Goal: Task Accomplishment & Management: Manage account settings

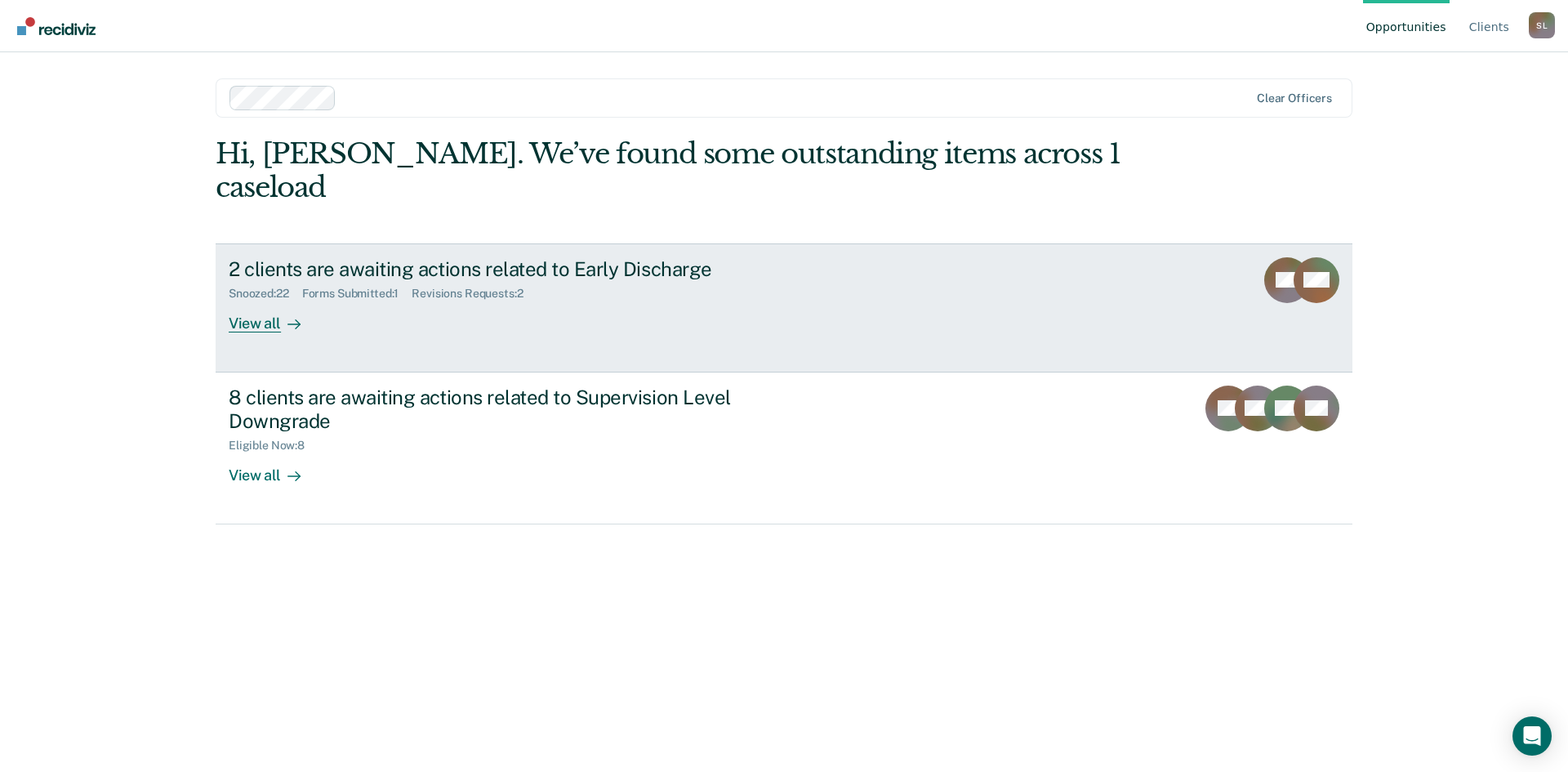
click at [519, 258] on div "2 clients are awaiting actions related to Early Discharge" at bounding box center [515, 269] width 573 height 24
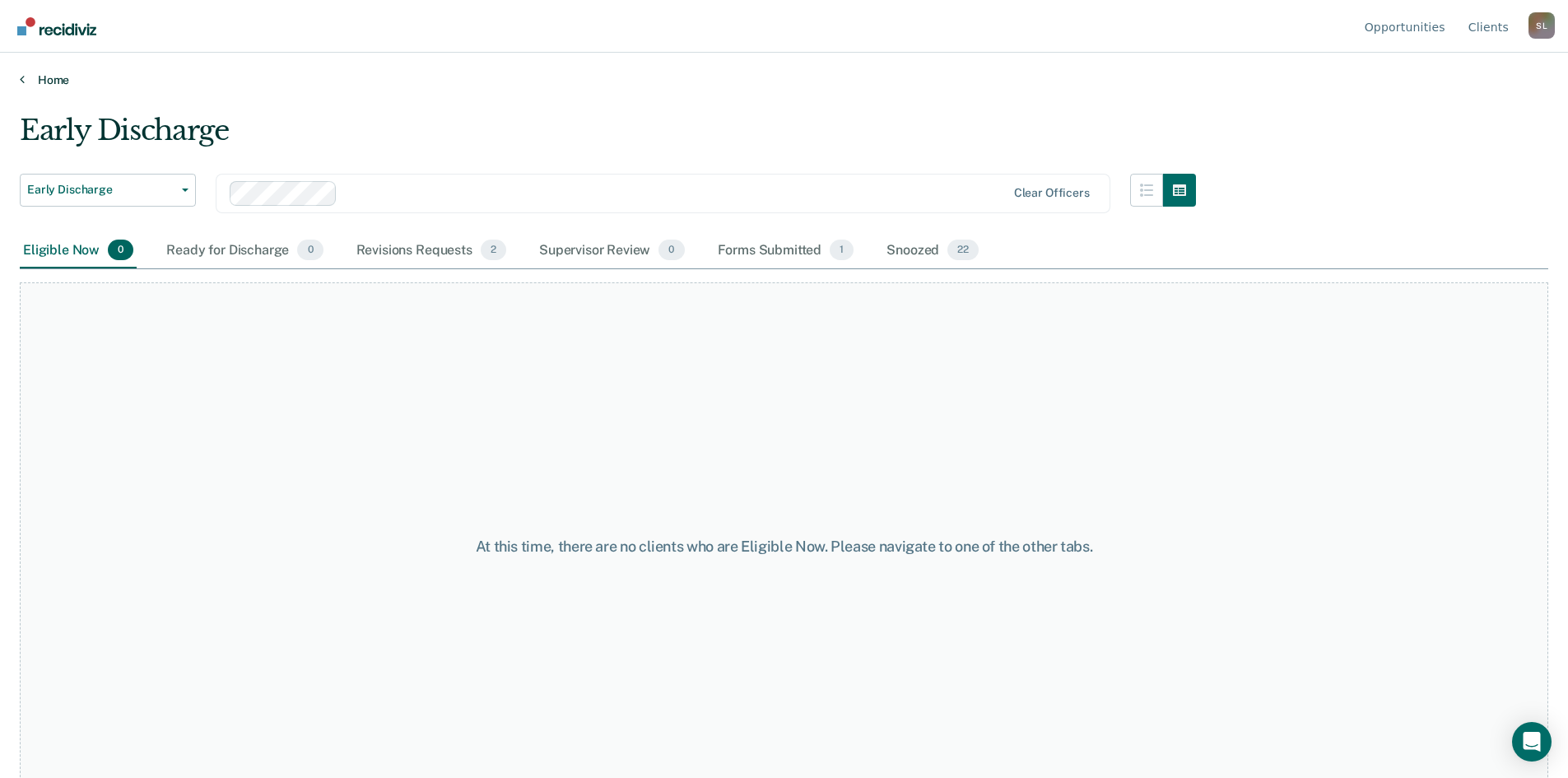
click at [52, 82] on link "Home" at bounding box center [784, 80] width 1529 height 15
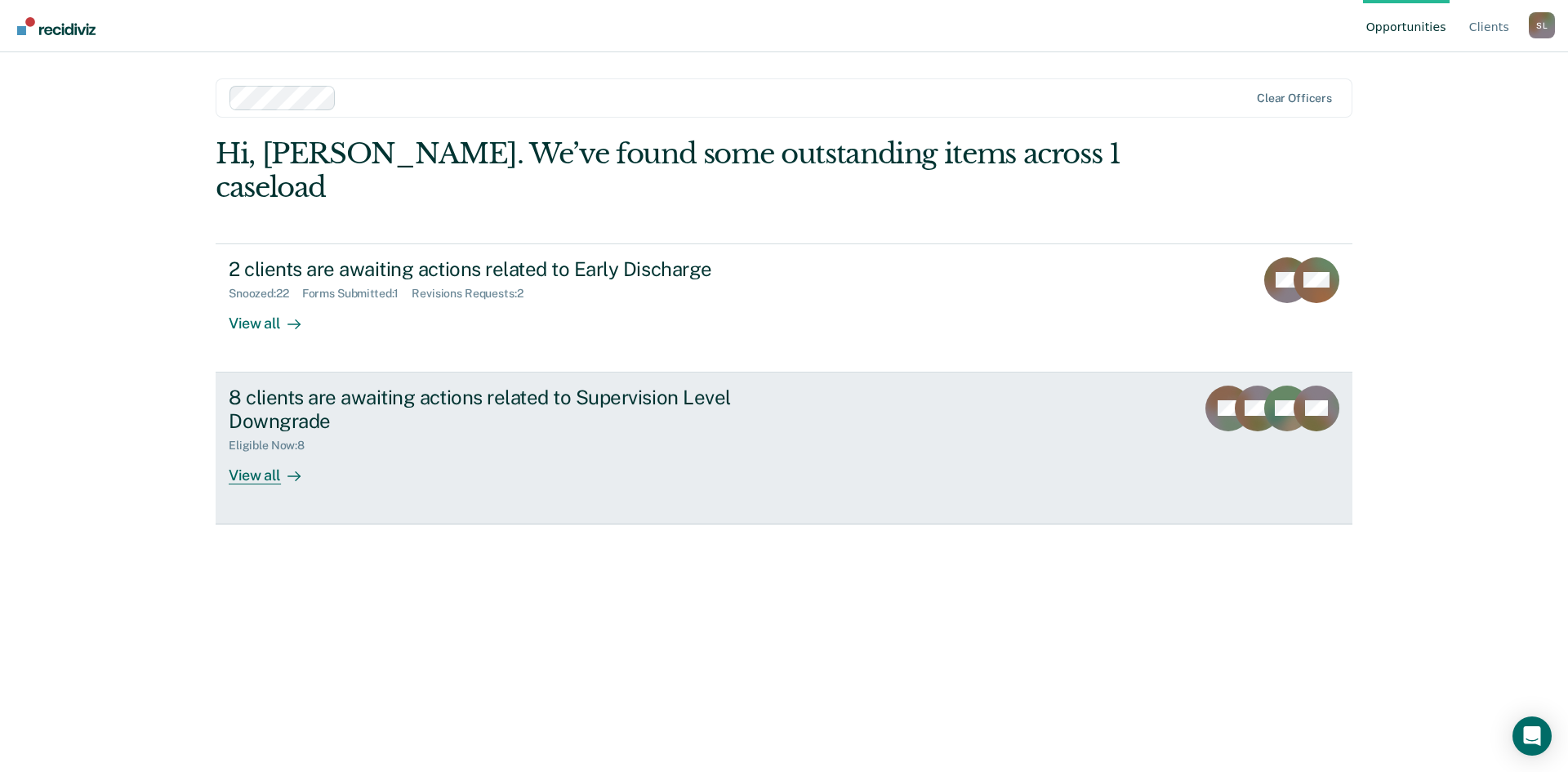
click at [492, 386] on div "8 clients are awaiting actions related to Supervision Level Downgrade" at bounding box center [515, 409] width 573 height 48
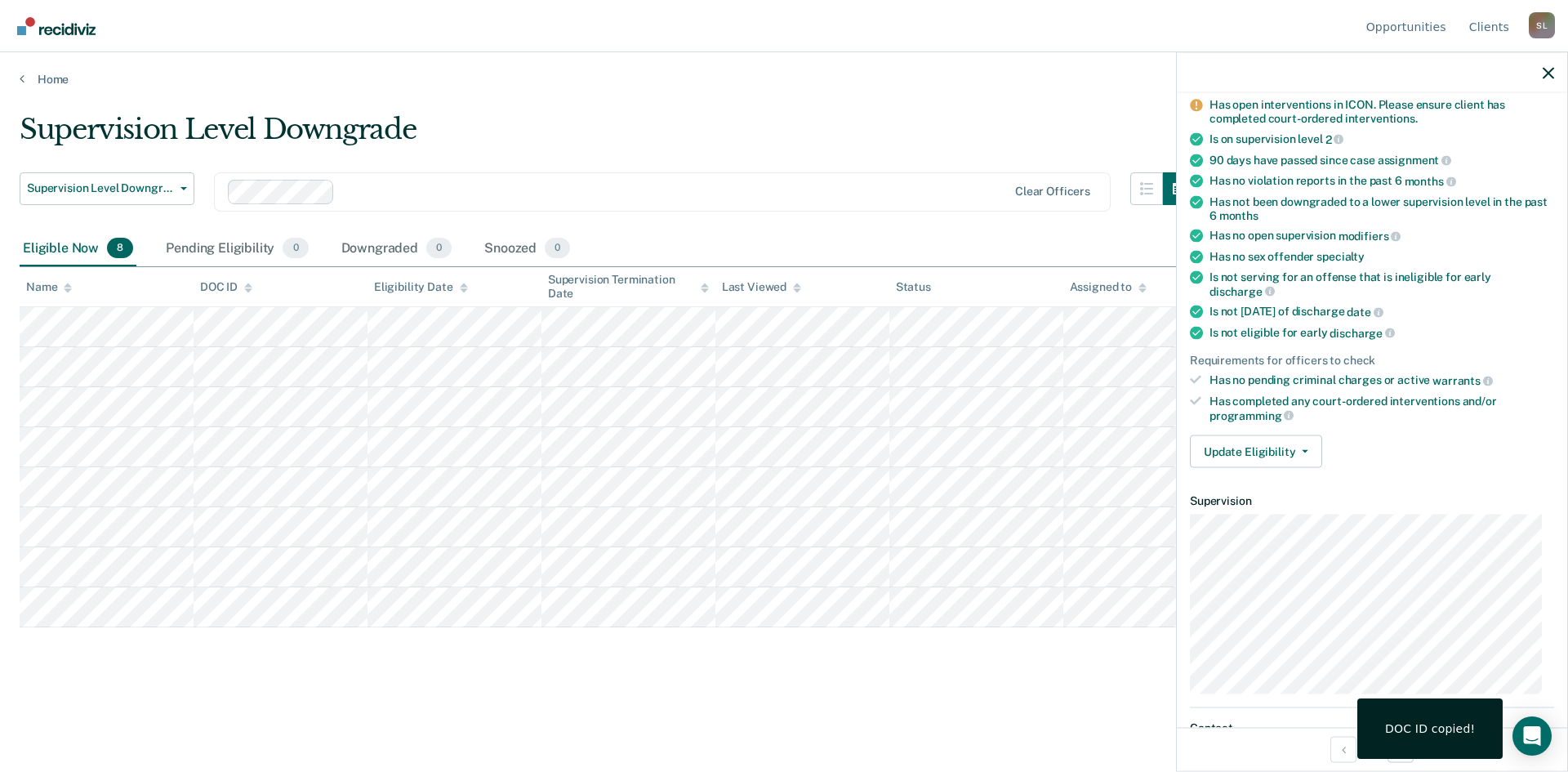
scroll to position [245, 0]
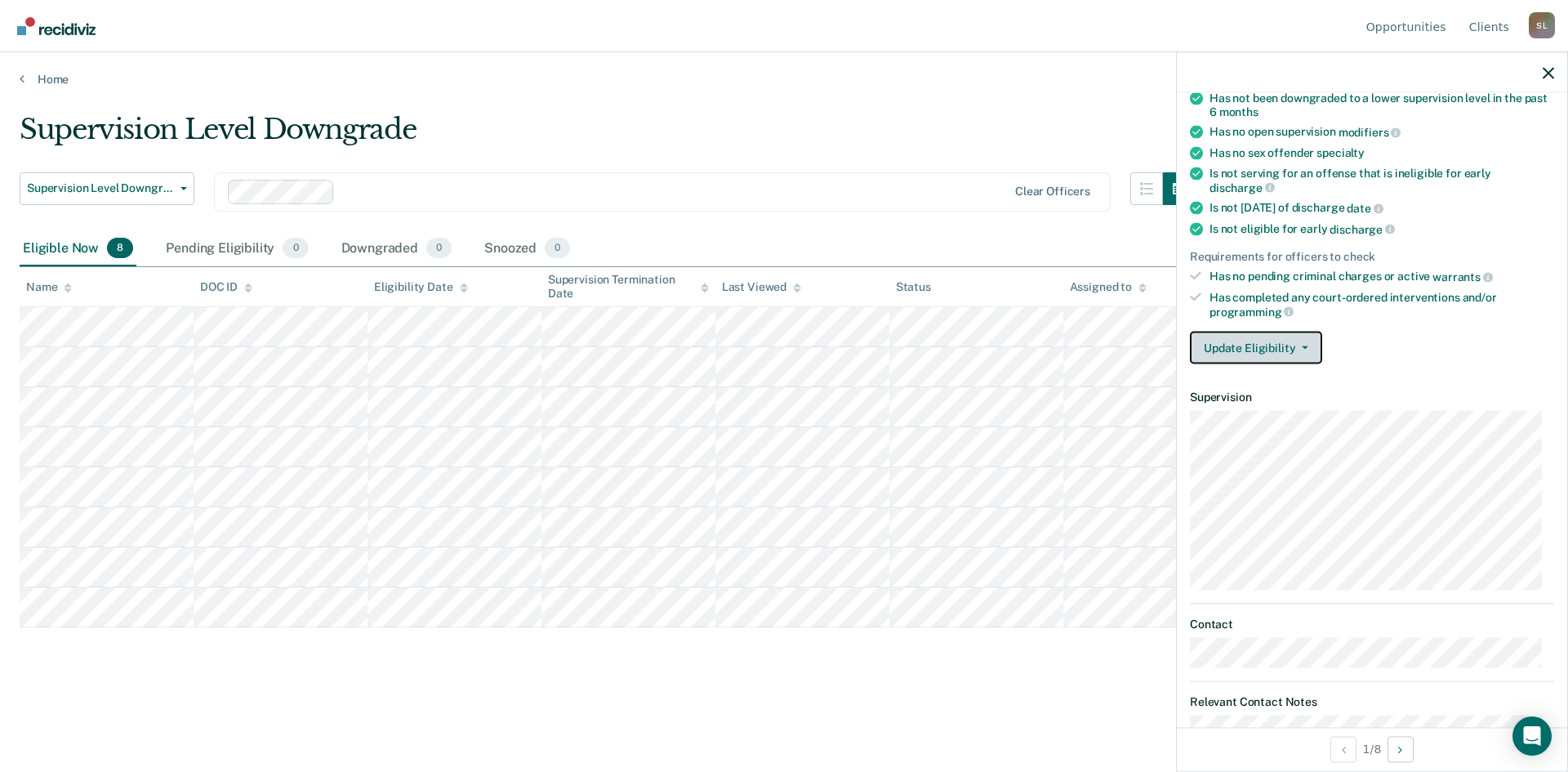
click at [1310, 341] on button "Update Eligibility" at bounding box center [1256, 348] width 132 height 33
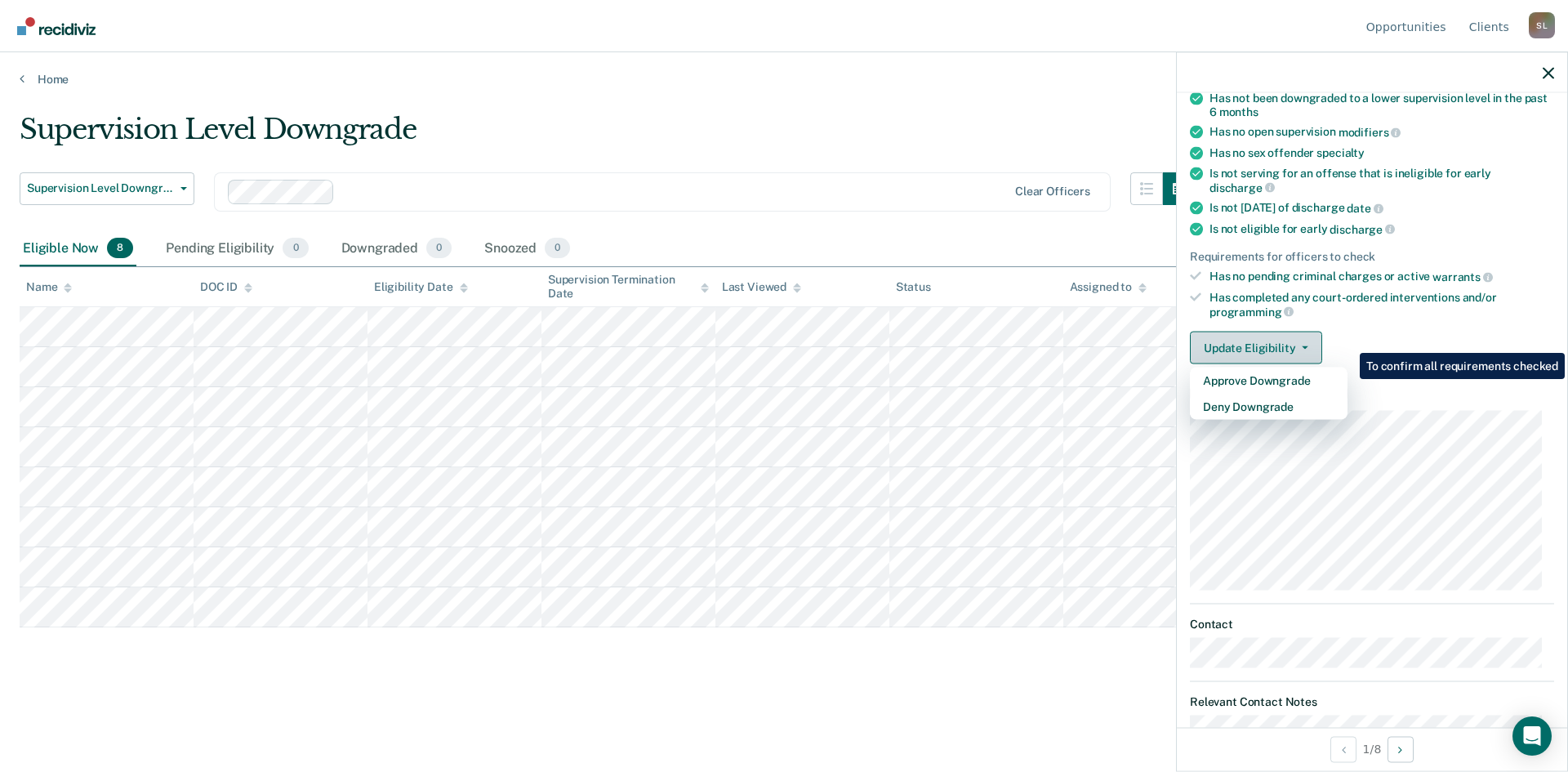
click at [1310, 341] on button "Update Eligibility" at bounding box center [1256, 348] width 132 height 33
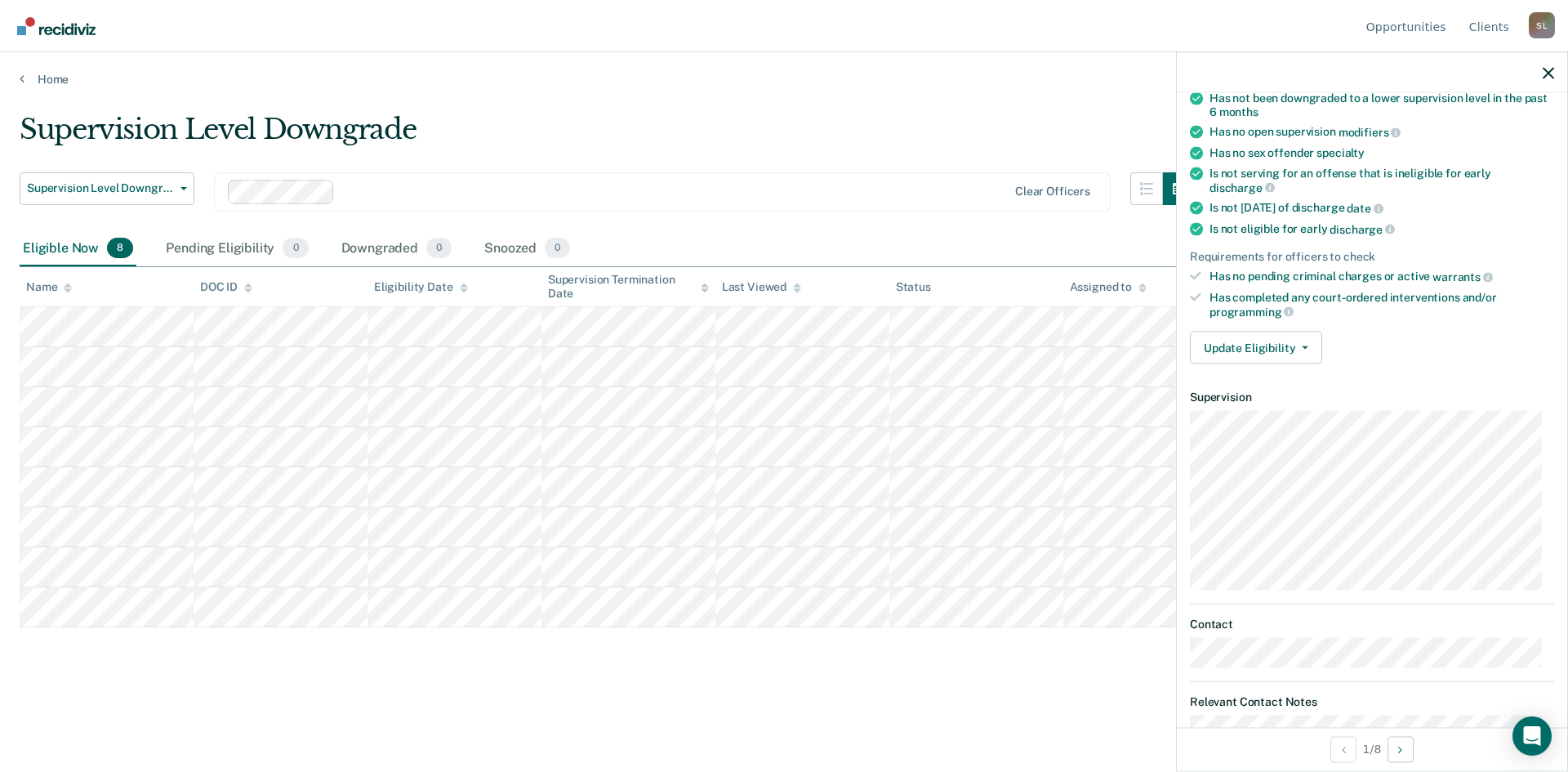
click at [1386, 332] on div "Update Eligibility Approve Downgrade Deny Downgrade" at bounding box center [1371, 348] width 364 height 33
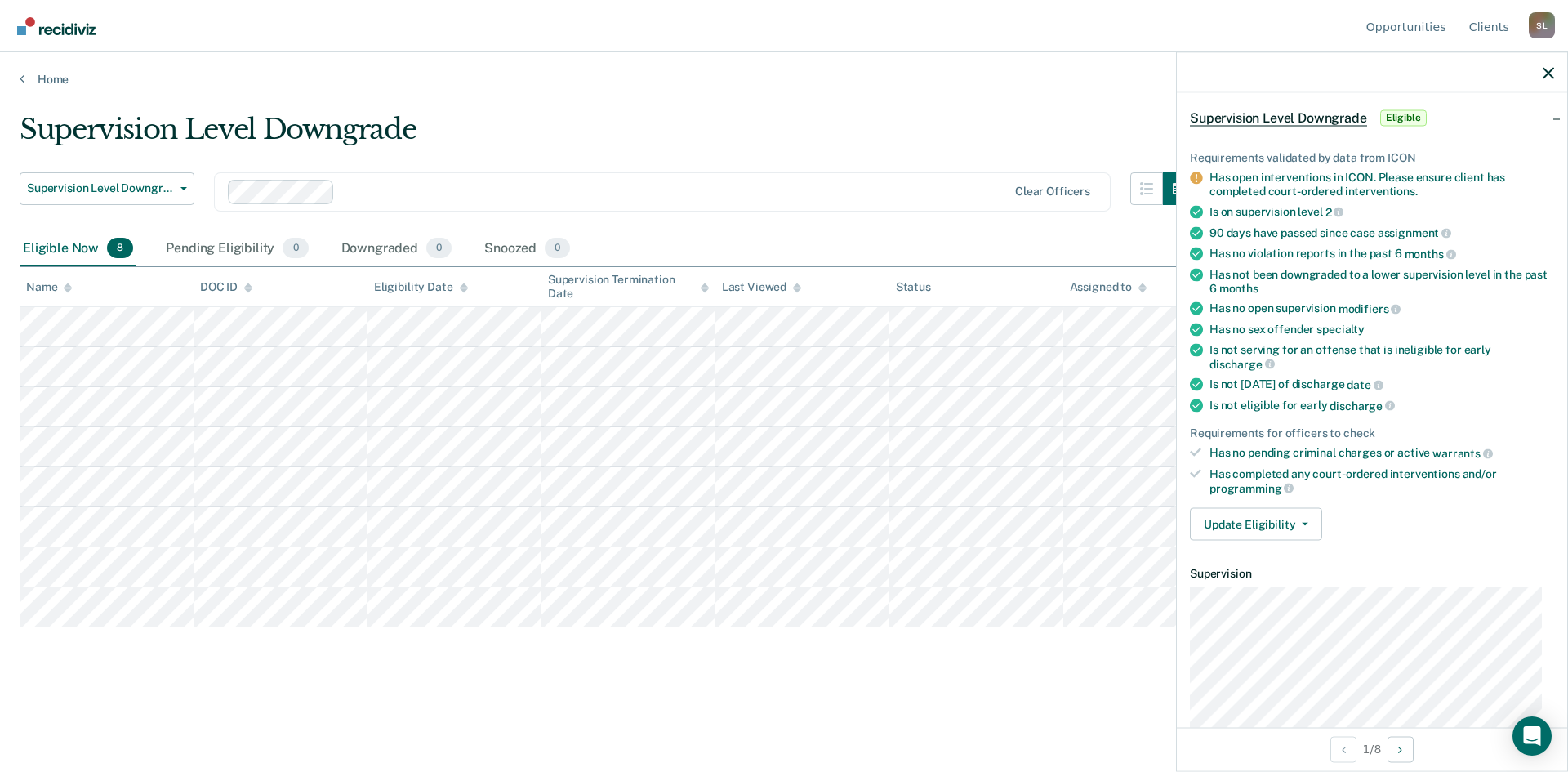
scroll to position [97, 0]
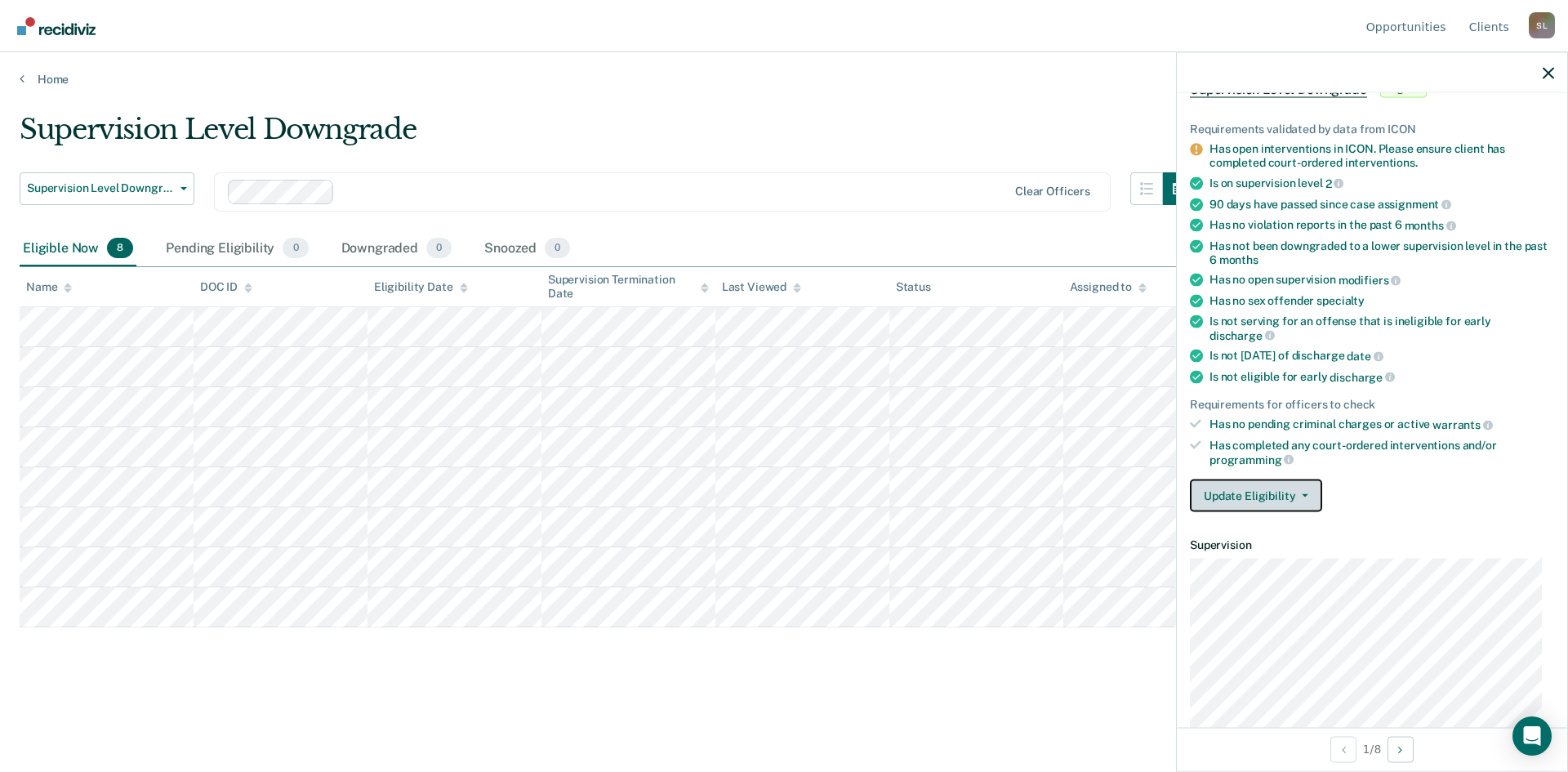
click at [1309, 491] on button "Update Eligibility" at bounding box center [1256, 496] width 132 height 33
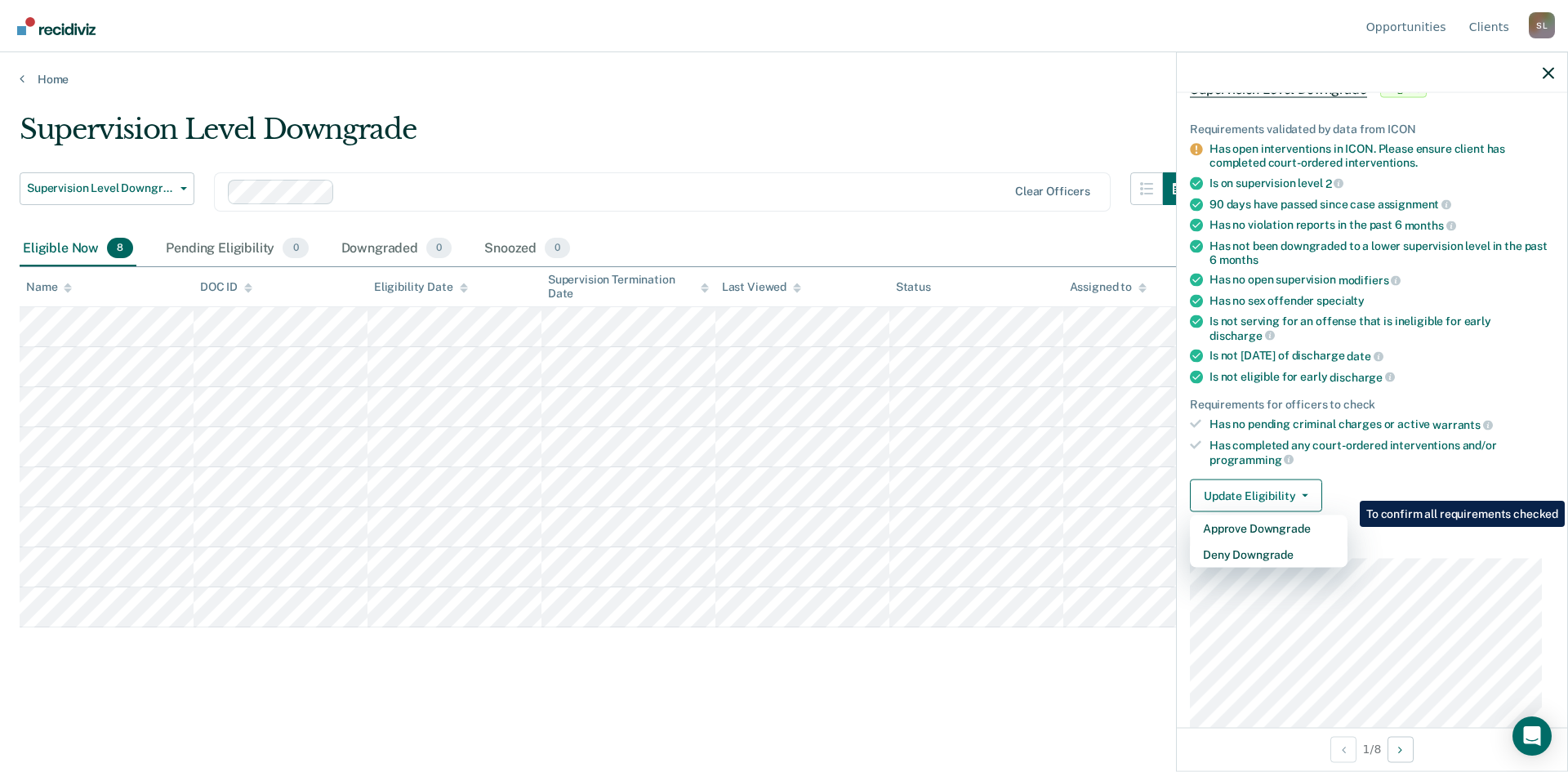
click at [1490, 334] on div "Is not serving for an offense that is ineligible for early discharge" at bounding box center [1382, 327] width 345 height 27
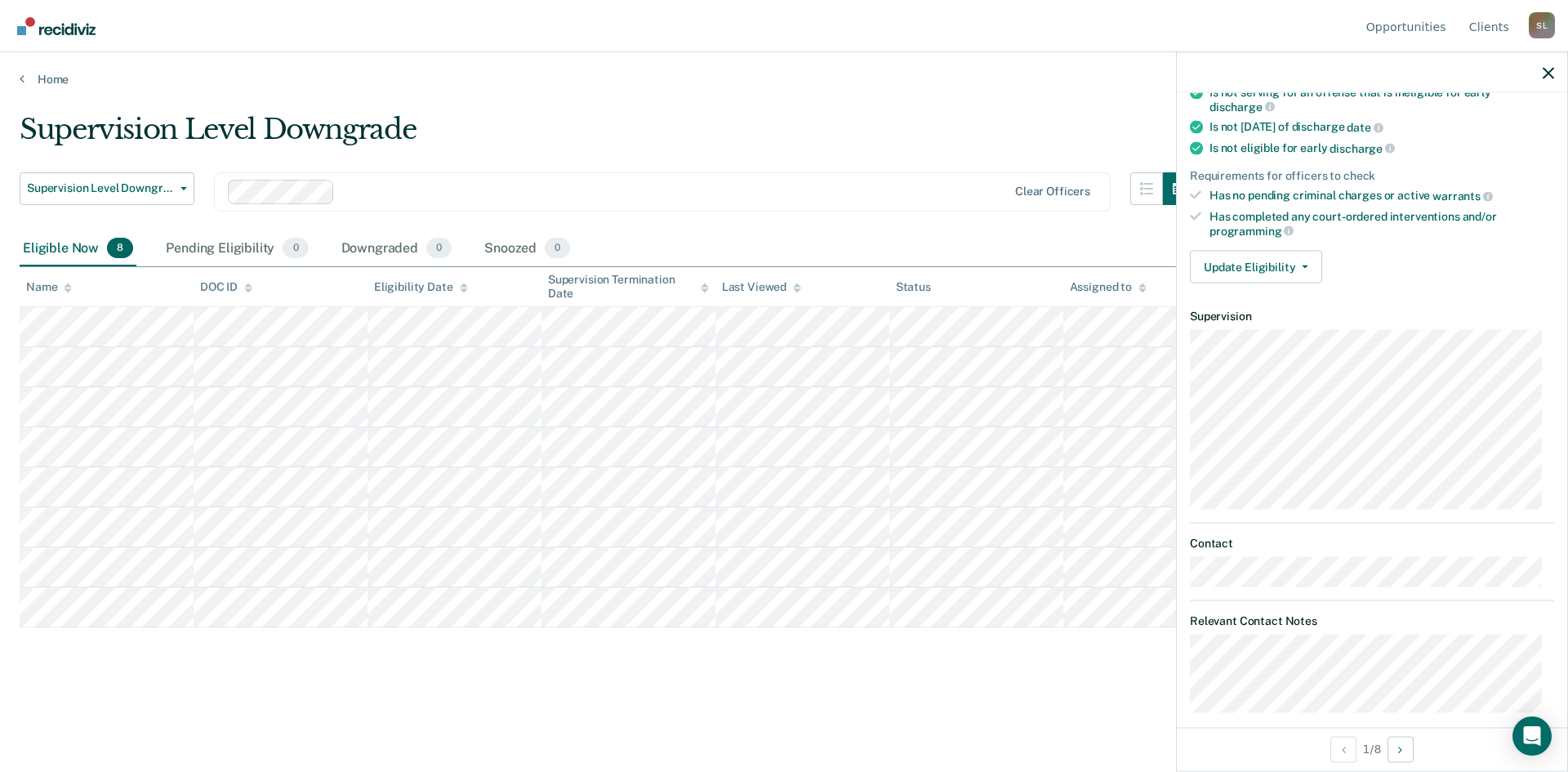
scroll to position [326, 0]
click at [1302, 265] on icon "button" at bounding box center [1304, 266] width 6 height 4
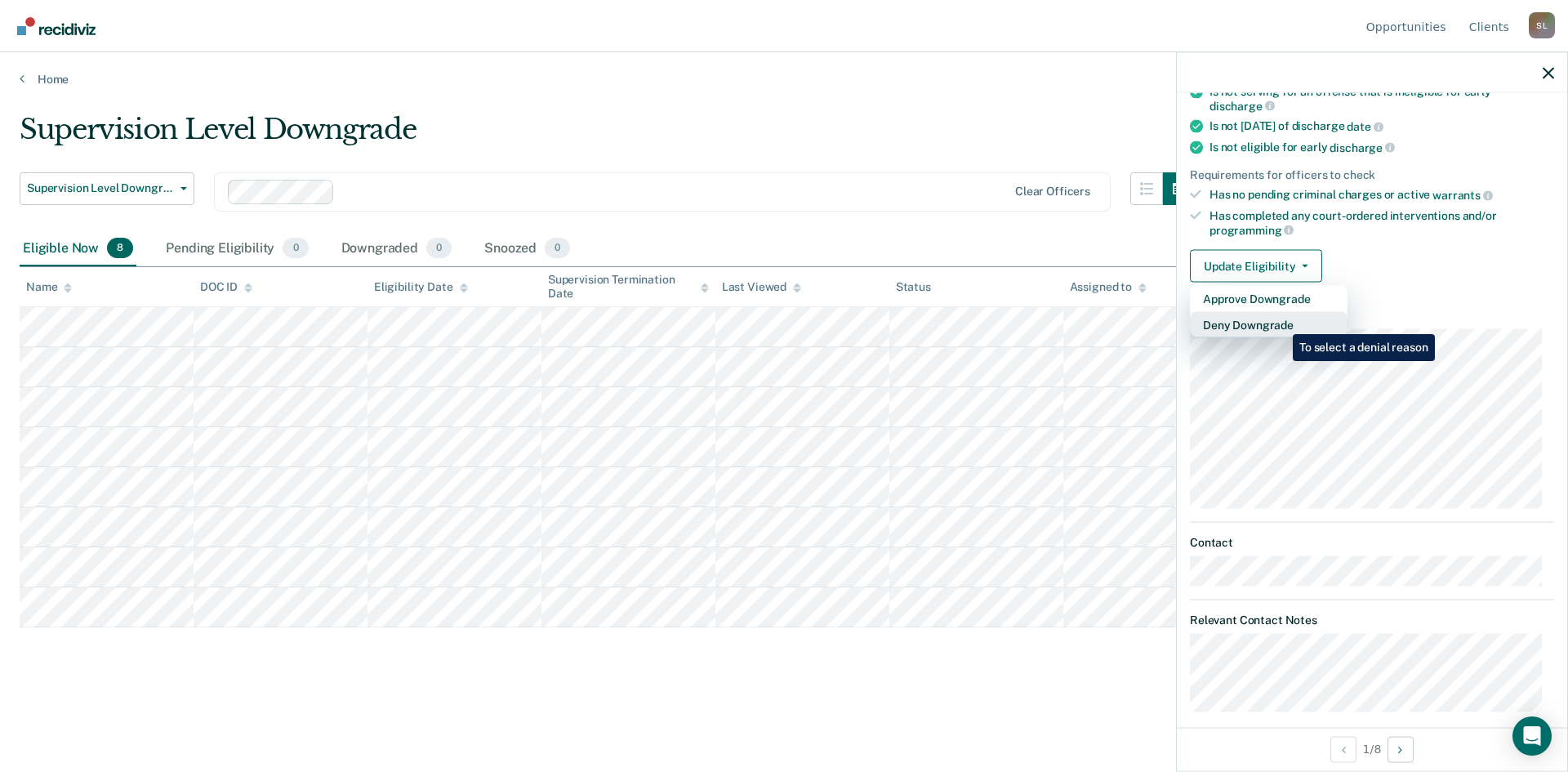
click at [1281, 322] on button "Deny Downgrade" at bounding box center [1268, 326] width 158 height 26
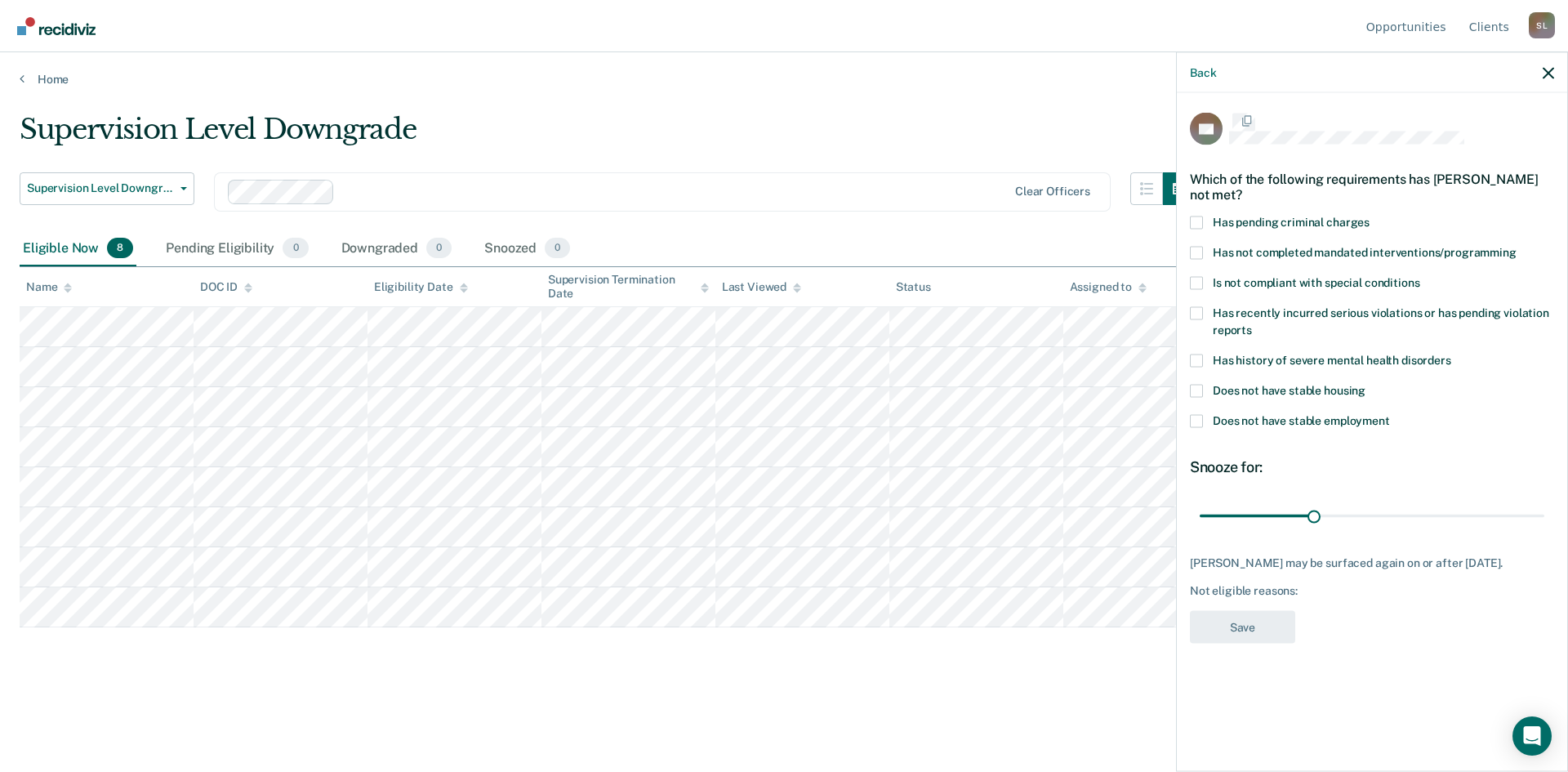
scroll to position [0, 0]
drag, startPoint x: 1316, startPoint y: 513, endPoint x: 1555, endPoint y: 518, distance: 239.1
type input "90"
click at [1544, 525] on input "range" at bounding box center [1372, 518] width 345 height 28
click at [1195, 425] on span at bounding box center [1196, 422] width 13 height 13
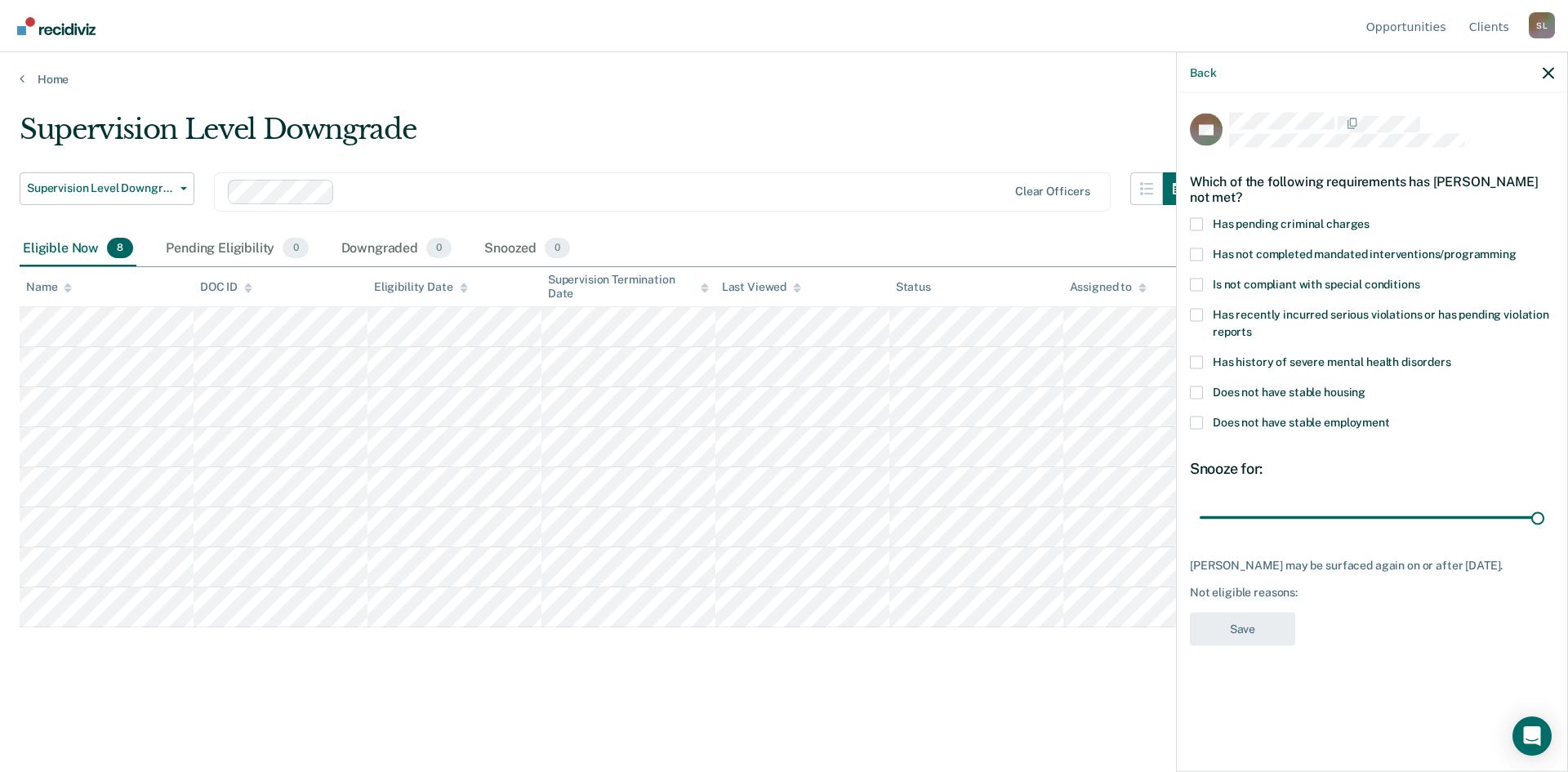
click at [1390, 416] on input "Does not have stable employment" at bounding box center [1390, 416] width 0 height 0
click at [1231, 634] on button "Save" at bounding box center [1242, 629] width 105 height 34
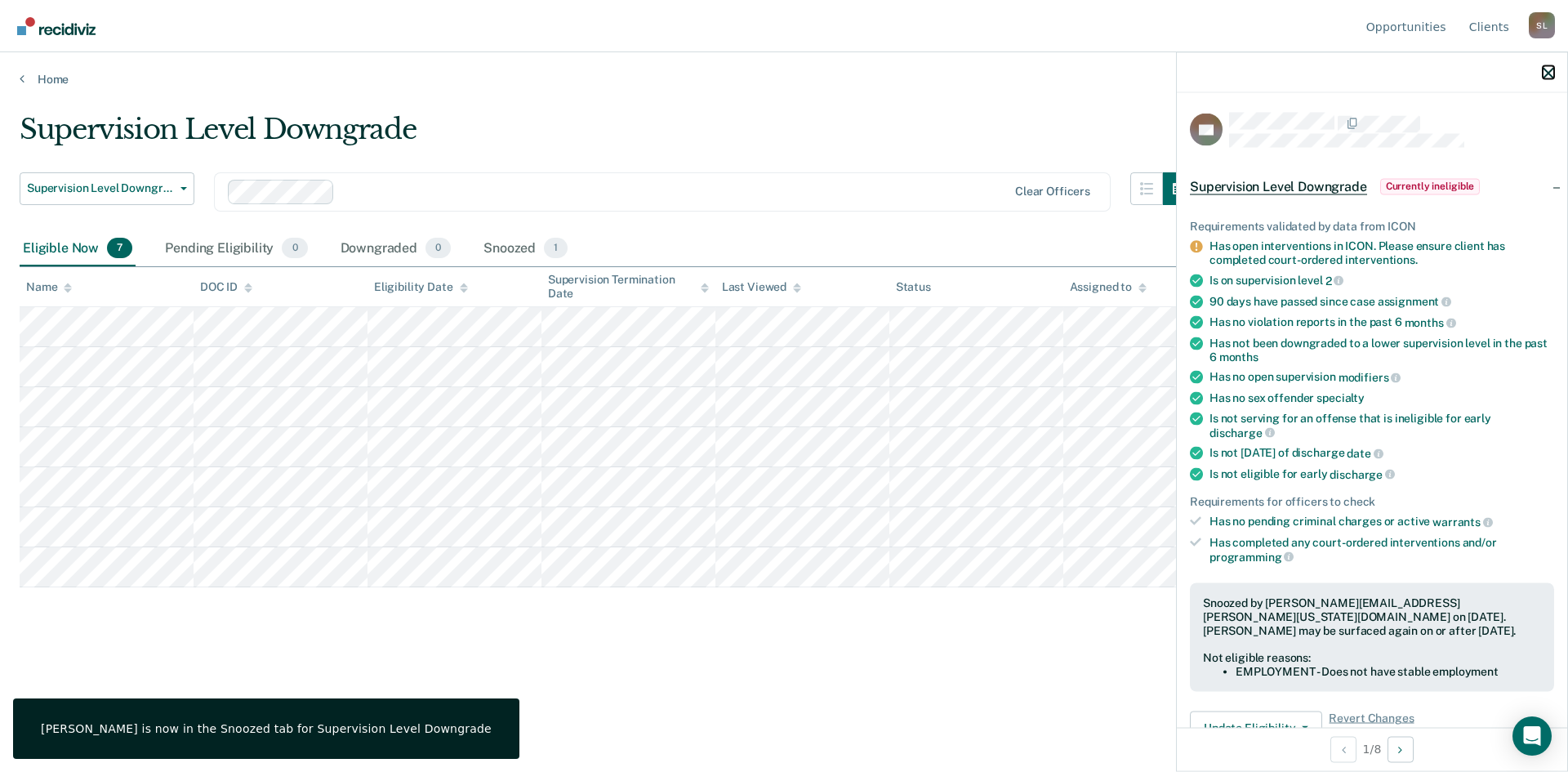
click at [1549, 78] on icon "button" at bounding box center [1549, 72] width 11 height 11
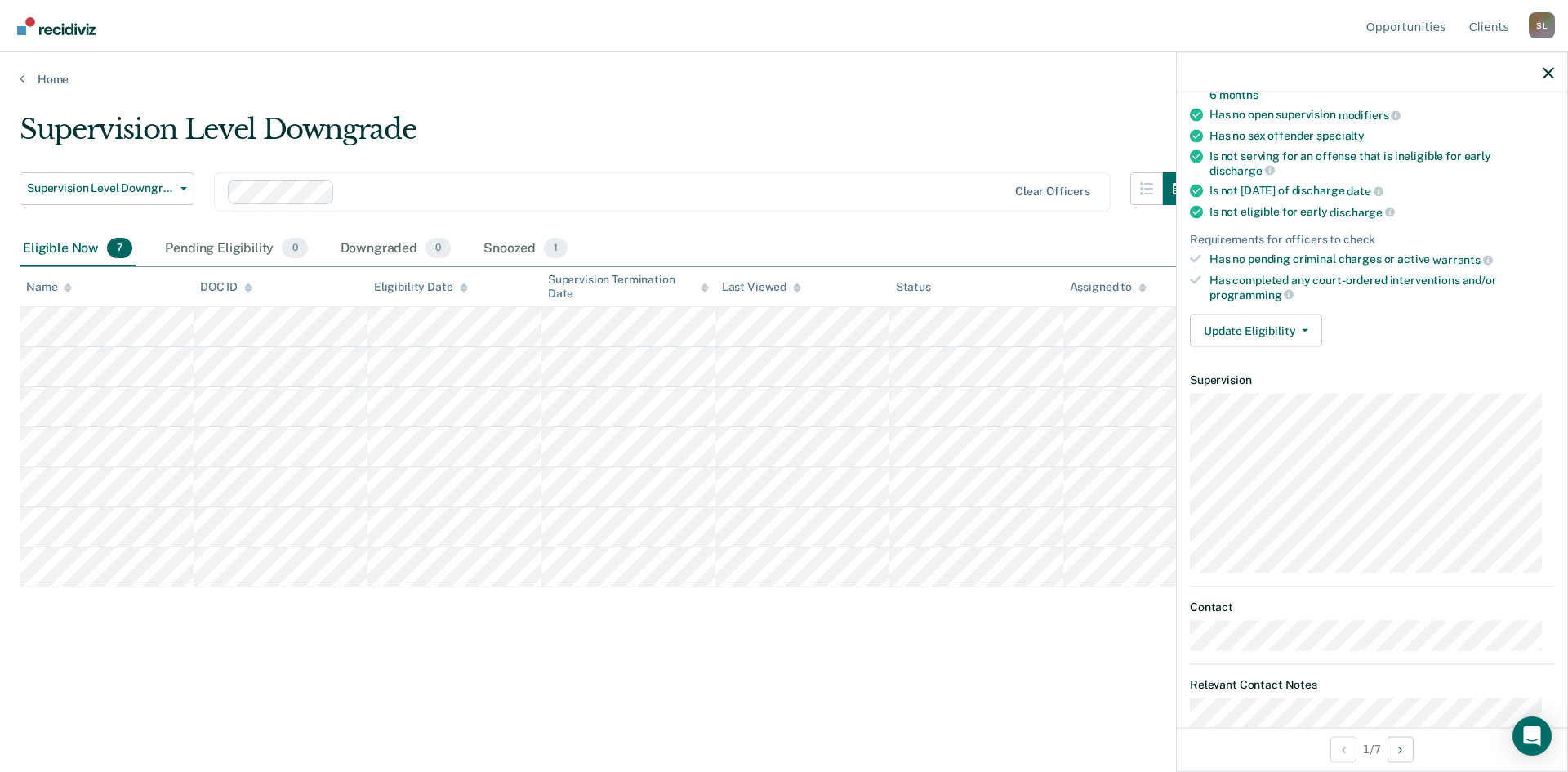
scroll to position [308, 0]
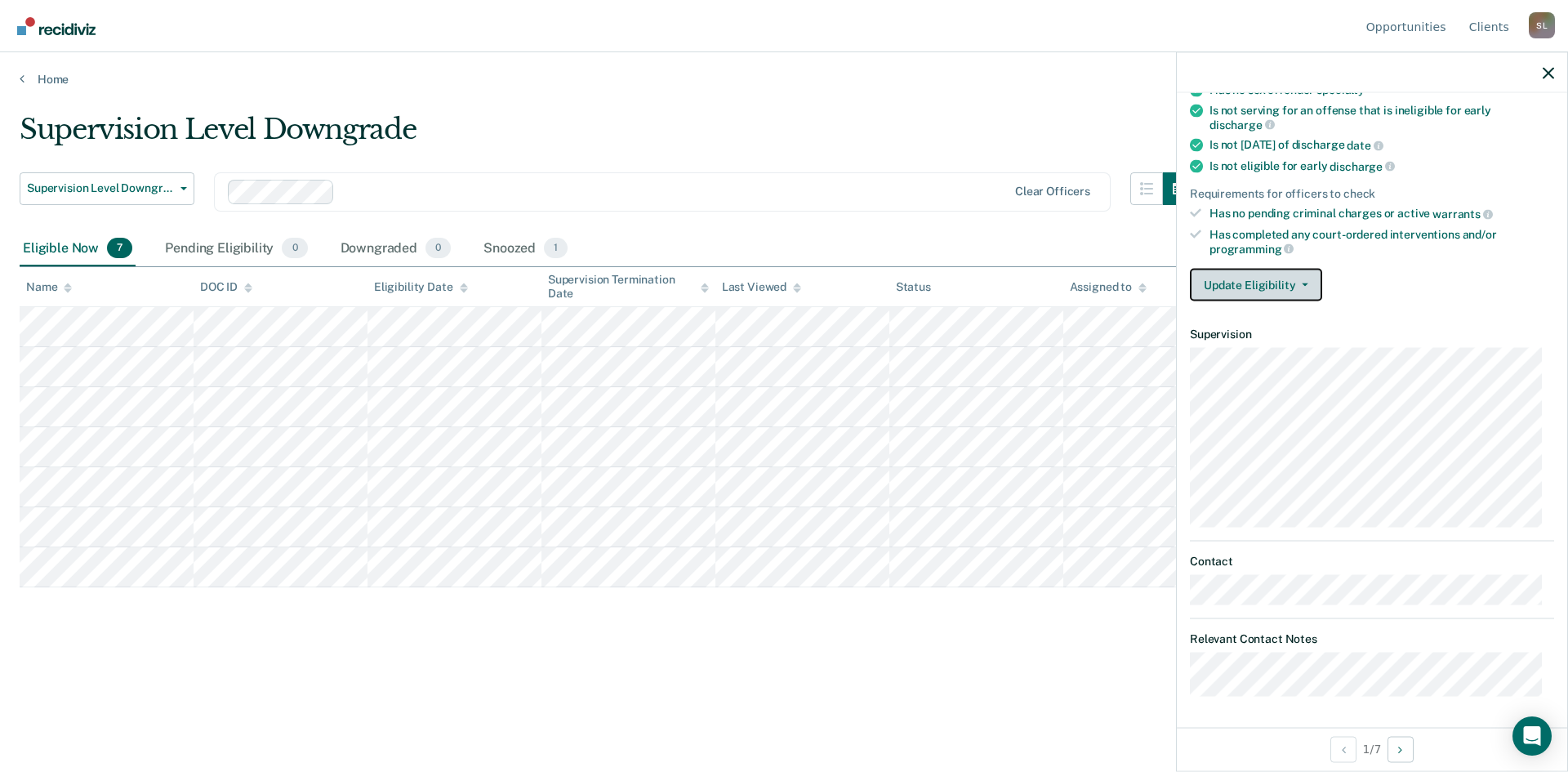
click at [1298, 287] on button "Update Eligibility" at bounding box center [1256, 285] width 132 height 33
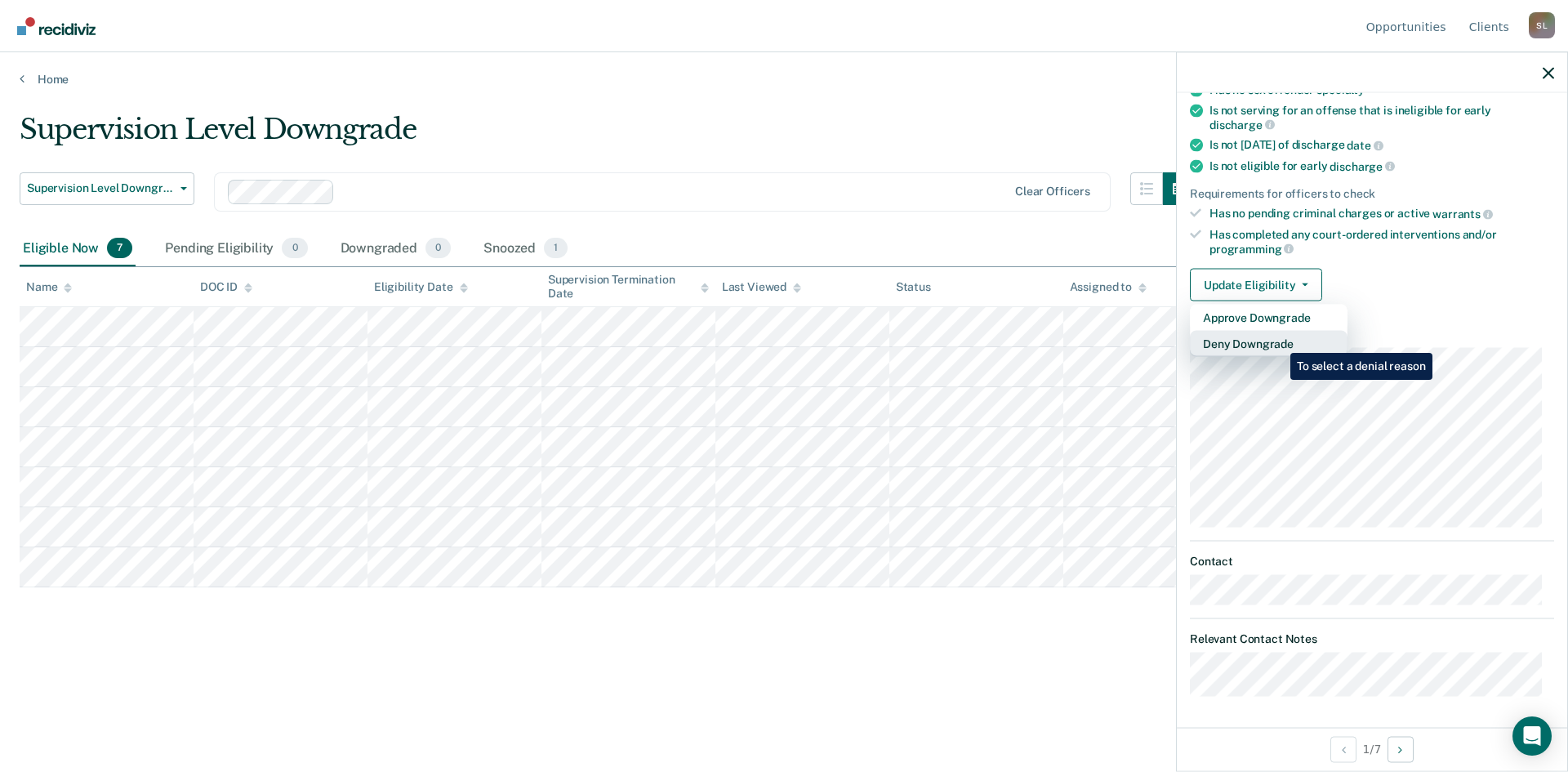
click at [1278, 341] on button "Deny Downgrade" at bounding box center [1268, 344] width 158 height 26
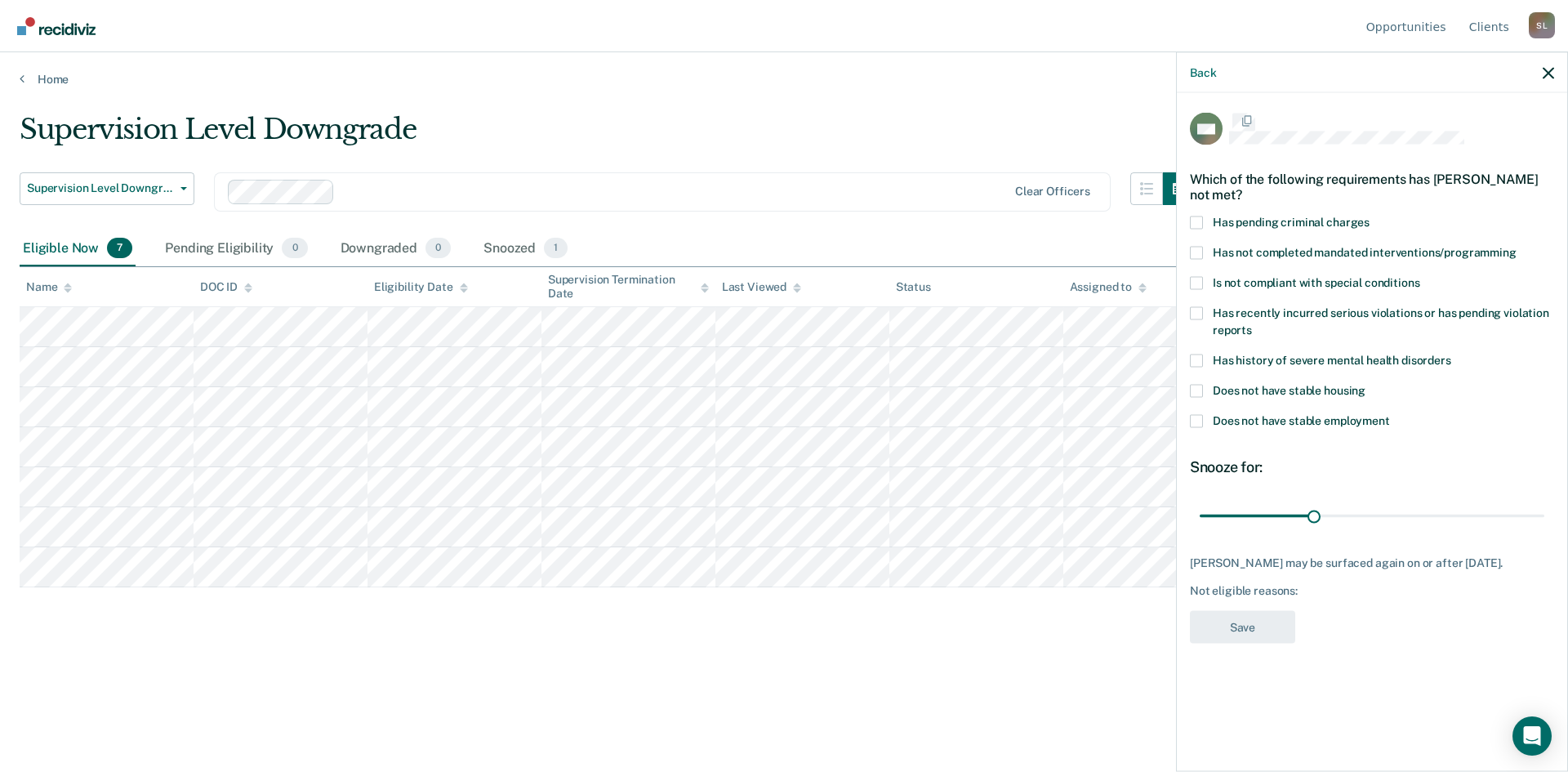
scroll to position [0, 0]
click at [1197, 225] on span at bounding box center [1196, 223] width 13 height 13
click at [1370, 217] on input "Has pending criminal charges" at bounding box center [1370, 217] width 0 height 0
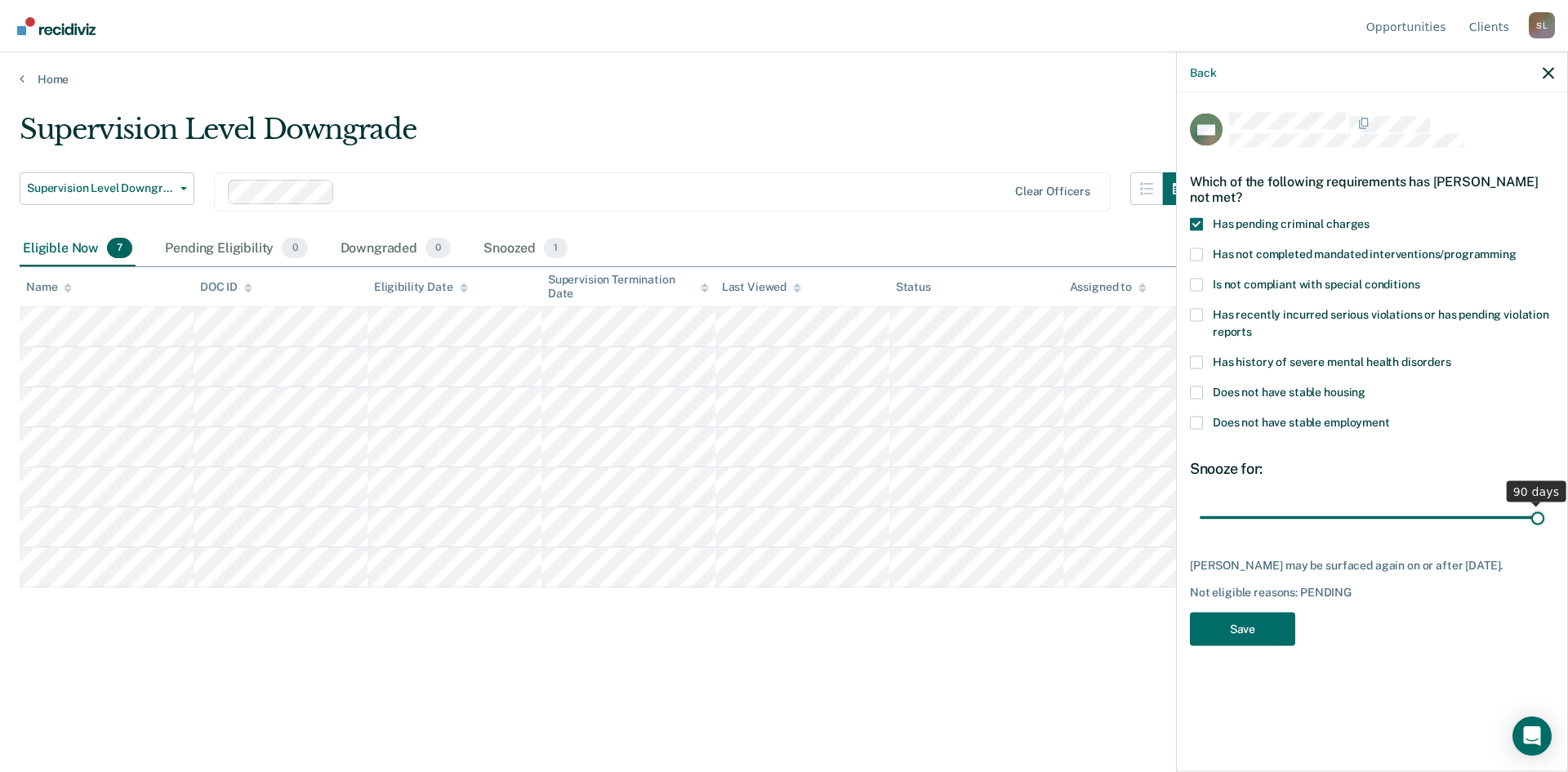
drag, startPoint x: 1310, startPoint y: 520, endPoint x: 1558, endPoint y: 541, distance: 248.9
type input "90"
click at [1544, 532] on input "range" at bounding box center [1372, 518] width 345 height 28
click at [1200, 391] on span at bounding box center [1196, 392] width 13 height 13
click at [1366, 386] on input "Does not have stable housing" at bounding box center [1366, 386] width 0 height 0
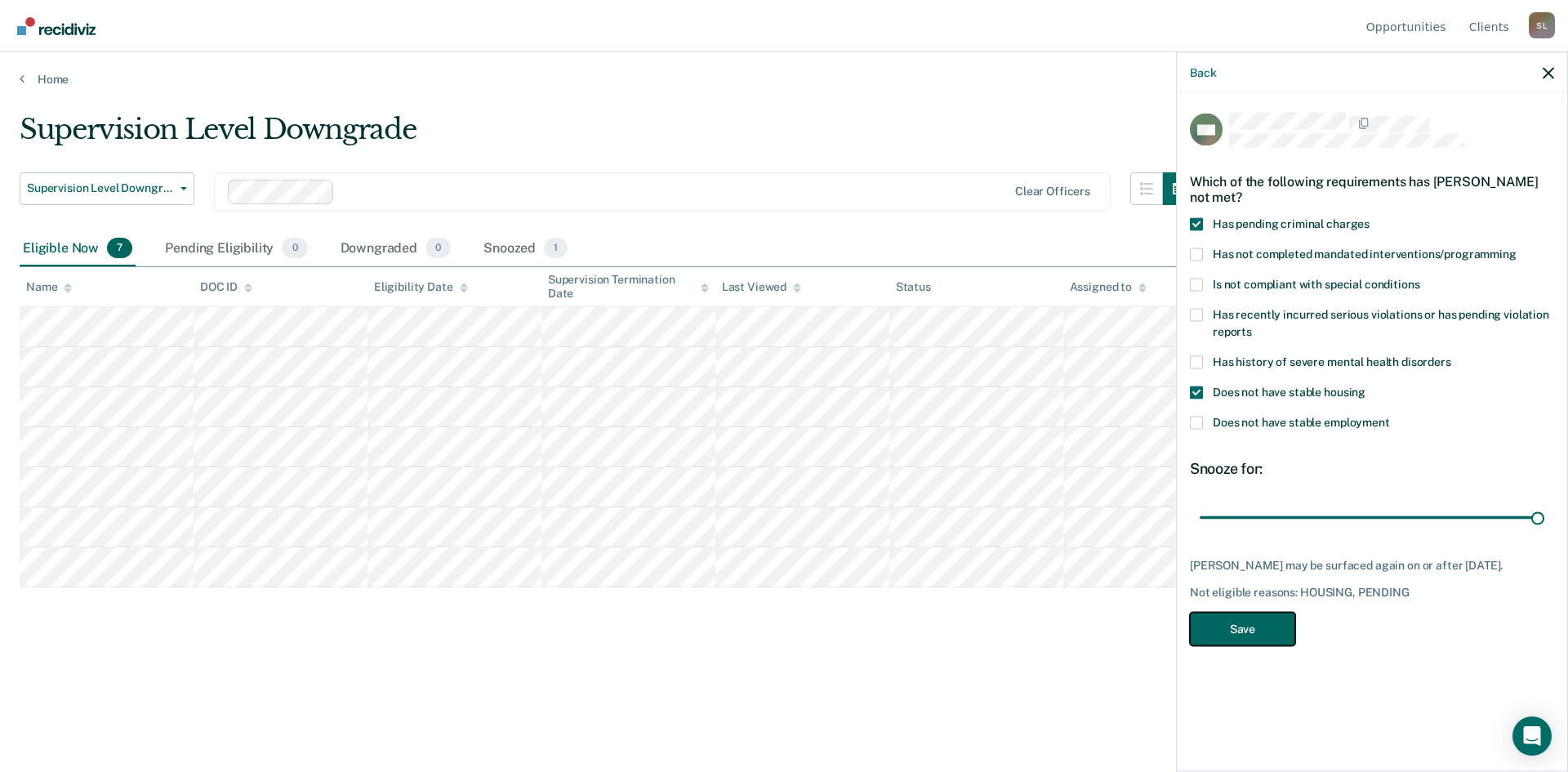
click at [1244, 624] on button "Save" at bounding box center [1242, 629] width 105 height 34
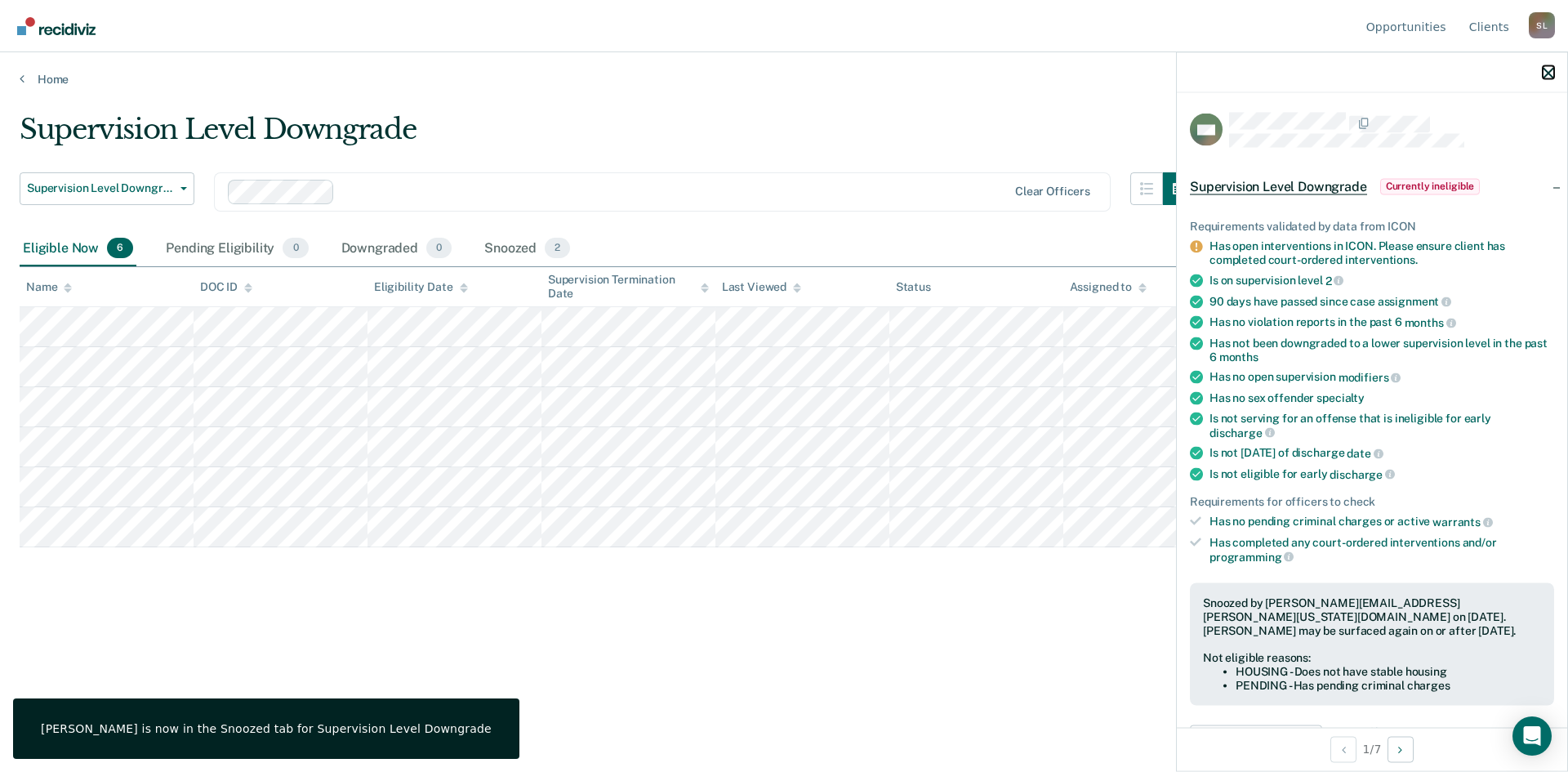
click at [1553, 67] on icon "button" at bounding box center [1549, 72] width 11 height 11
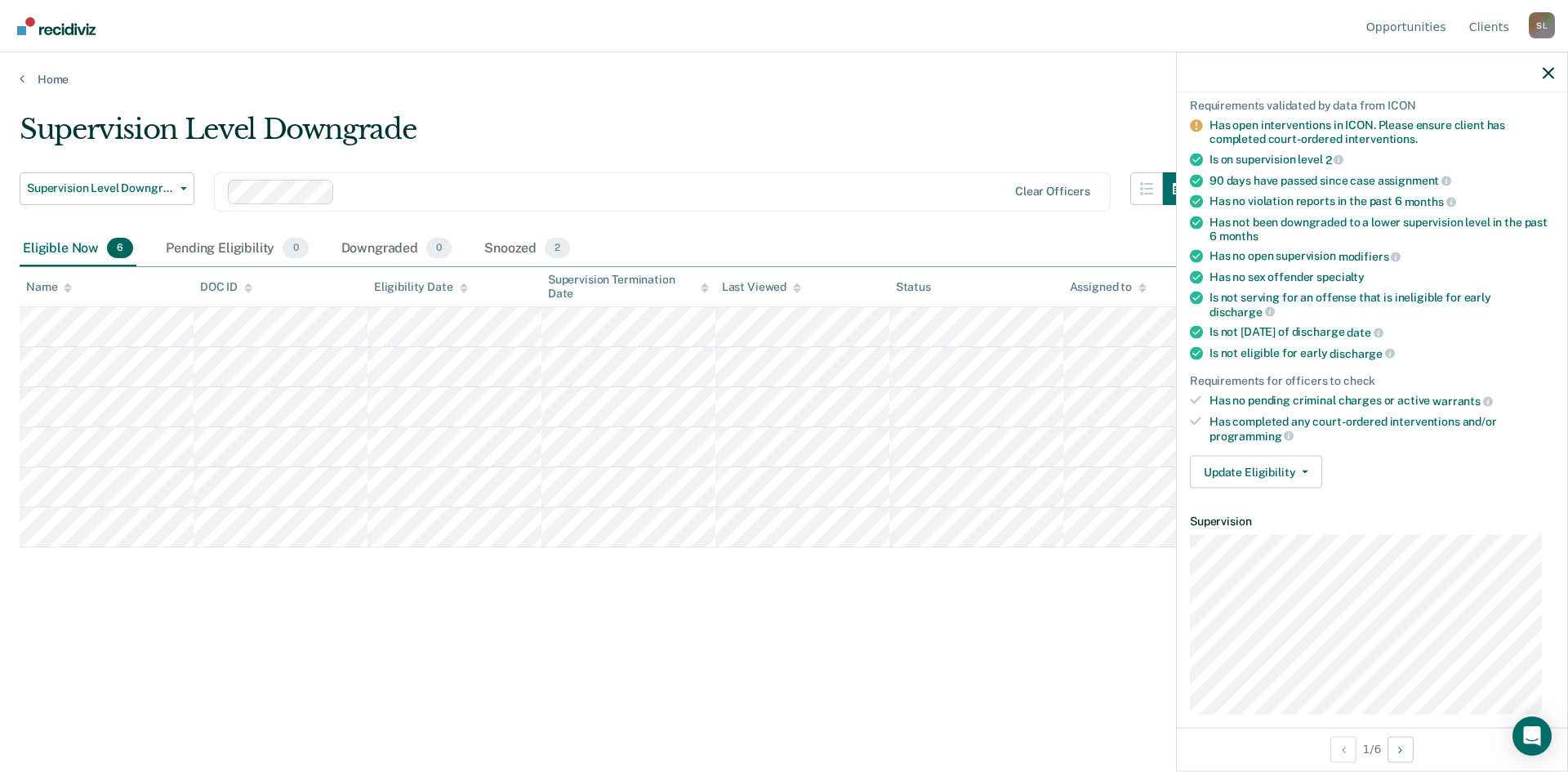
scroll to position [163, 0]
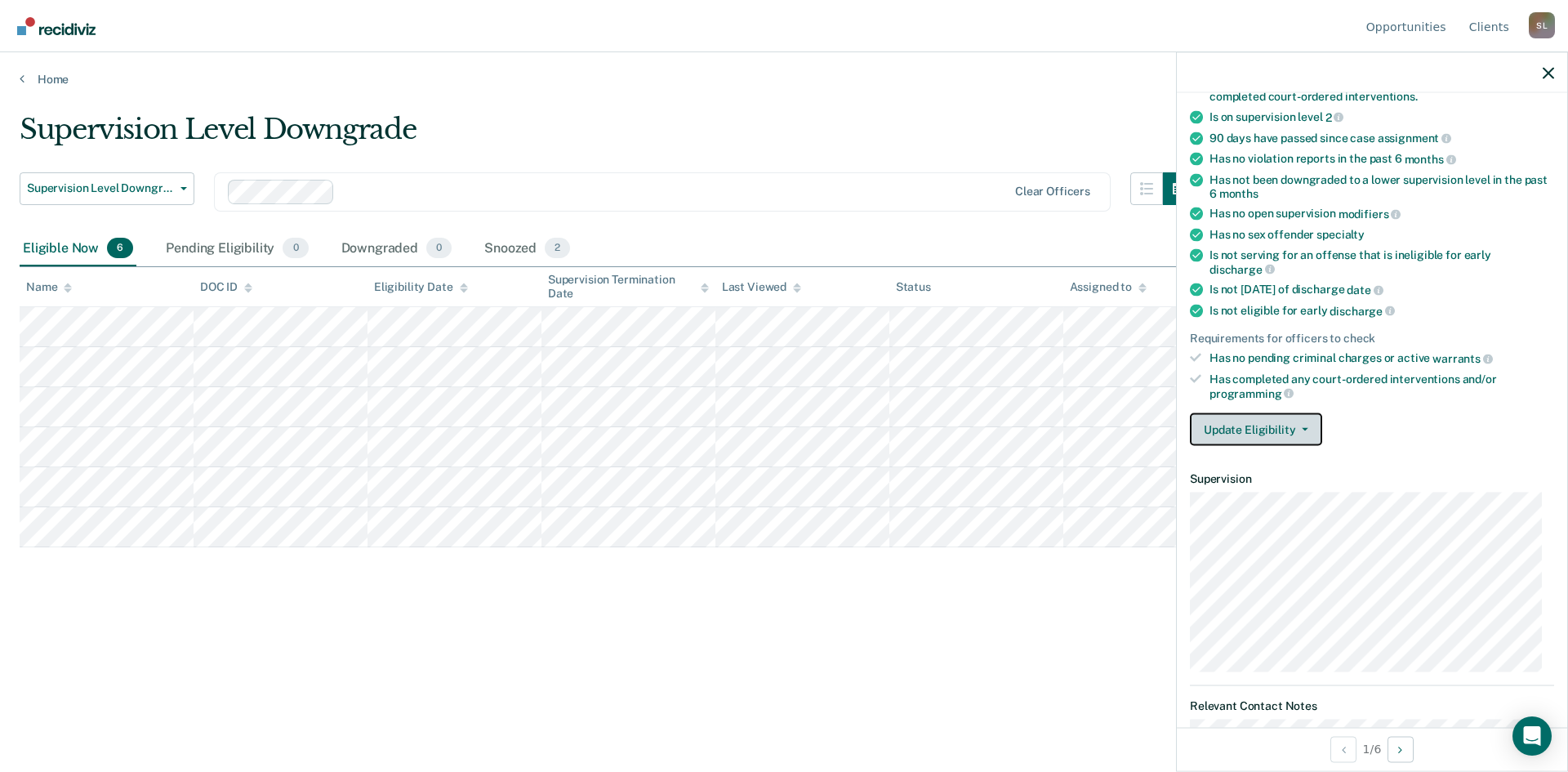
click at [1299, 428] on span "button" at bounding box center [1302, 430] width 13 height 4
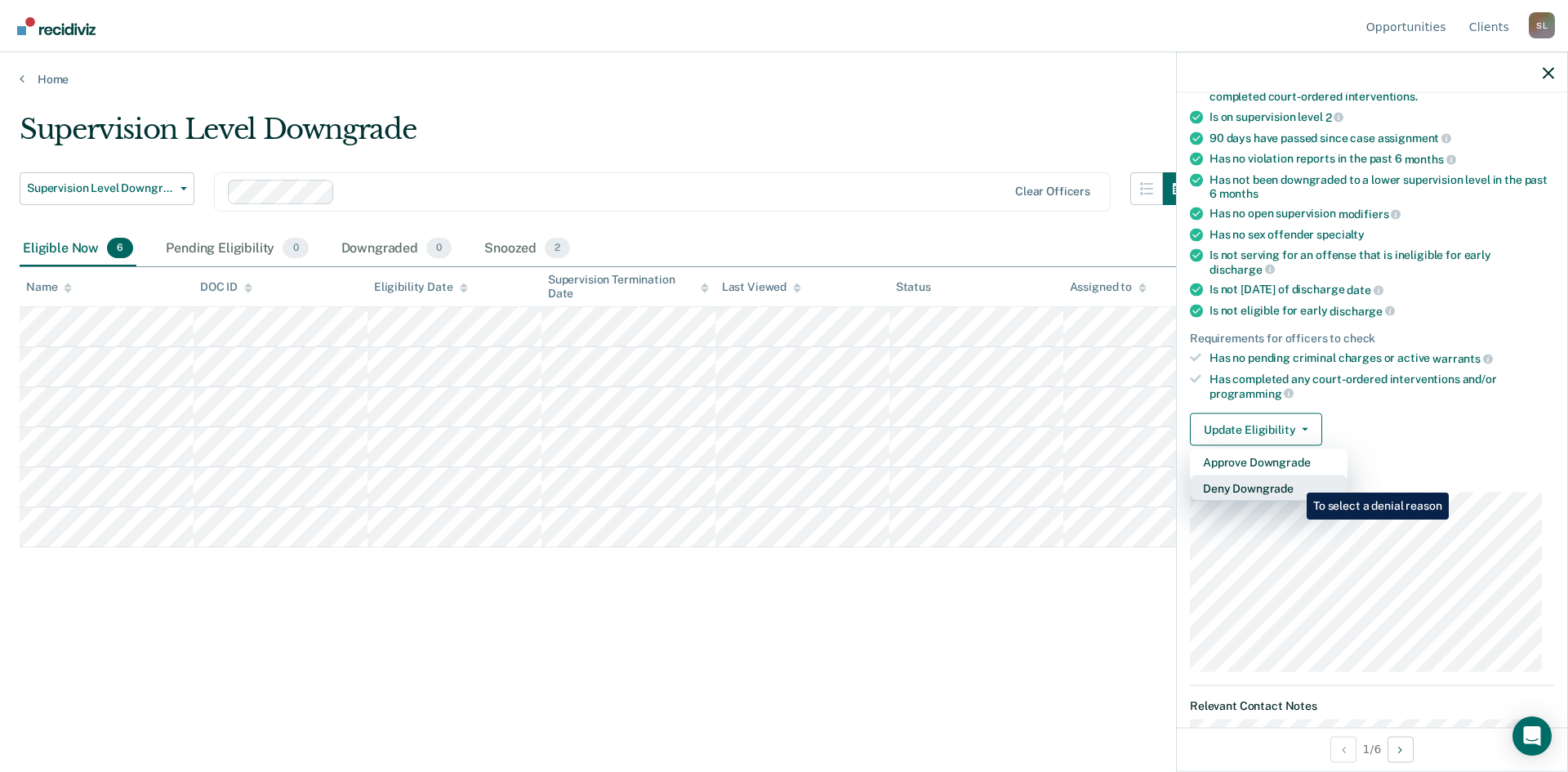
click at [1295, 481] on button "Deny Downgrade" at bounding box center [1268, 489] width 158 height 26
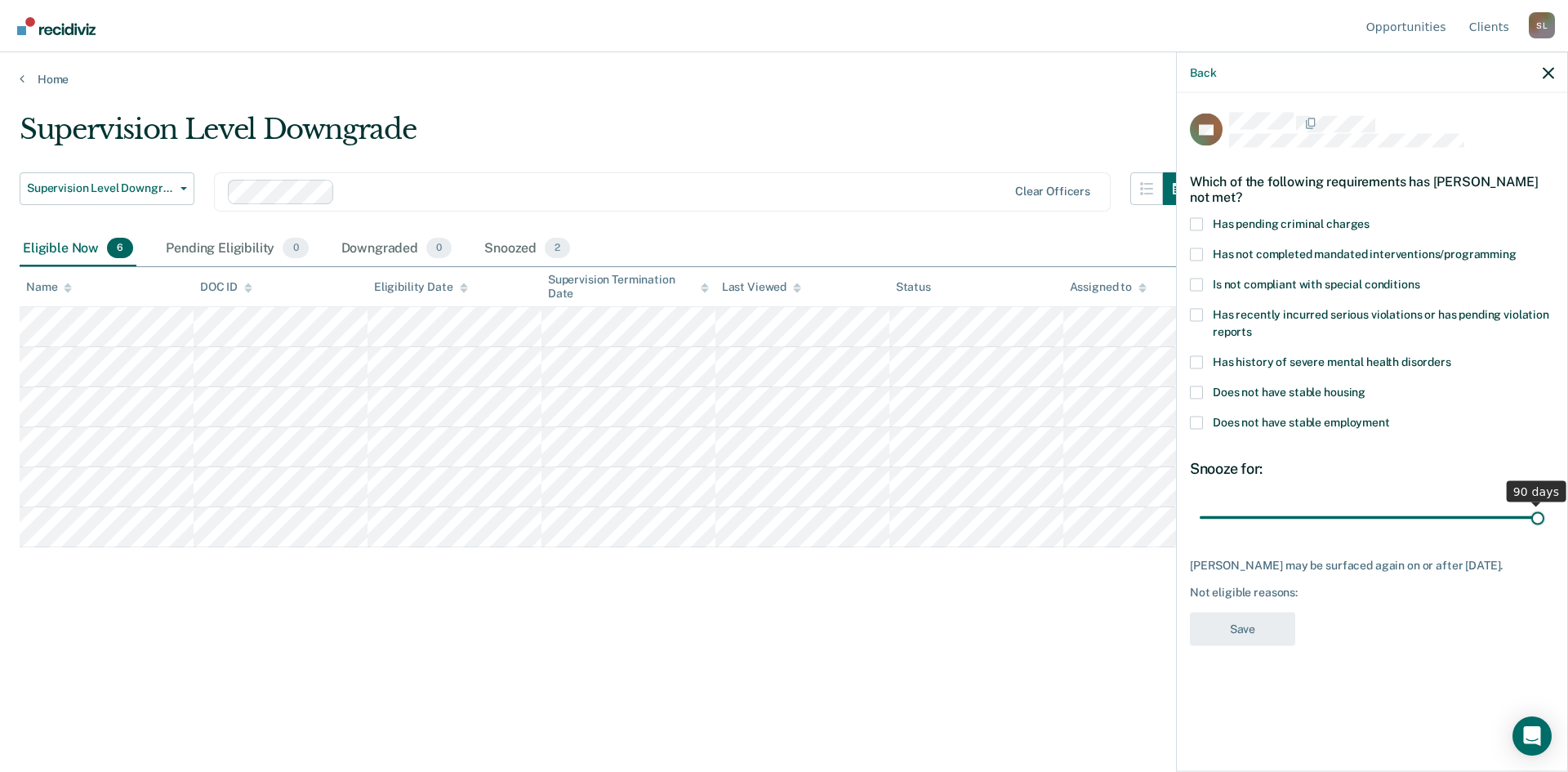
drag, startPoint x: 1323, startPoint y: 491, endPoint x: 1567, endPoint y: 462, distance: 245.7
type input "90"
click at [1544, 504] on input "range" at bounding box center [1372, 518] width 345 height 28
click at [1200, 416] on span at bounding box center [1196, 422] width 13 height 13
click at [1390, 416] on input "Does not have stable employment" at bounding box center [1390, 416] width 0 height 0
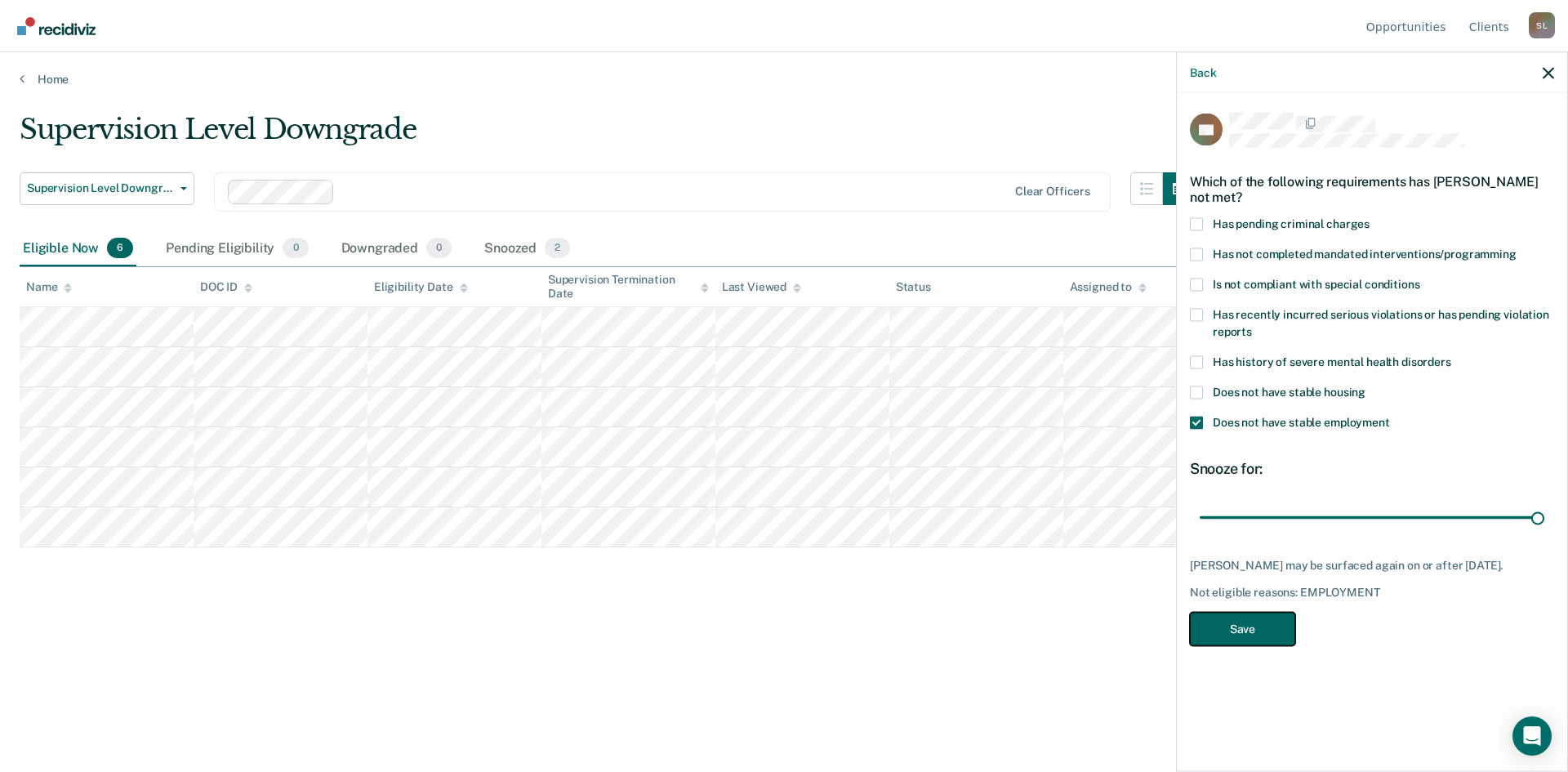
click at [1231, 612] on button "Save" at bounding box center [1242, 629] width 105 height 34
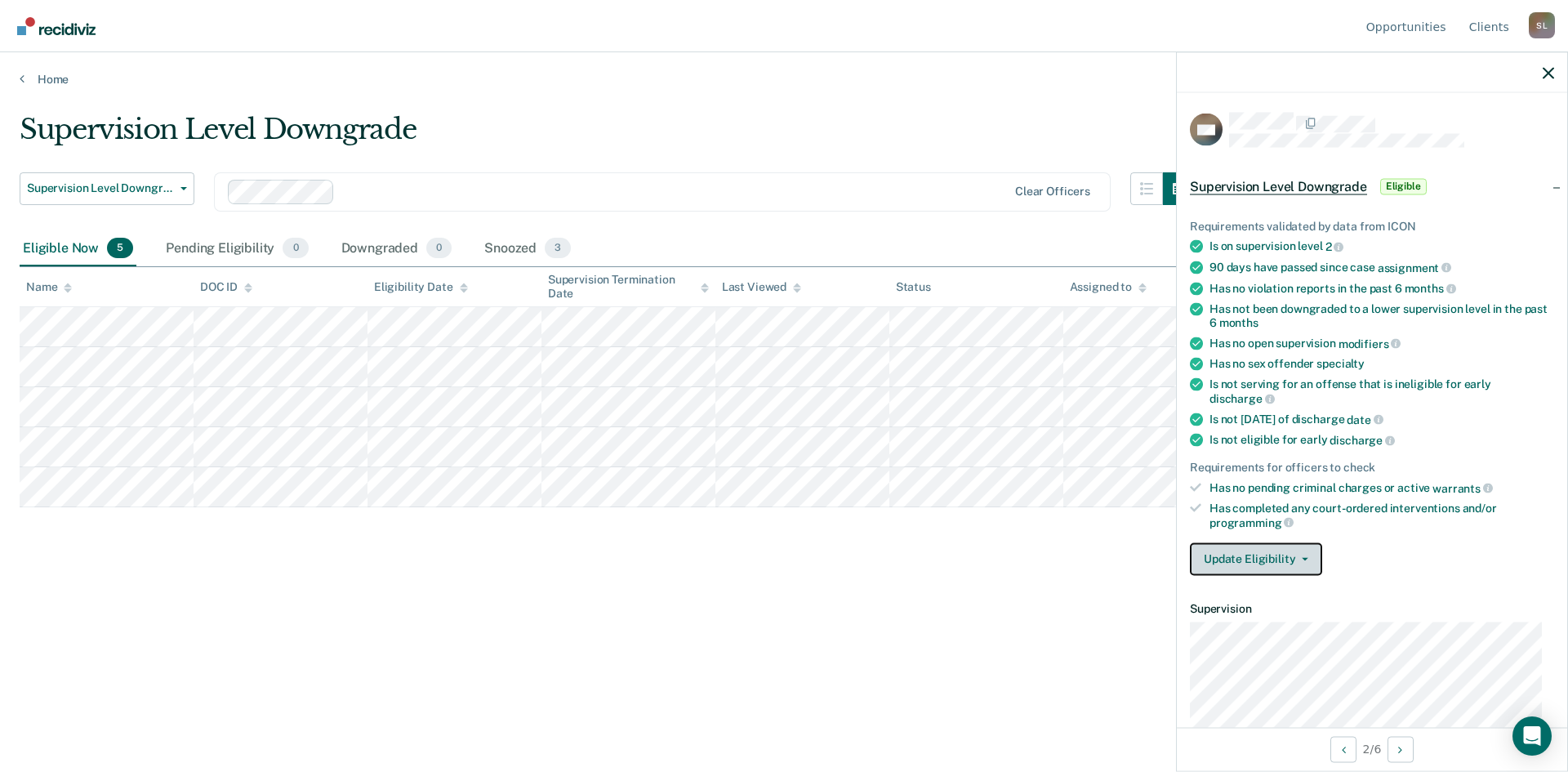
click at [1303, 558] on button "Update Eligibility" at bounding box center [1256, 558] width 132 height 33
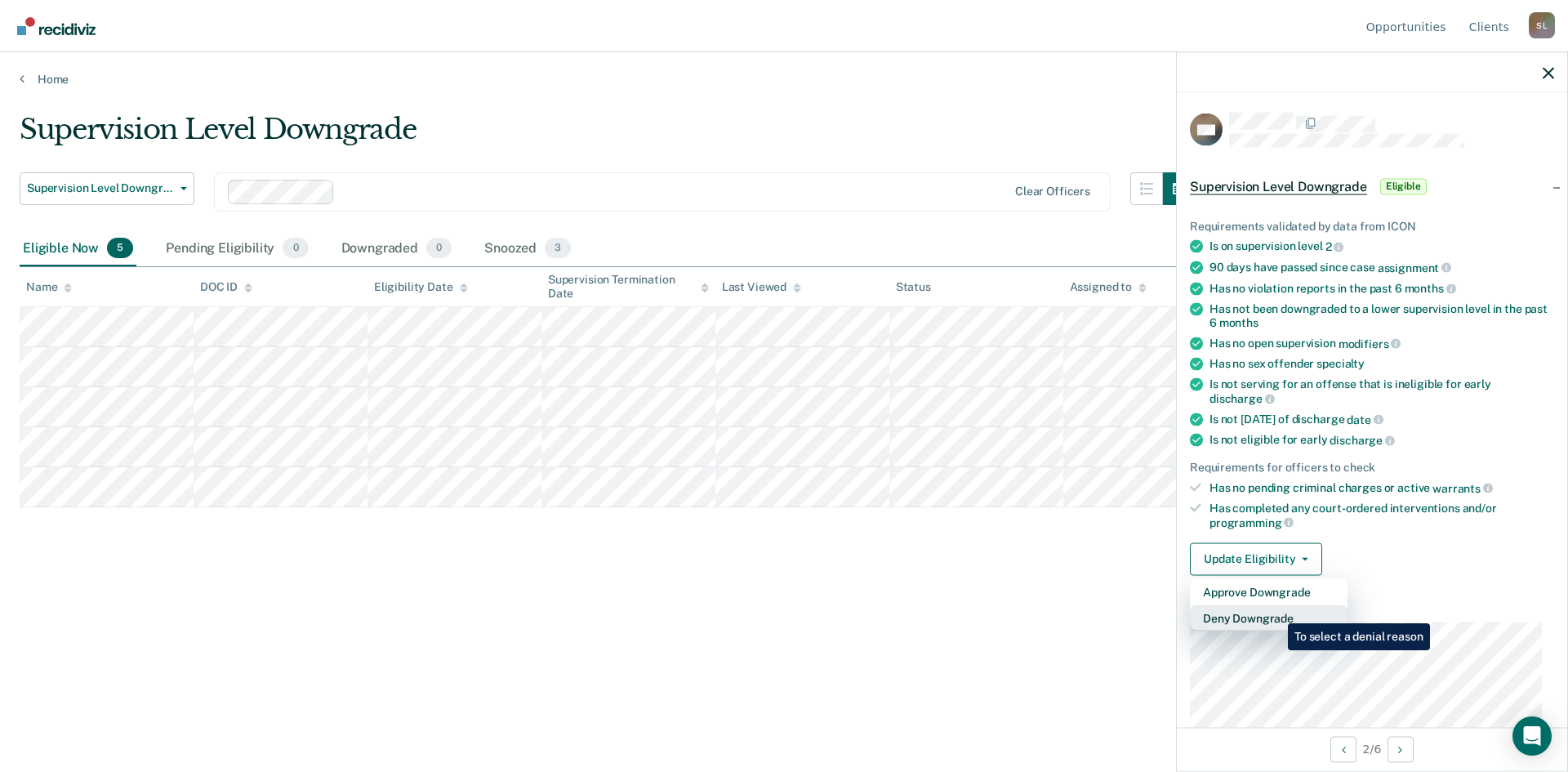
click at [1276, 611] on button "Deny Downgrade" at bounding box center [1268, 618] width 158 height 26
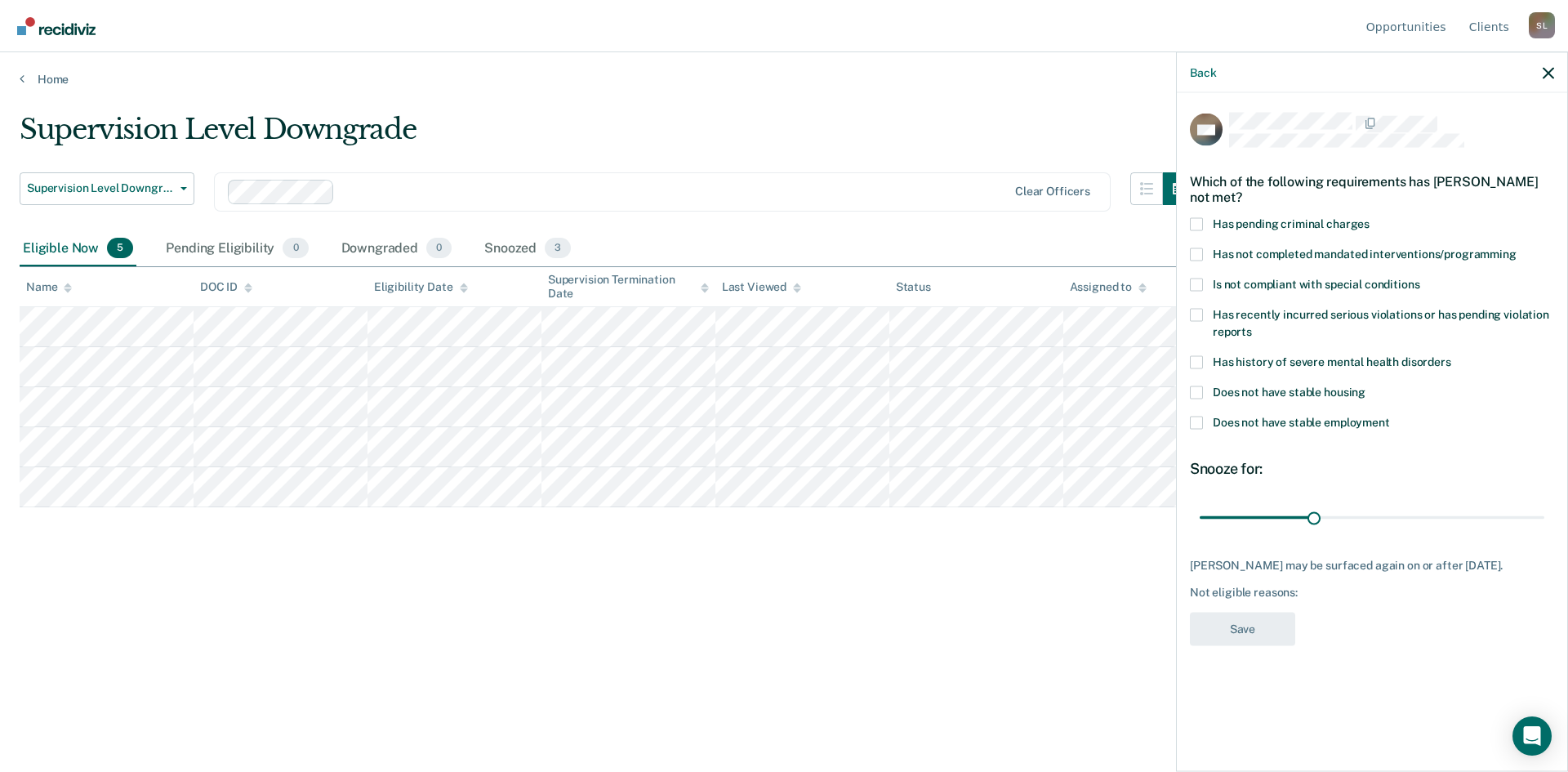
click at [1196, 422] on span at bounding box center [1196, 422] width 13 height 13
click at [1390, 416] on input "Does not have stable employment" at bounding box center [1390, 416] width 0 height 0
drag, startPoint x: 1310, startPoint y: 514, endPoint x: 1567, endPoint y: 536, distance: 257.9
type input "90"
click at [1544, 532] on input "range" at bounding box center [1372, 518] width 345 height 28
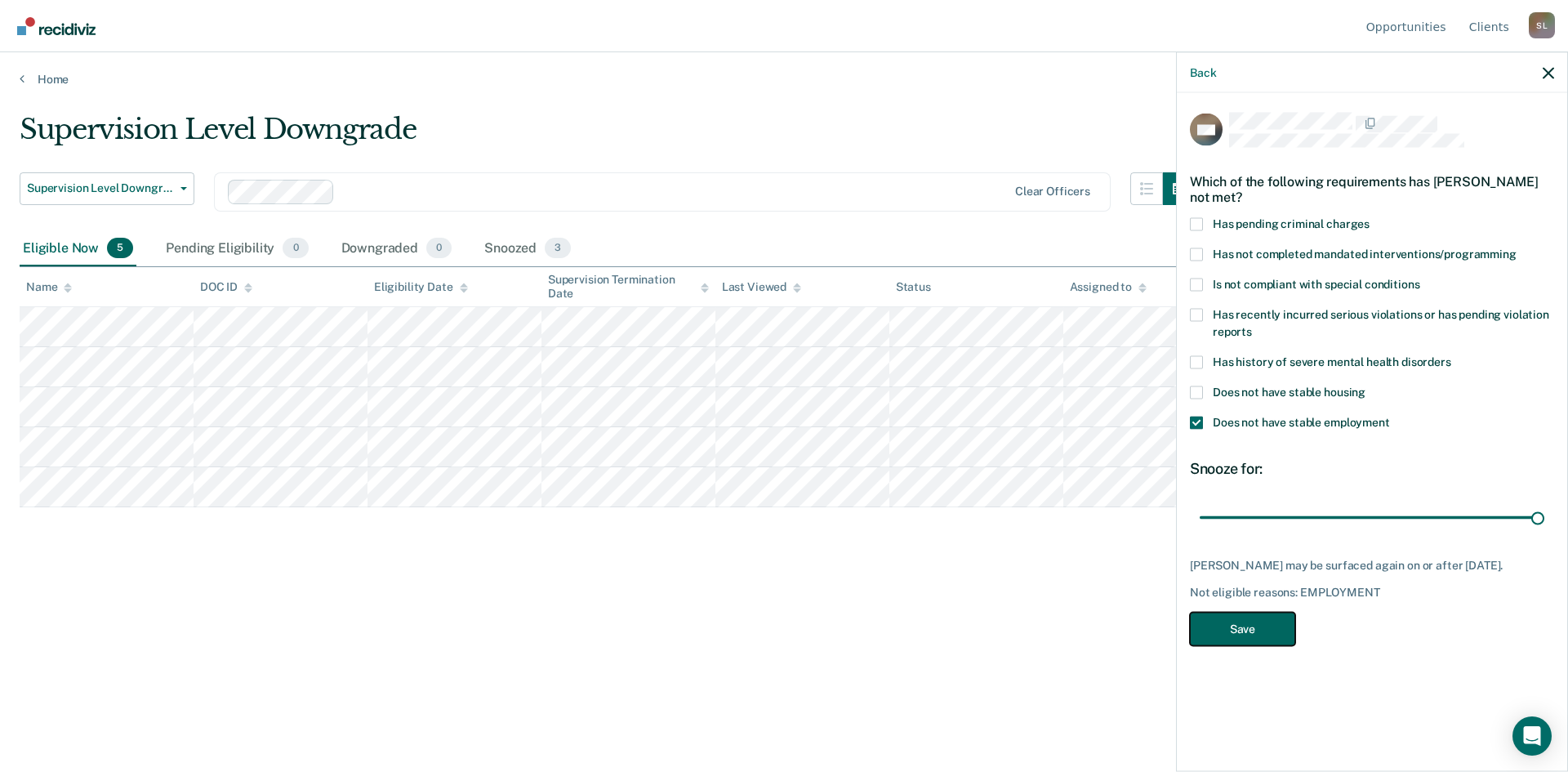
click at [1234, 639] on button "Save" at bounding box center [1242, 629] width 105 height 34
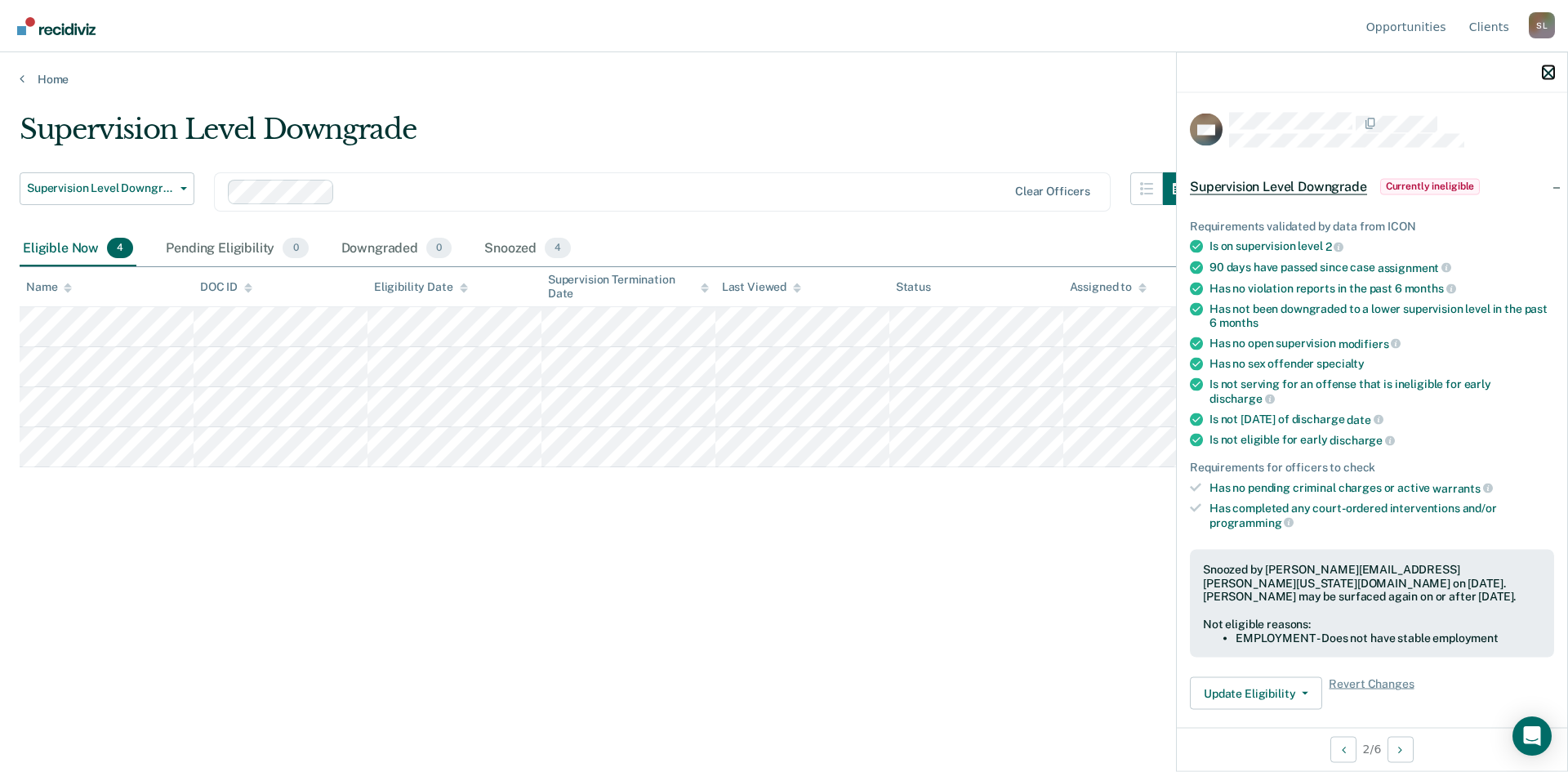
click at [1547, 72] on icon "button" at bounding box center [1549, 72] width 11 height 11
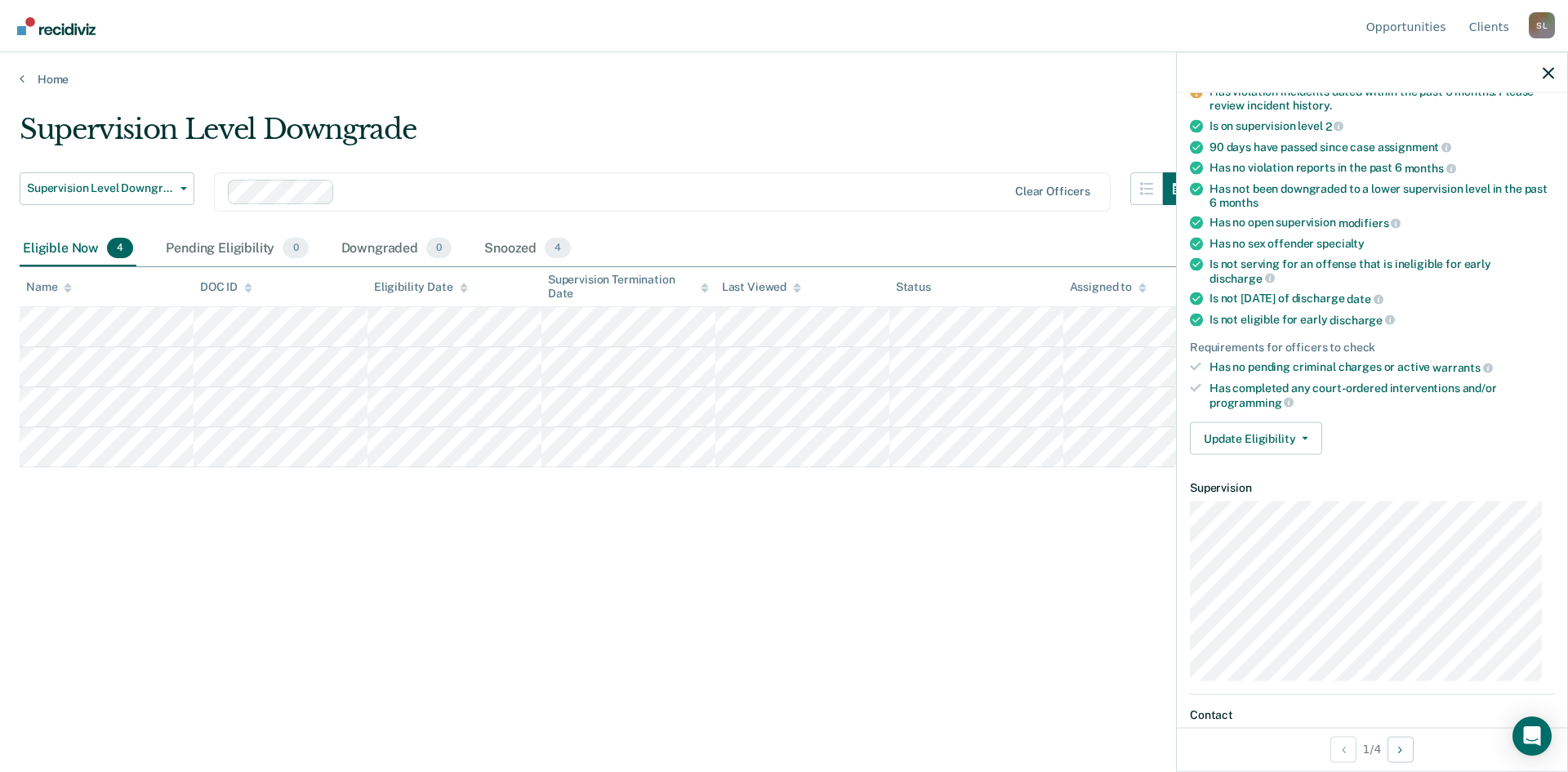
scroll to position [163, 0]
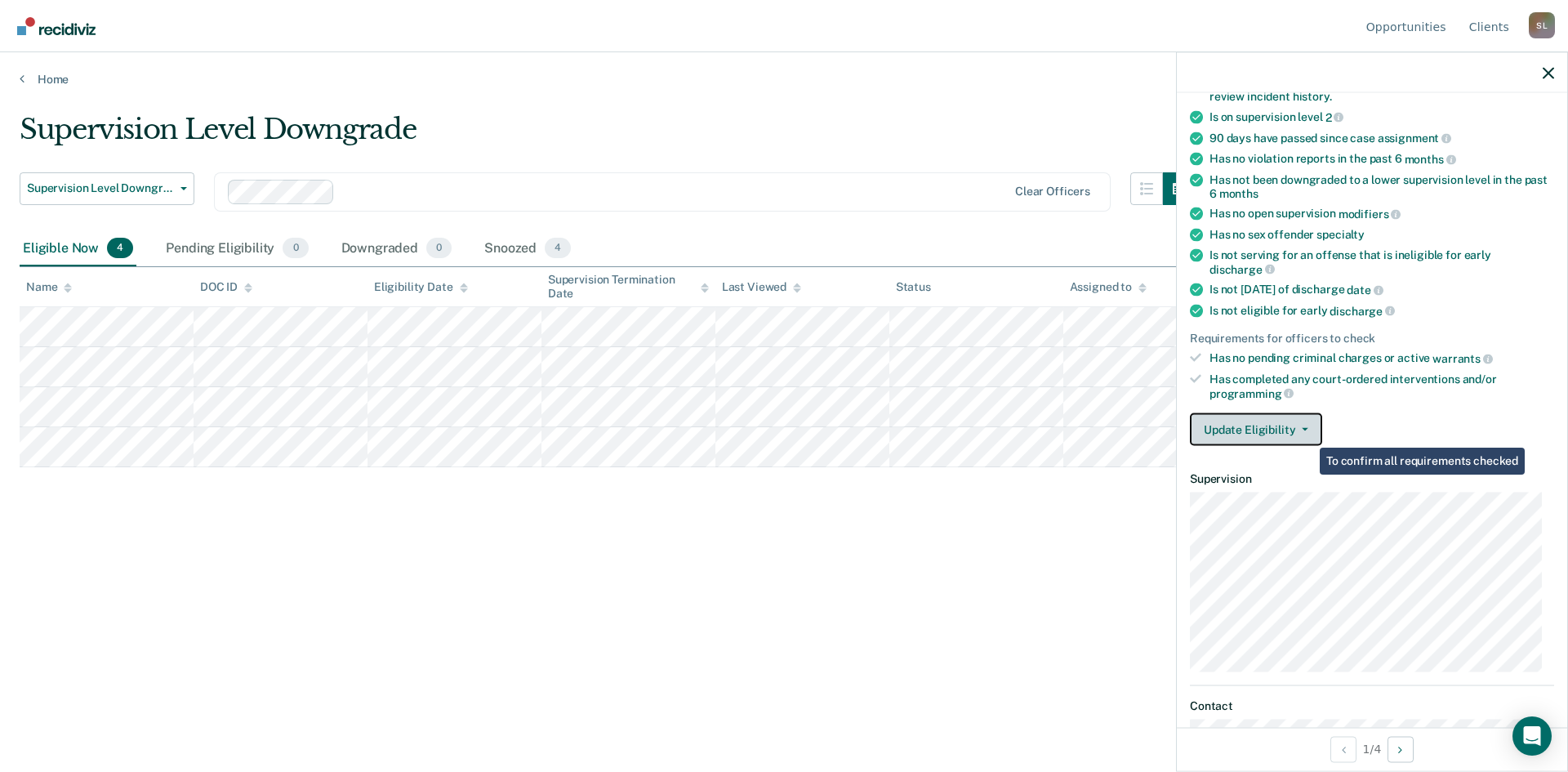
click at [1301, 424] on button "Update Eligibility" at bounding box center [1256, 430] width 132 height 33
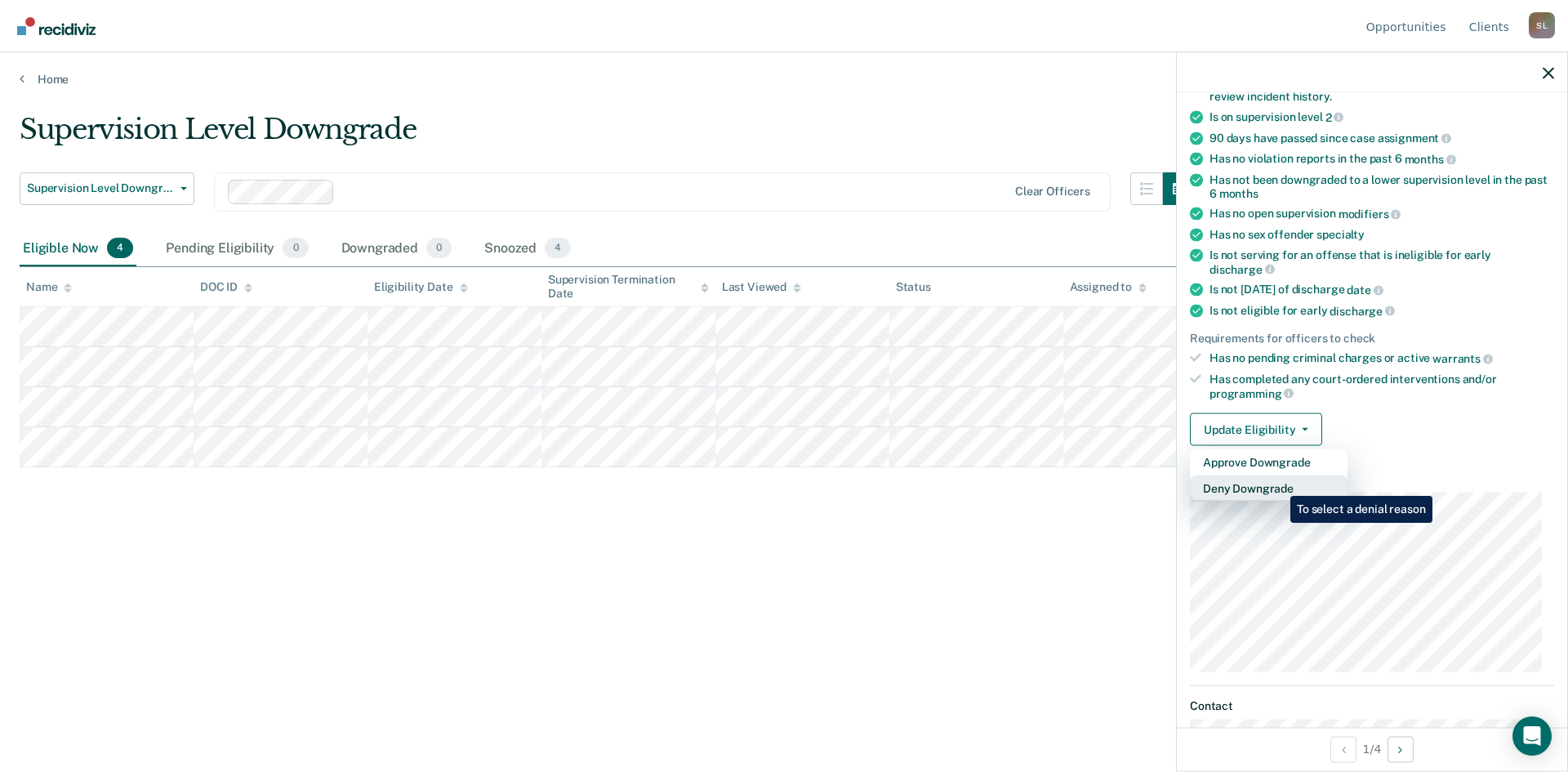
click at [1278, 484] on button "Deny Downgrade" at bounding box center [1268, 489] width 158 height 26
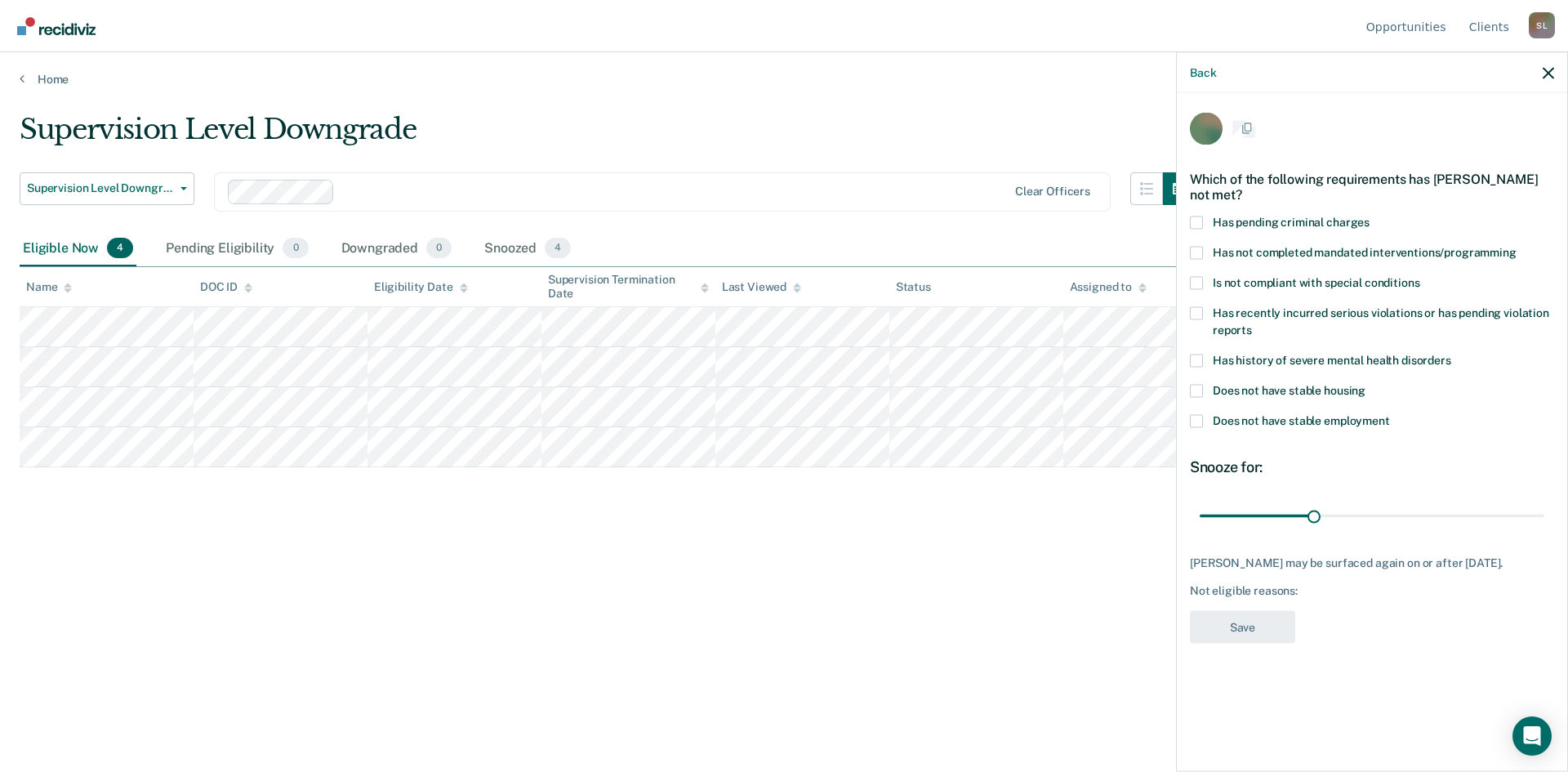
scroll to position [0, 0]
click at [1197, 256] on span at bounding box center [1196, 254] width 13 height 13
click at [1517, 248] on input "Has not completed mandated interventions/programming" at bounding box center [1517, 248] width 0 height 0
drag, startPoint x: 1315, startPoint y: 511, endPoint x: 1558, endPoint y: 513, distance: 243.0
type input "90"
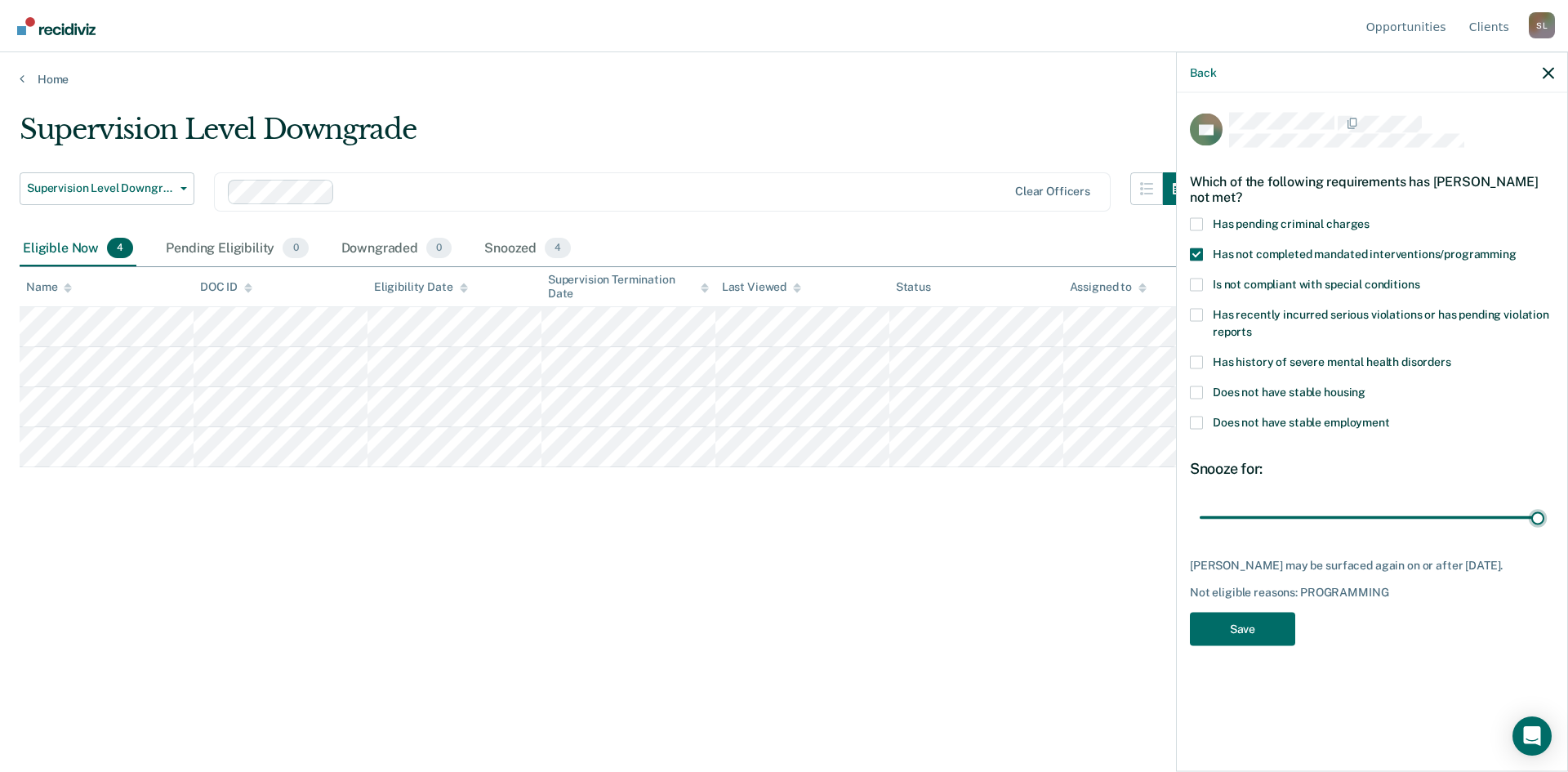
click at [1544, 512] on input "range" at bounding box center [1372, 518] width 345 height 28
click at [1269, 623] on button "Save" at bounding box center [1242, 629] width 105 height 34
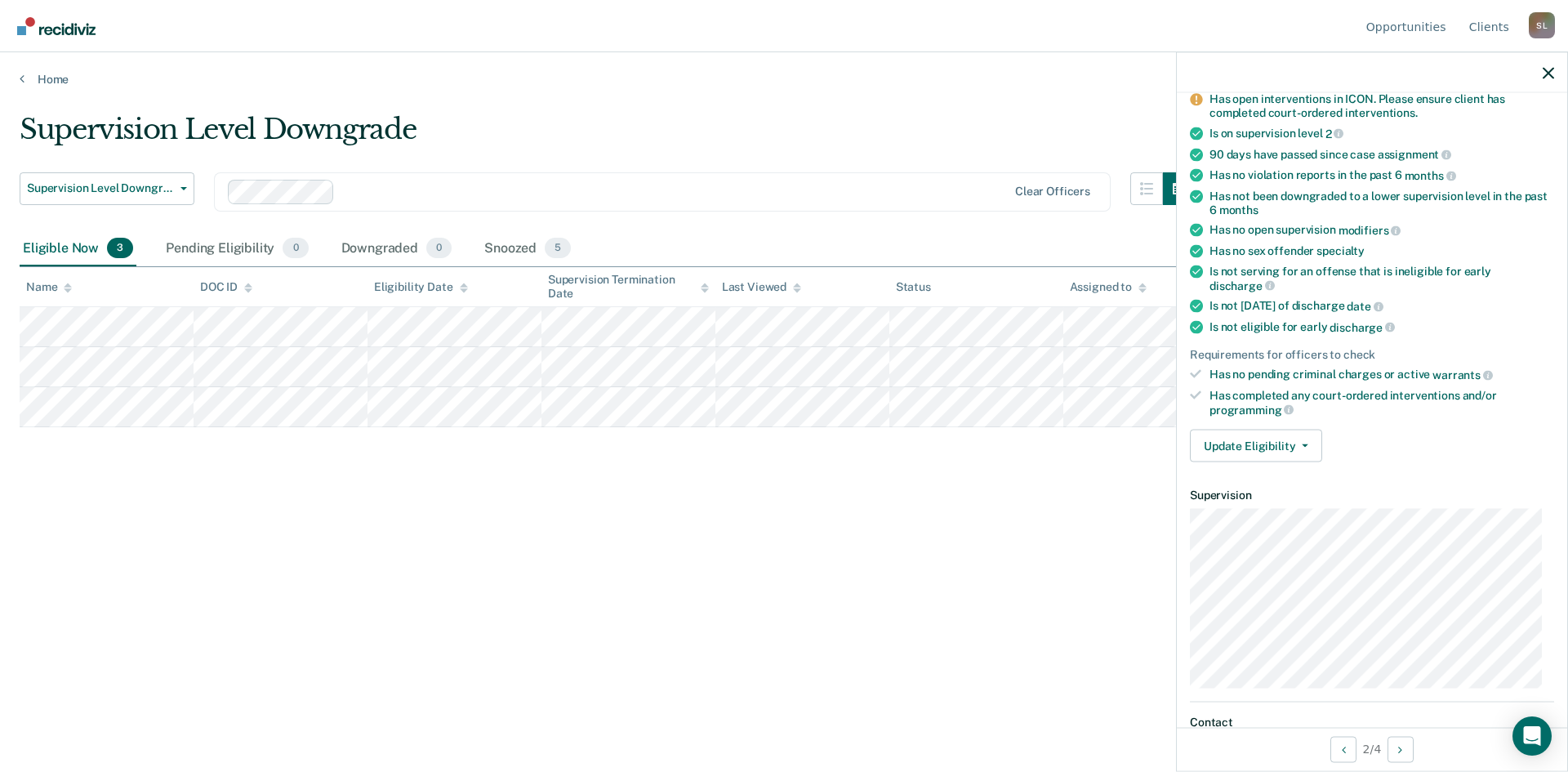
scroll to position [163, 0]
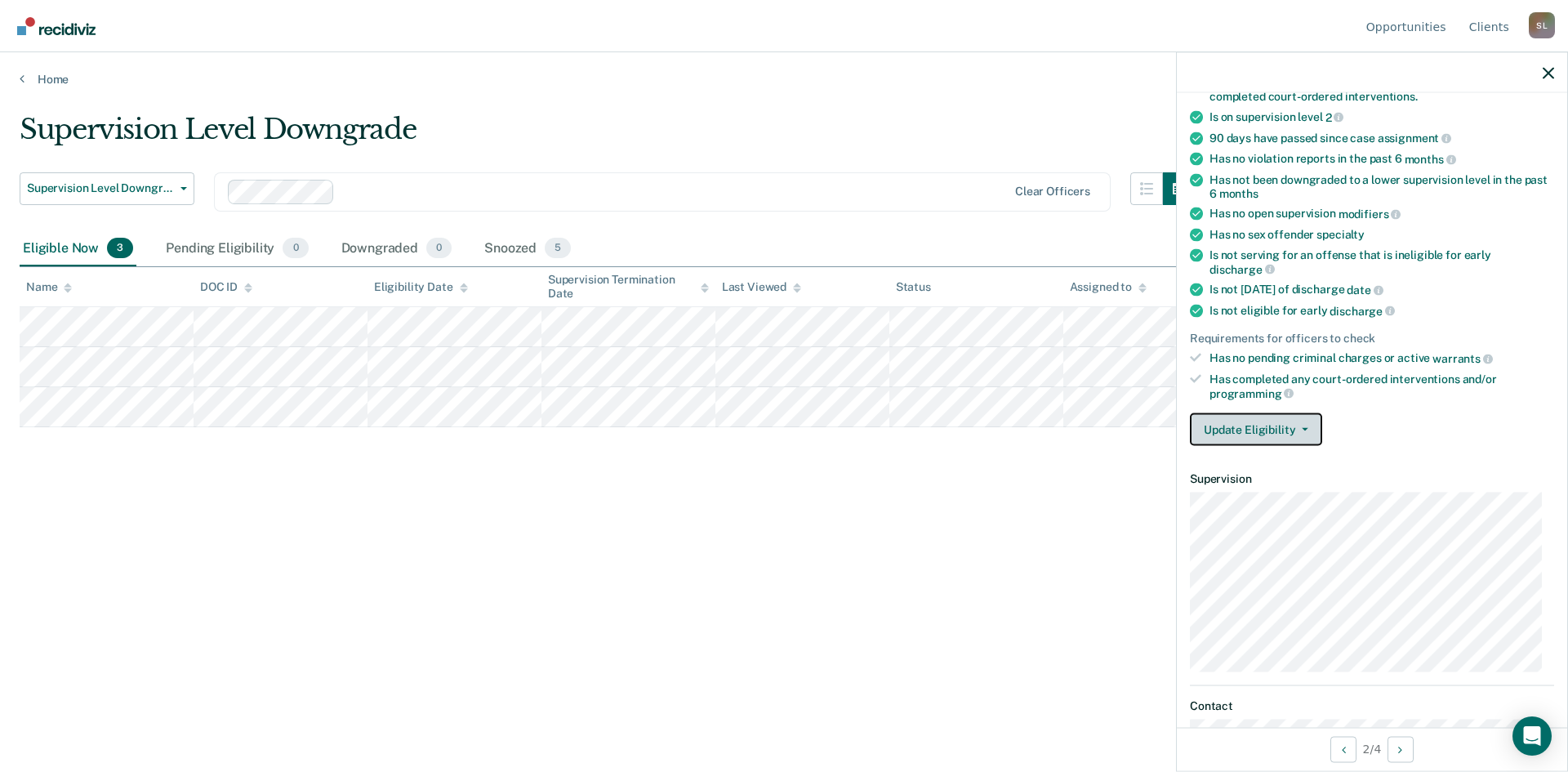
click at [1305, 431] on button "Update Eligibility" at bounding box center [1256, 430] width 132 height 33
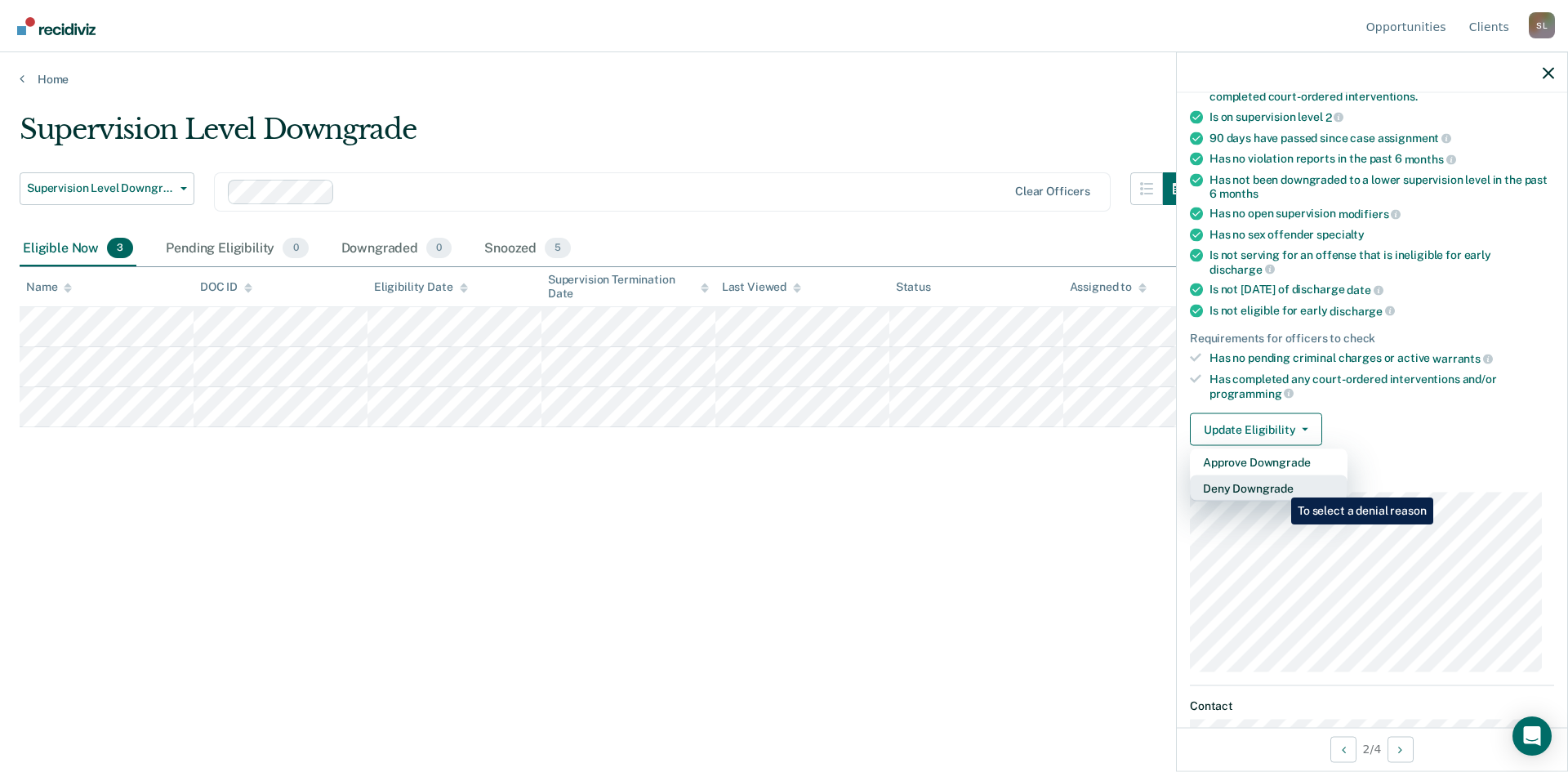
click at [1279, 485] on button "Deny Downgrade" at bounding box center [1268, 489] width 158 height 26
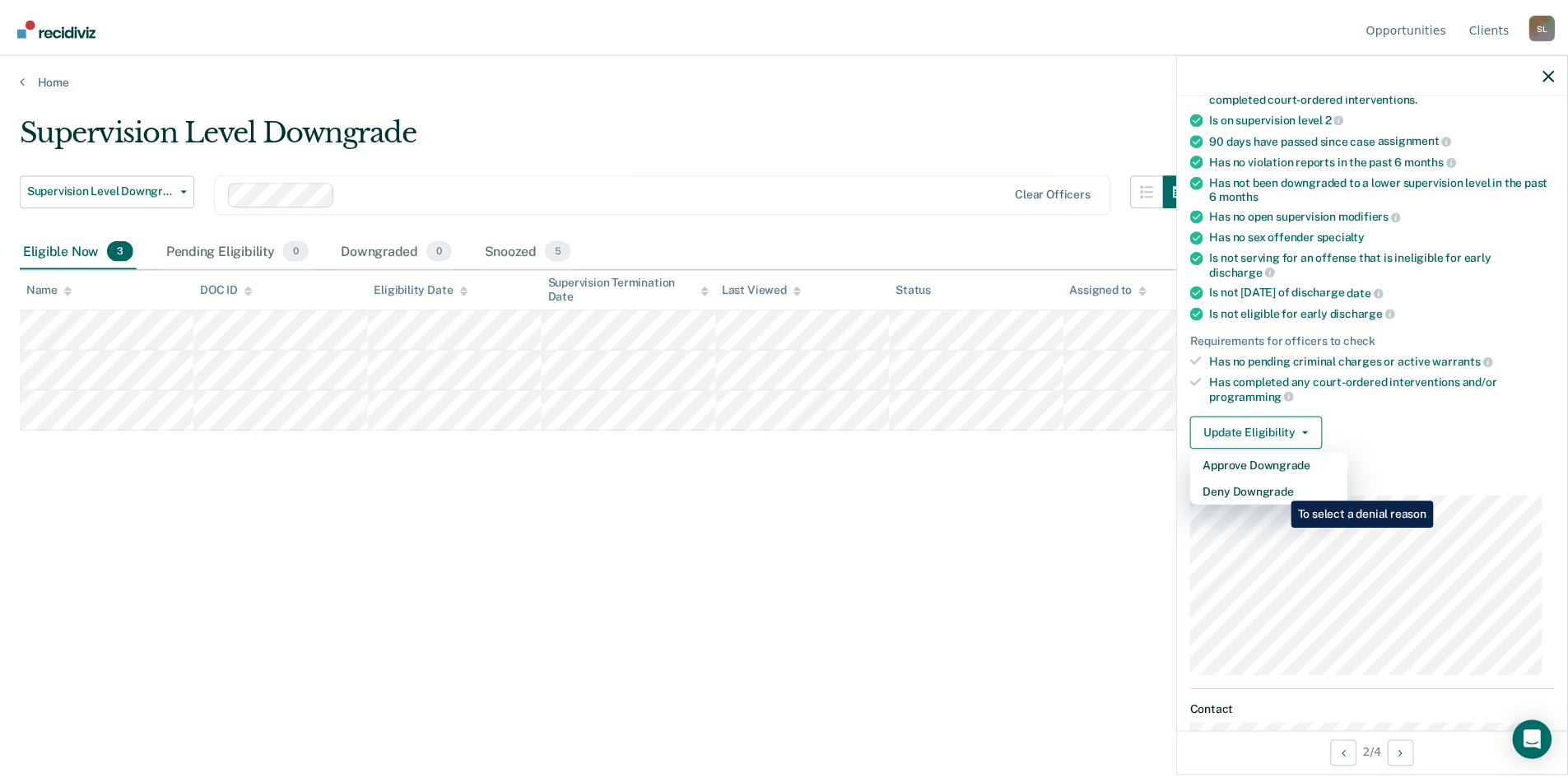
scroll to position [0, 0]
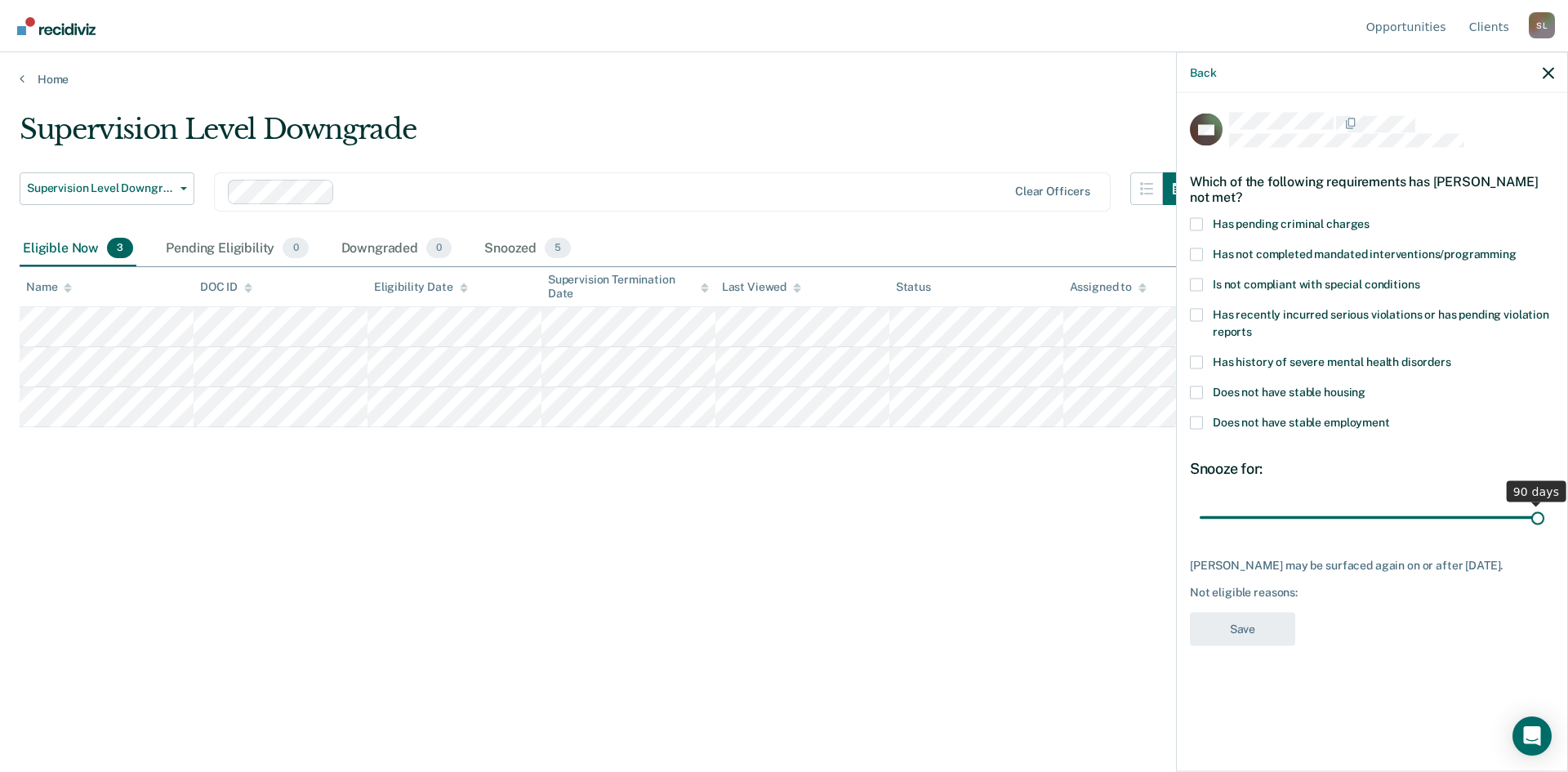
drag, startPoint x: 1318, startPoint y: 513, endPoint x: 1567, endPoint y: 479, distance: 251.3
type input "90"
click at [1544, 504] on input "range" at bounding box center [1372, 518] width 345 height 28
click at [1197, 420] on span at bounding box center [1196, 422] width 13 height 13
click at [1390, 416] on input "Does not have stable employment" at bounding box center [1390, 416] width 0 height 0
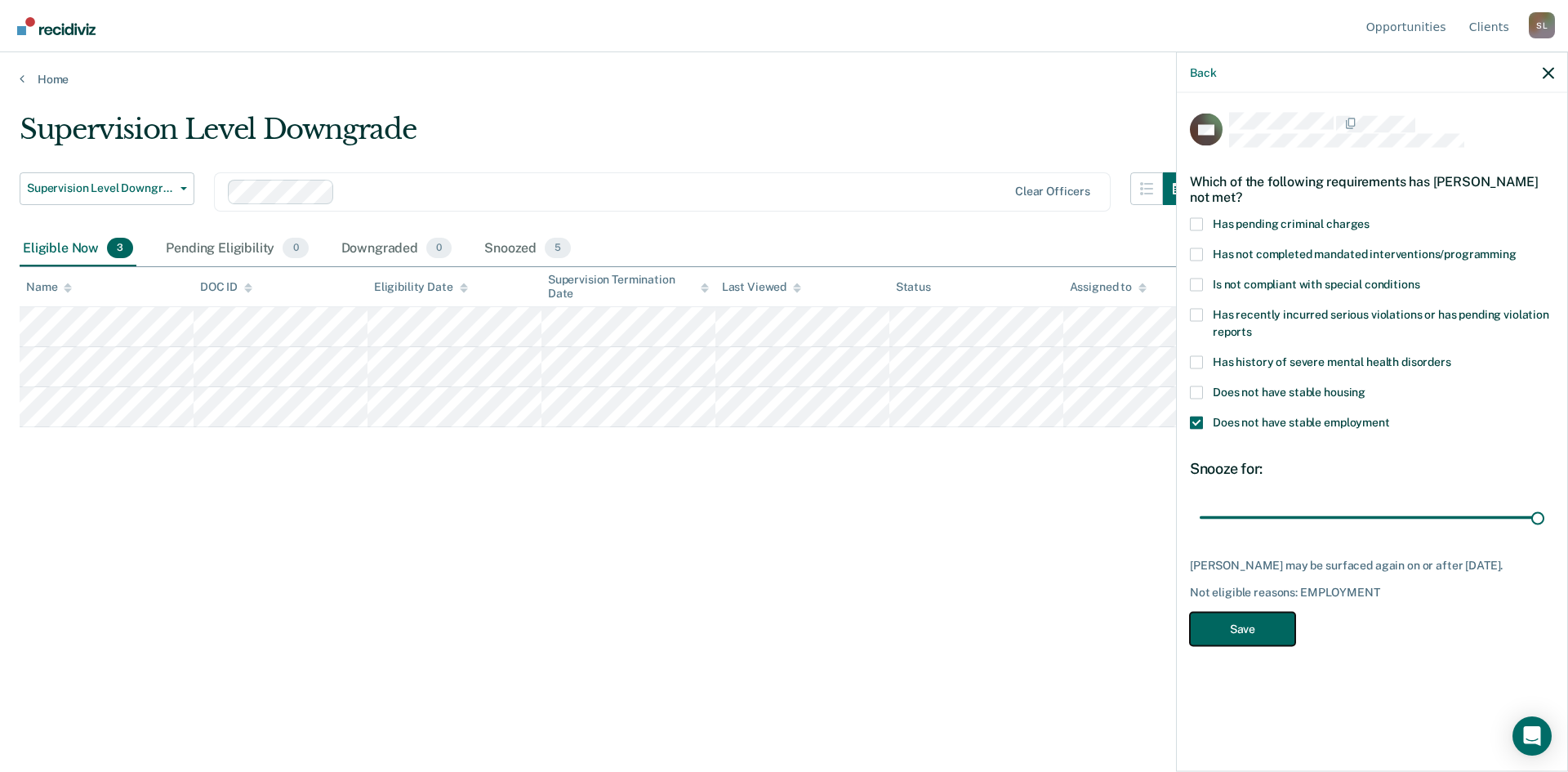
click at [1233, 633] on button "Save" at bounding box center [1242, 629] width 105 height 34
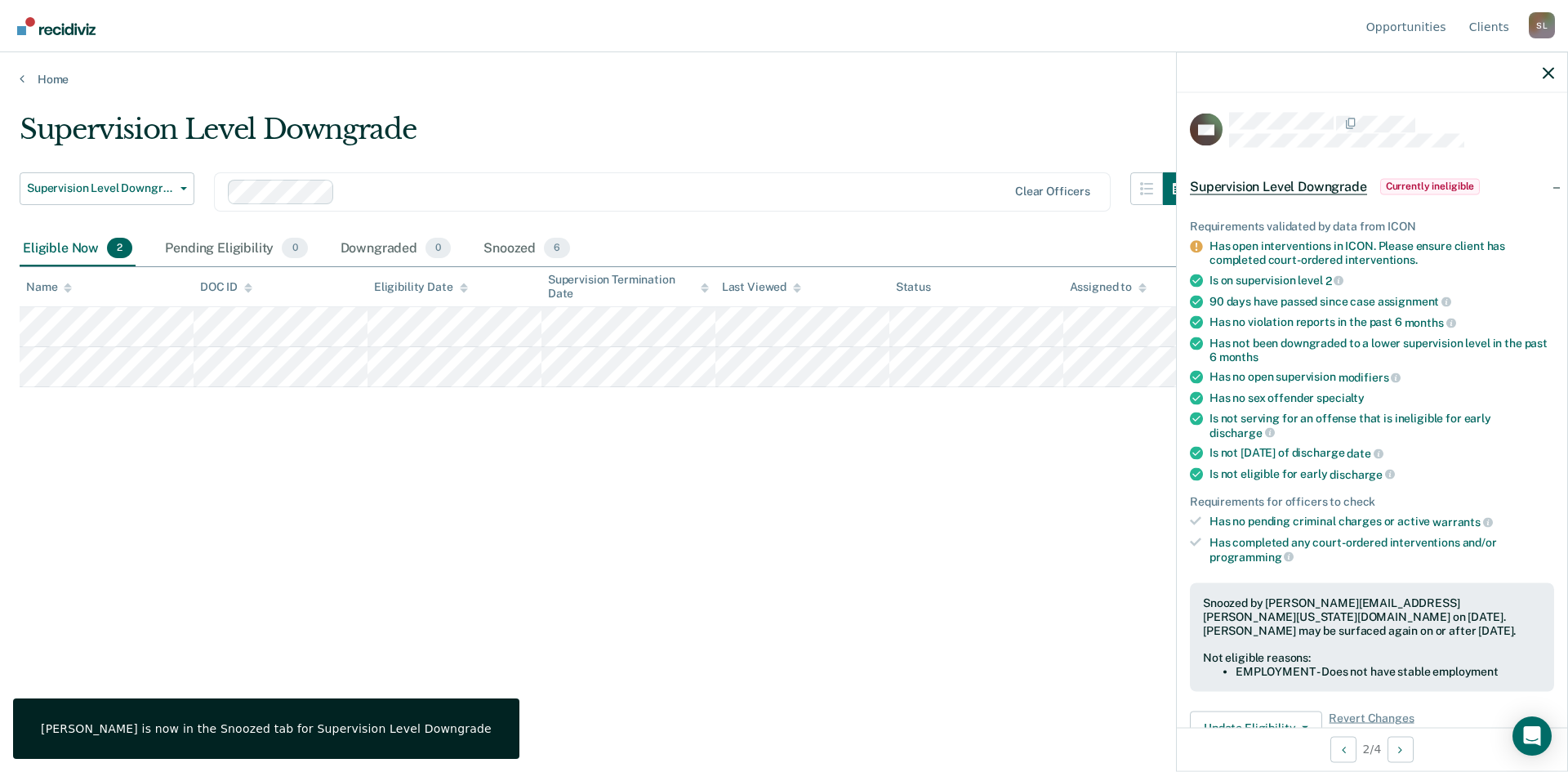
click at [1554, 74] on div at bounding box center [1372, 72] width 391 height 41
click at [1546, 72] on icon "button" at bounding box center [1549, 72] width 11 height 11
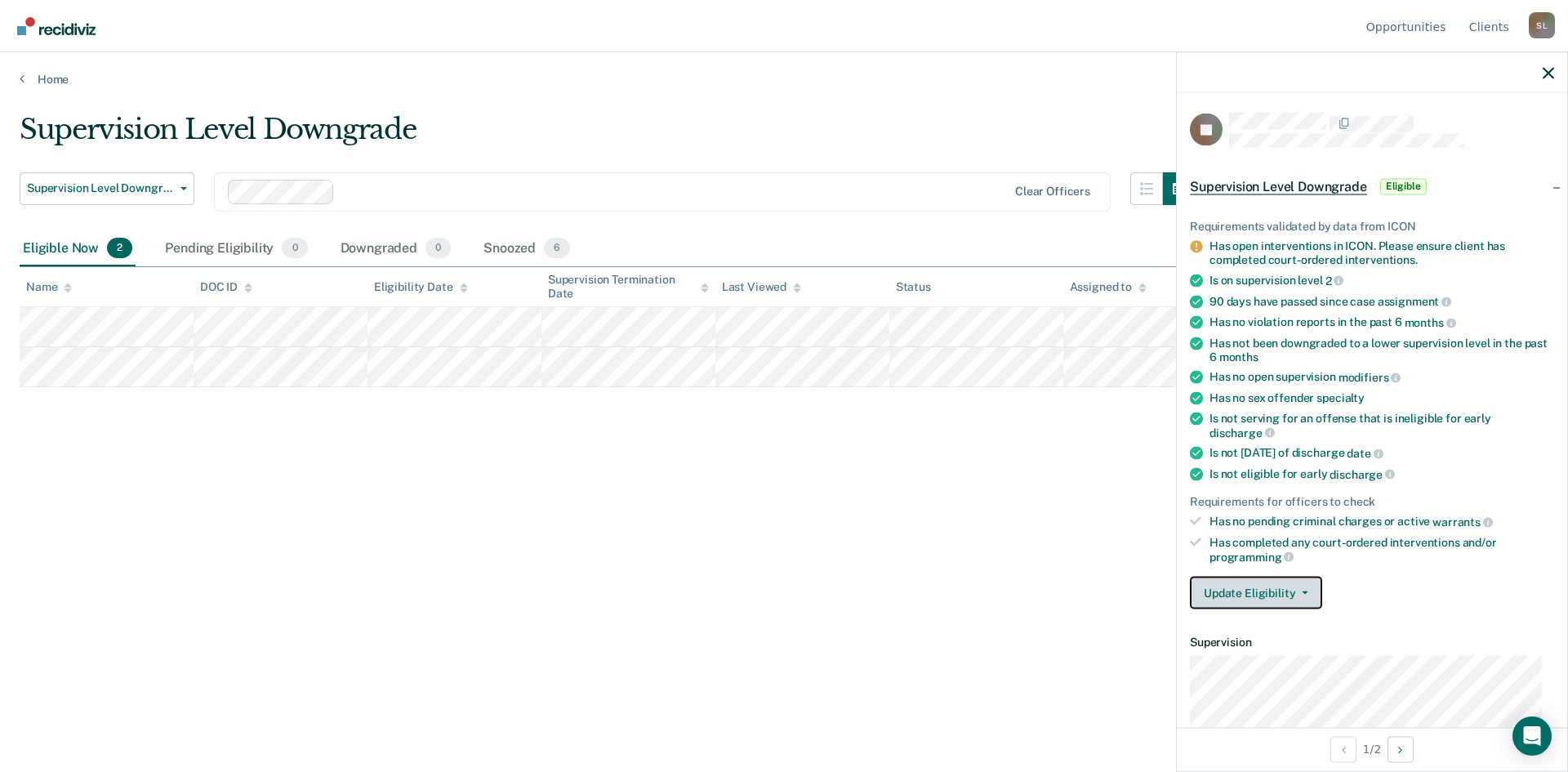
click at [1292, 589] on button "Update Eligibility" at bounding box center [1256, 593] width 132 height 33
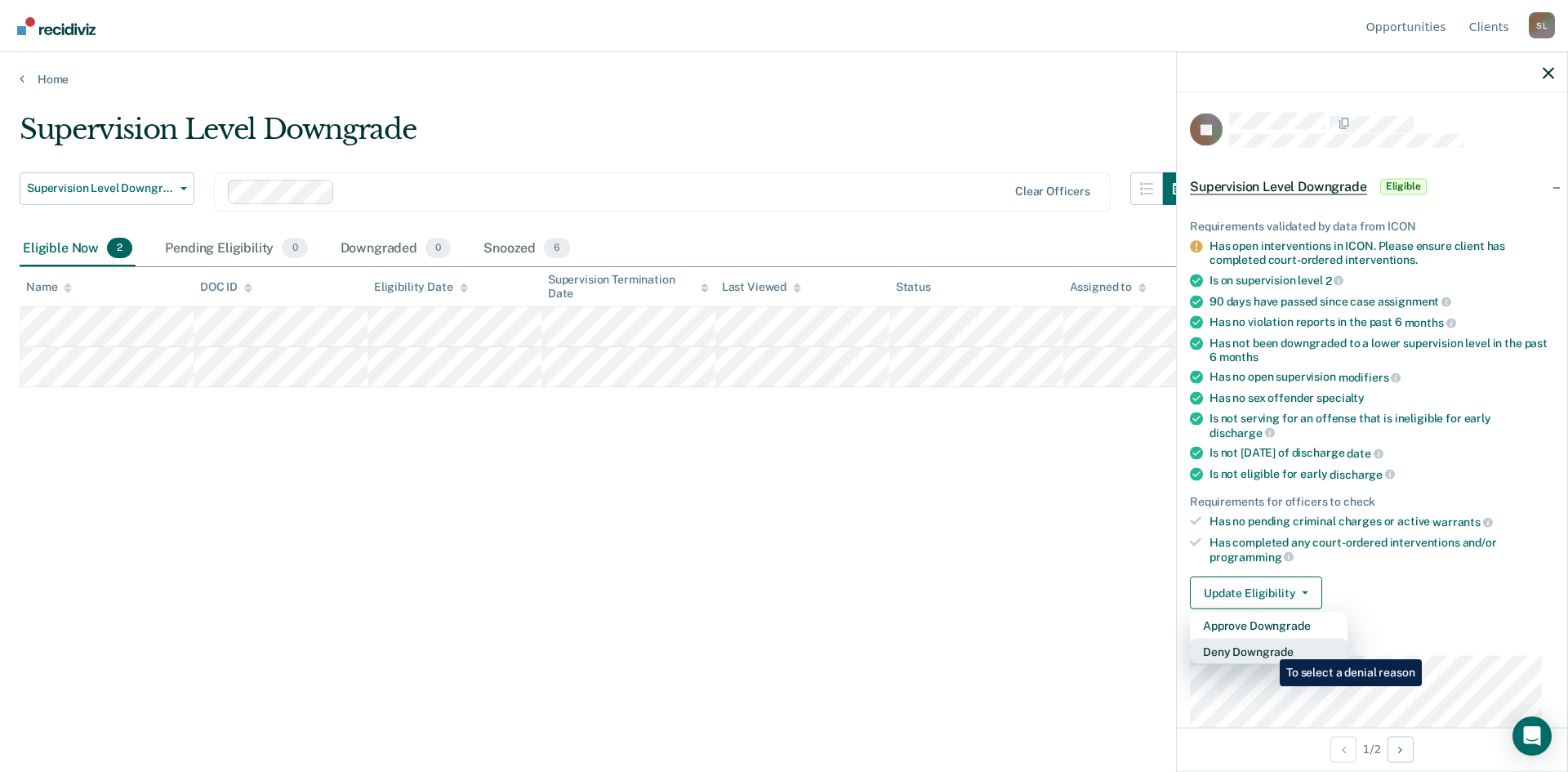
click at [1267, 648] on button "Deny Downgrade" at bounding box center [1268, 652] width 158 height 26
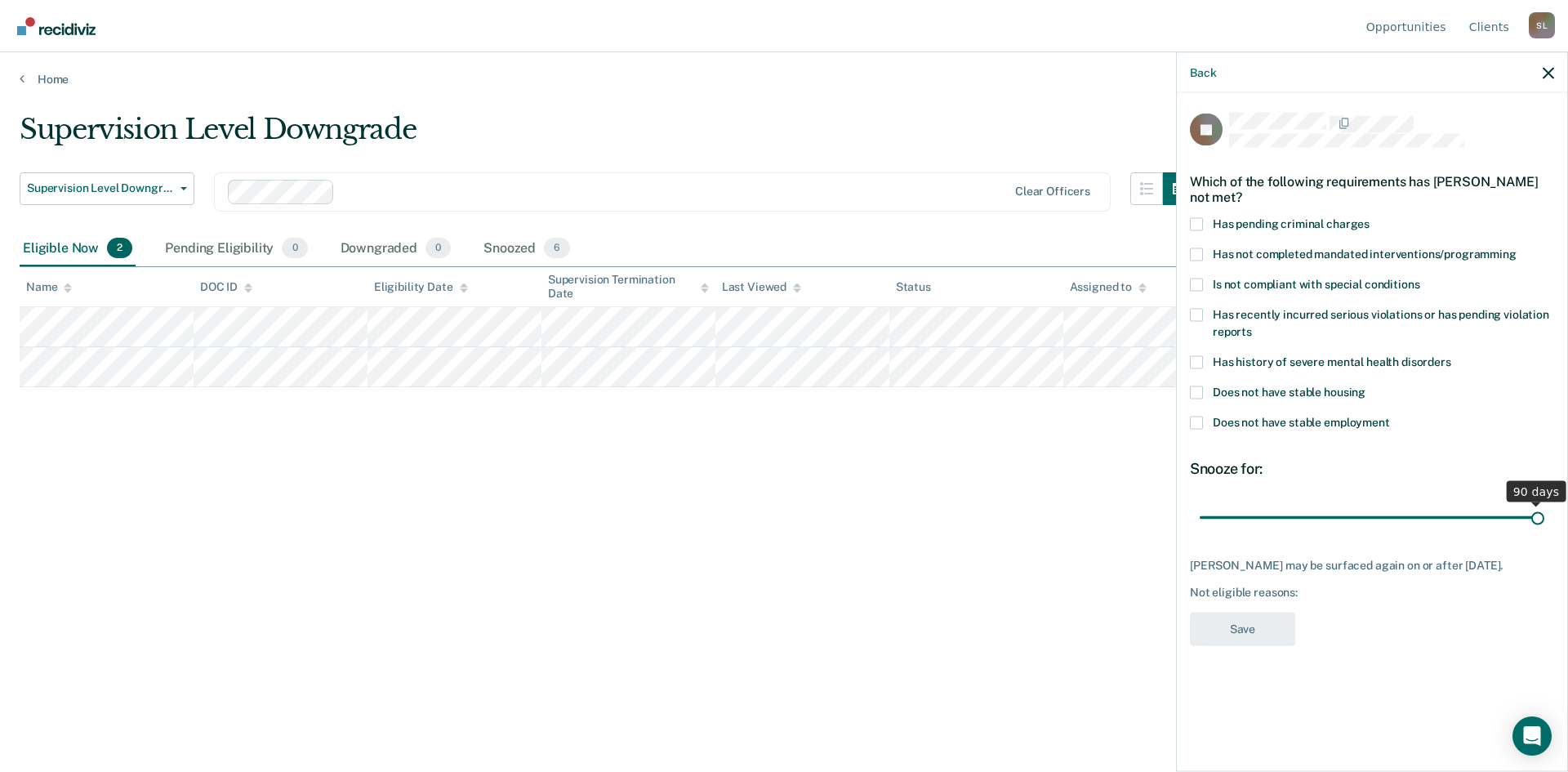
drag, startPoint x: 1314, startPoint y: 514, endPoint x: 1567, endPoint y: 512, distance: 253.0
type input "90"
click at [1544, 512] on input "range" at bounding box center [1372, 518] width 345 height 28
click at [1205, 254] on label "Has not completed mandated interventions/programming" at bounding box center [1371, 256] width 364 height 17
click at [1517, 248] on input "Has not completed mandated interventions/programming" at bounding box center [1517, 248] width 0 height 0
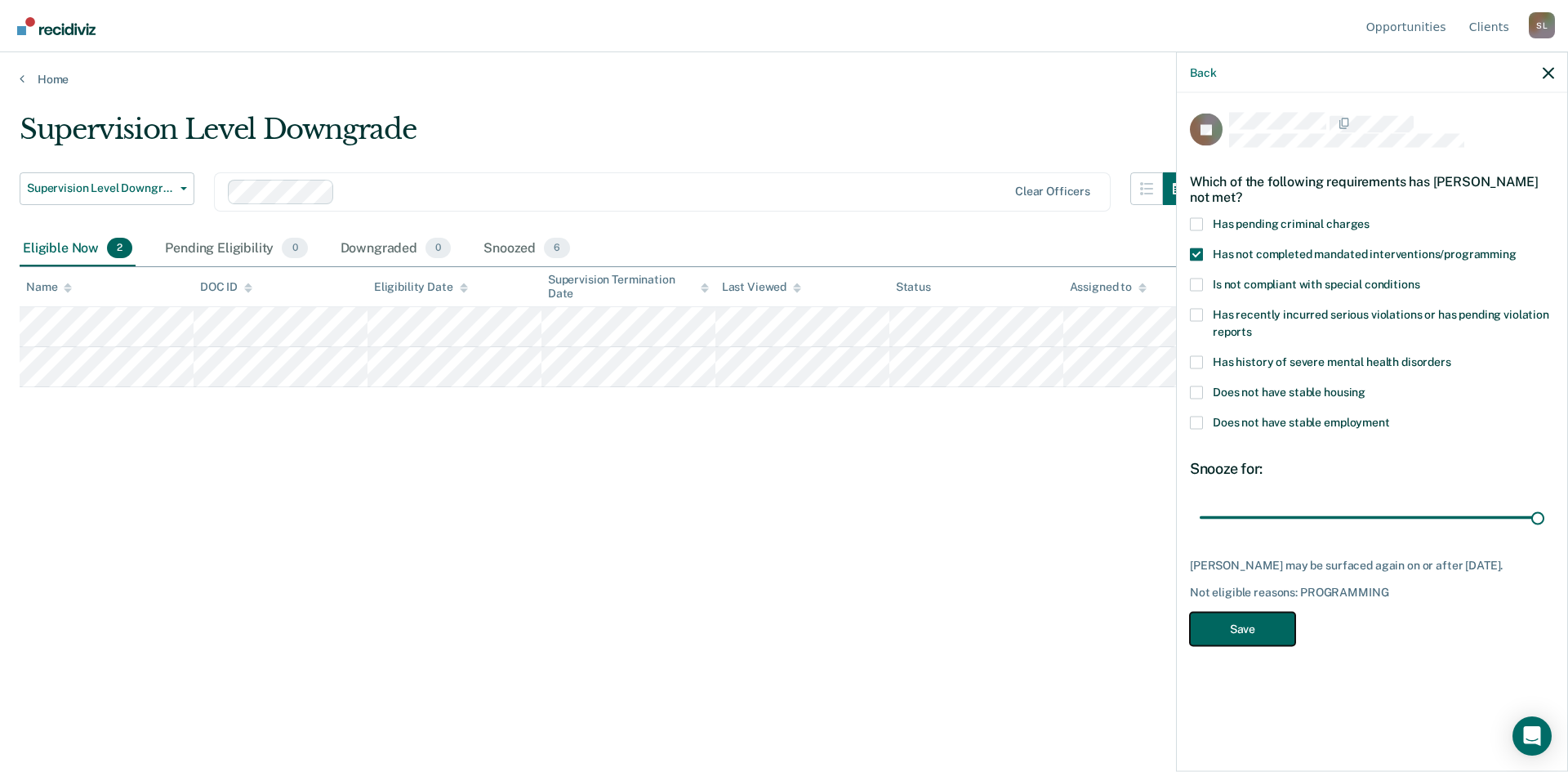
click at [1245, 633] on button "Save" at bounding box center [1242, 629] width 105 height 34
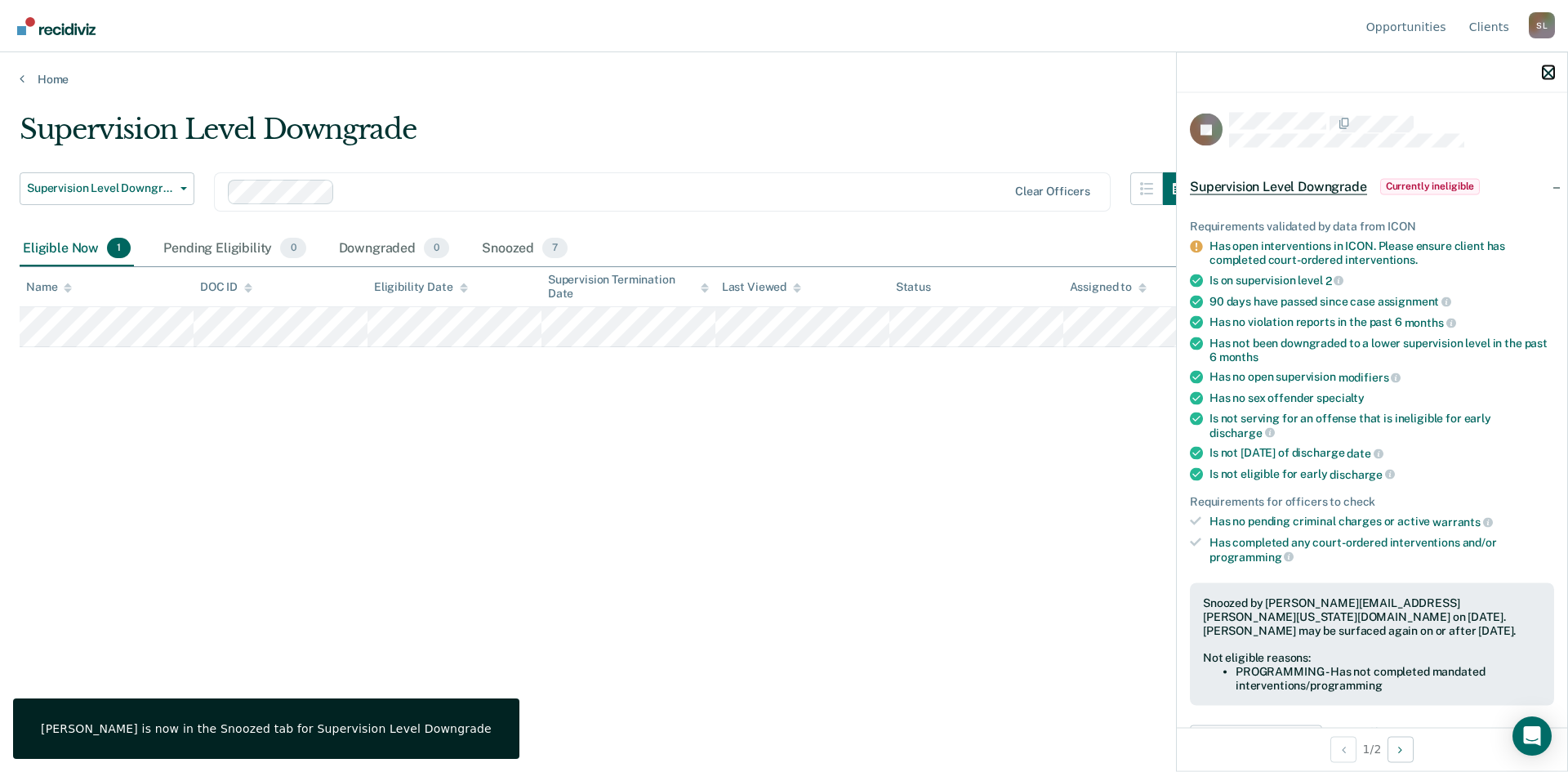
click at [1546, 74] on icon "button" at bounding box center [1549, 72] width 11 height 11
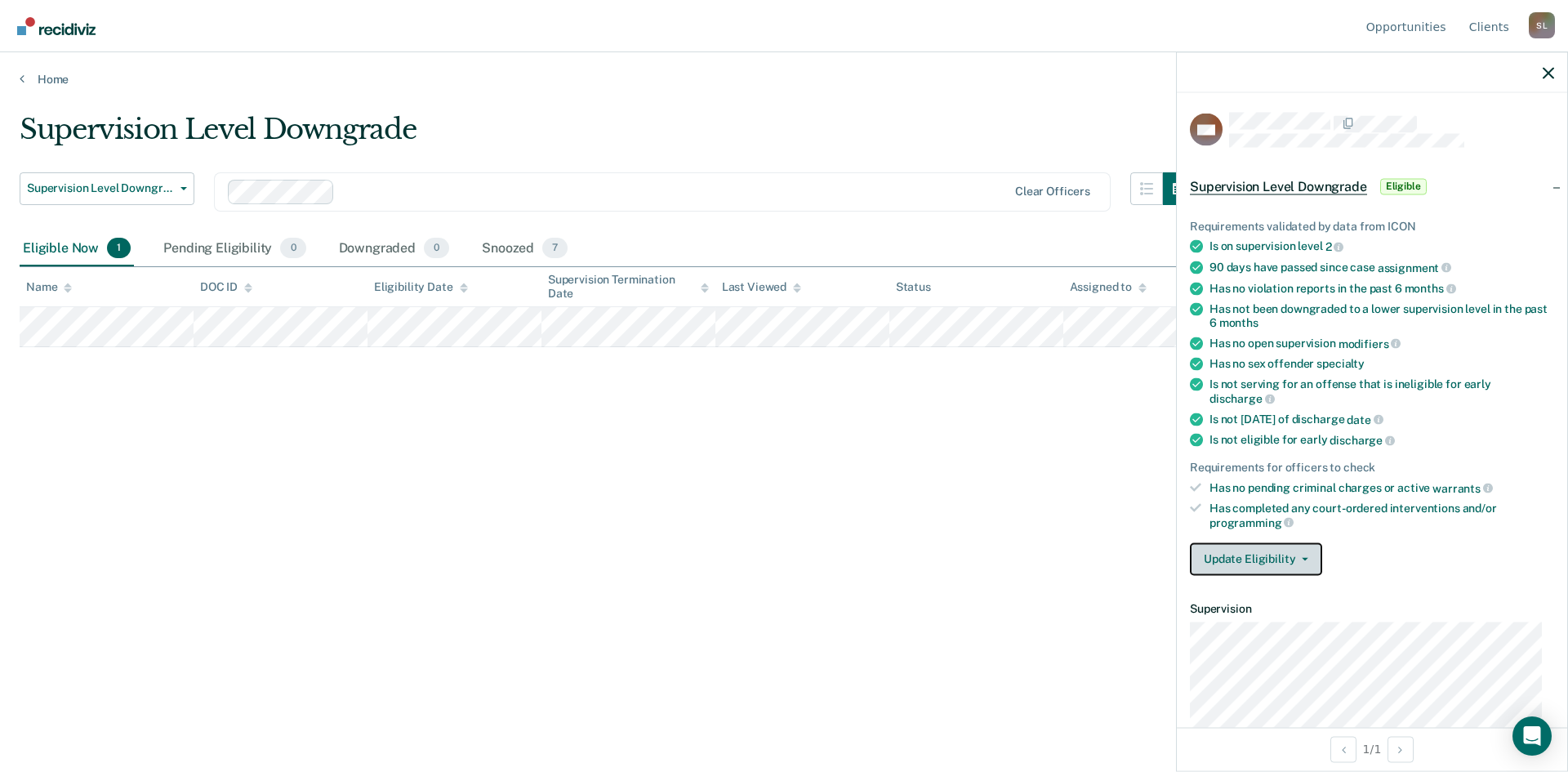
click at [1292, 559] on button "Update Eligibility" at bounding box center [1256, 558] width 132 height 33
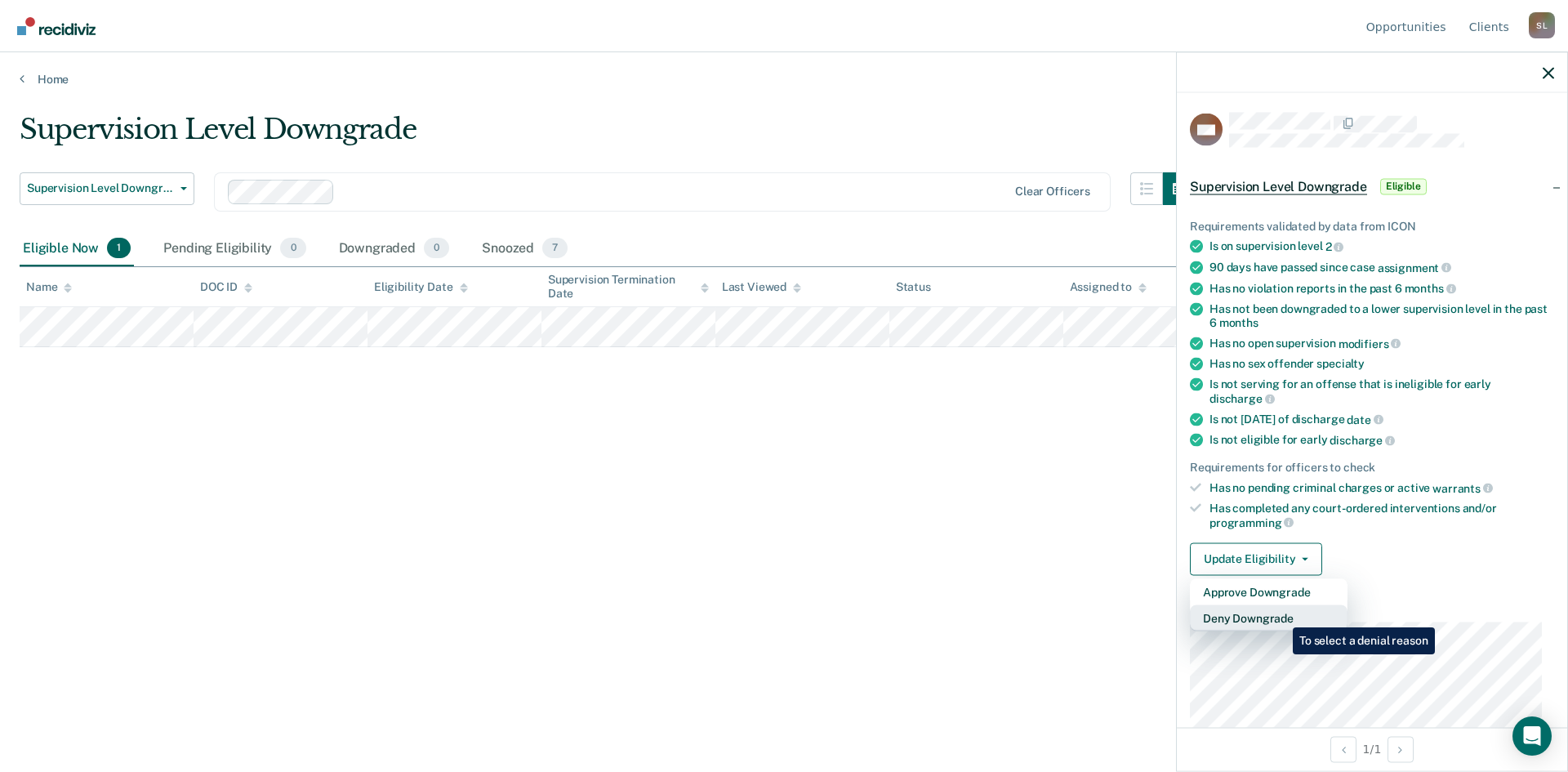
click at [1281, 615] on button "Deny Downgrade" at bounding box center [1268, 618] width 158 height 26
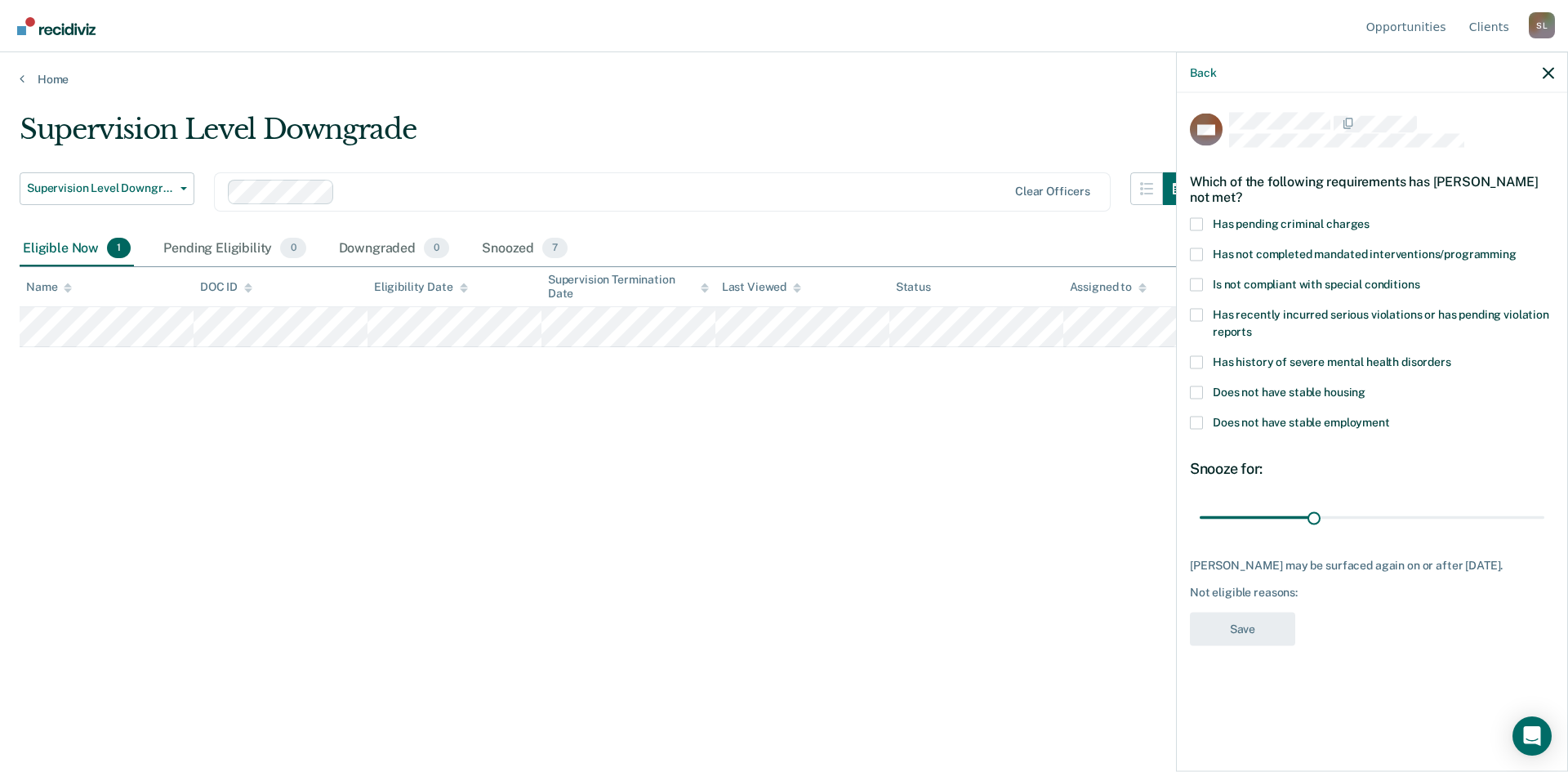
click at [1195, 254] on span at bounding box center [1196, 254] width 13 height 13
click at [1517, 248] on input "Has not completed mandated interventions/programming" at bounding box center [1517, 248] width 0 height 0
drag, startPoint x: 1313, startPoint y: 517, endPoint x: 1566, endPoint y: 513, distance: 253.0
type input "90"
click at [1544, 513] on input "range" at bounding box center [1372, 518] width 345 height 28
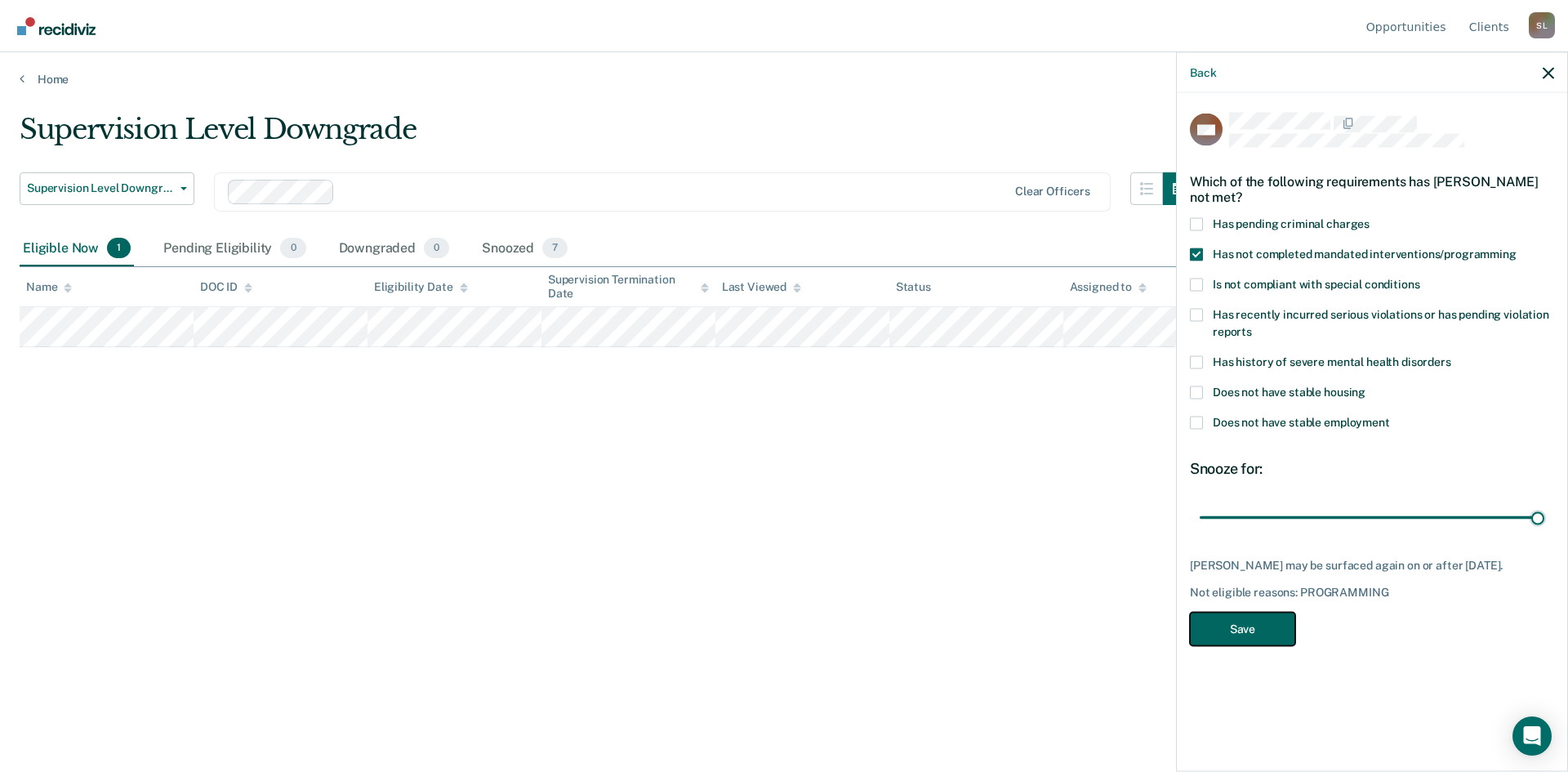
click at [1247, 625] on button "Save" at bounding box center [1242, 629] width 105 height 34
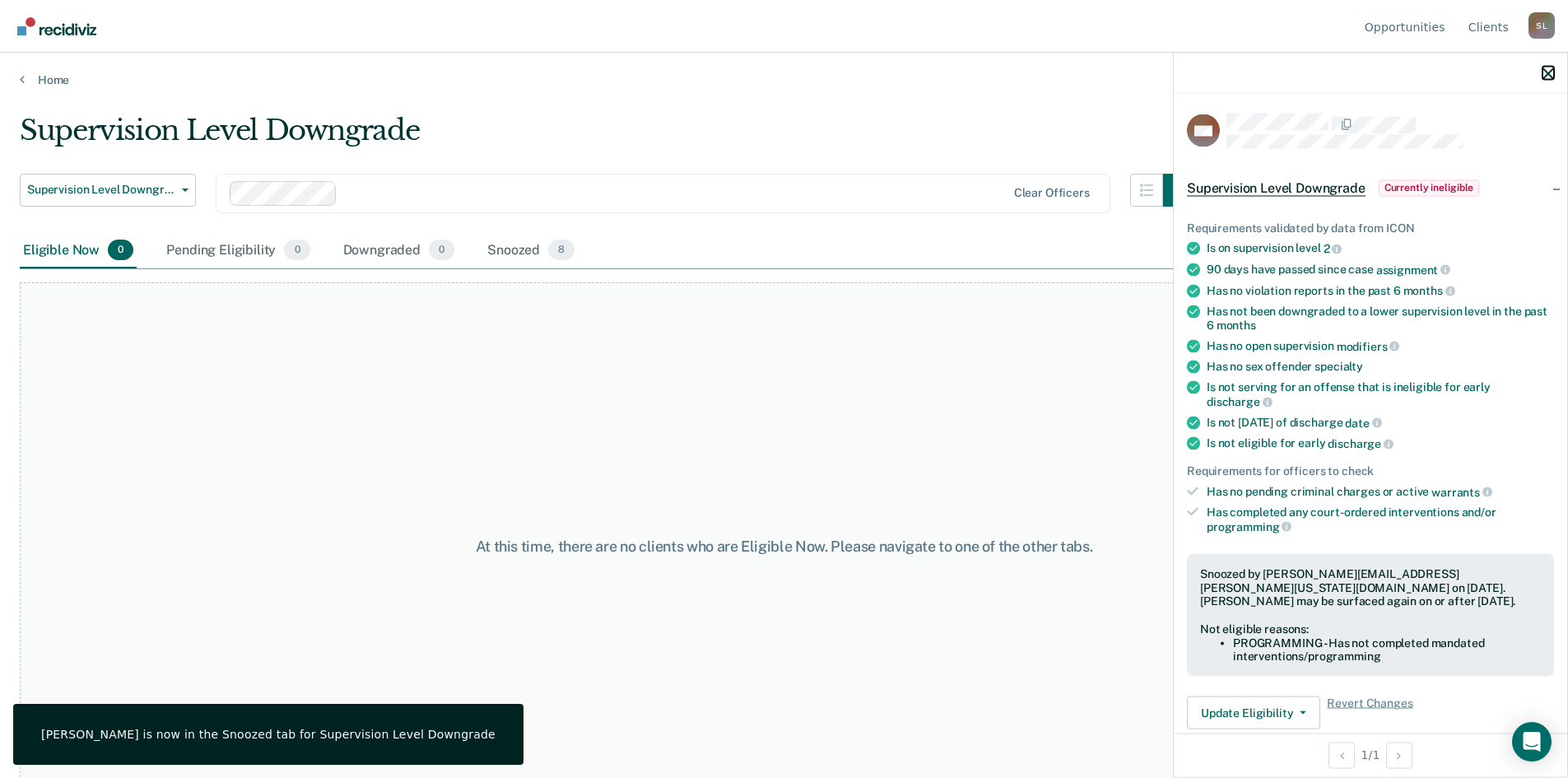
click at [1552, 73] on icon "button" at bounding box center [1548, 73] width 12 height 12
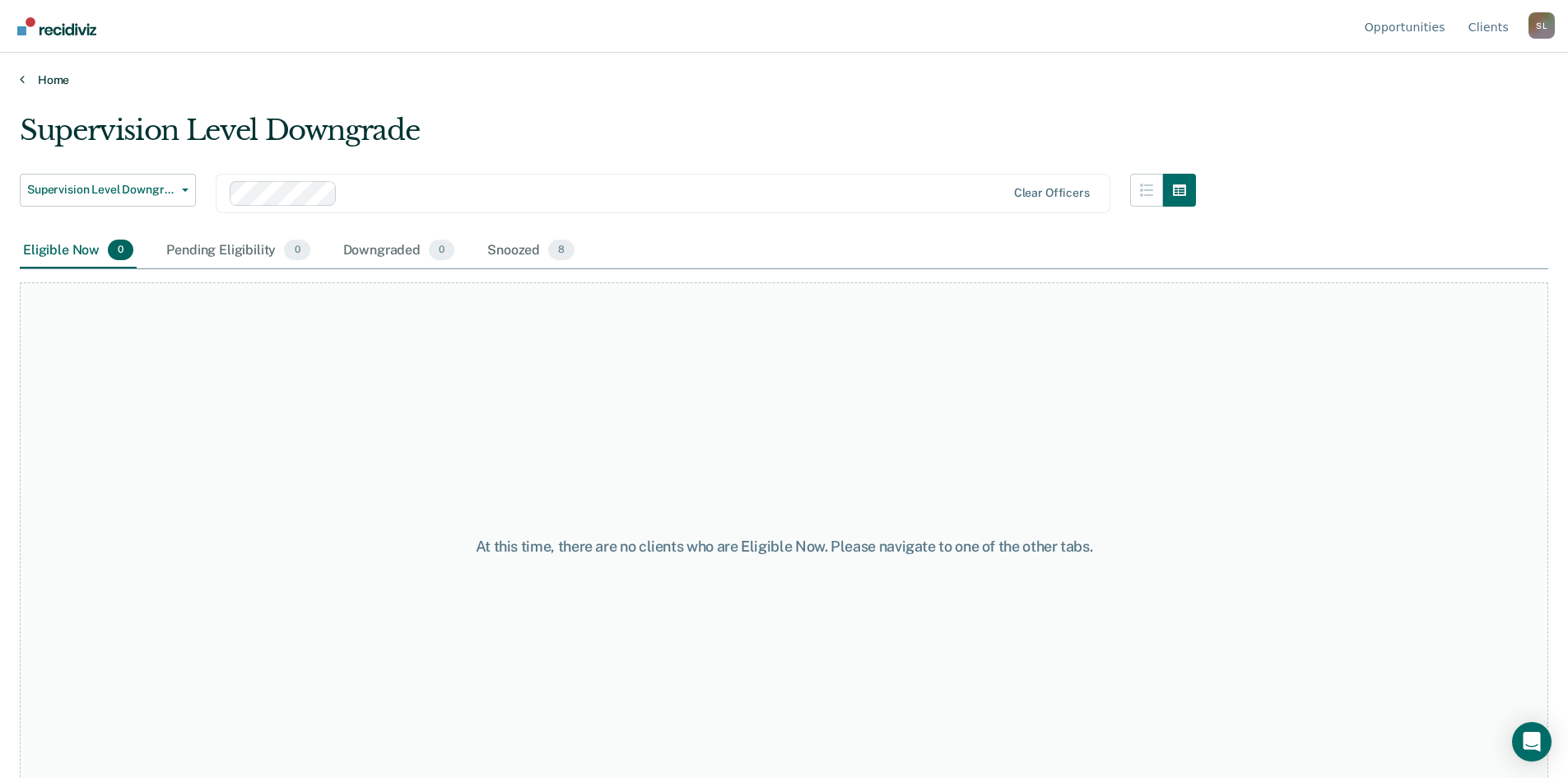
click at [60, 76] on link "Home" at bounding box center [784, 80] width 1529 height 15
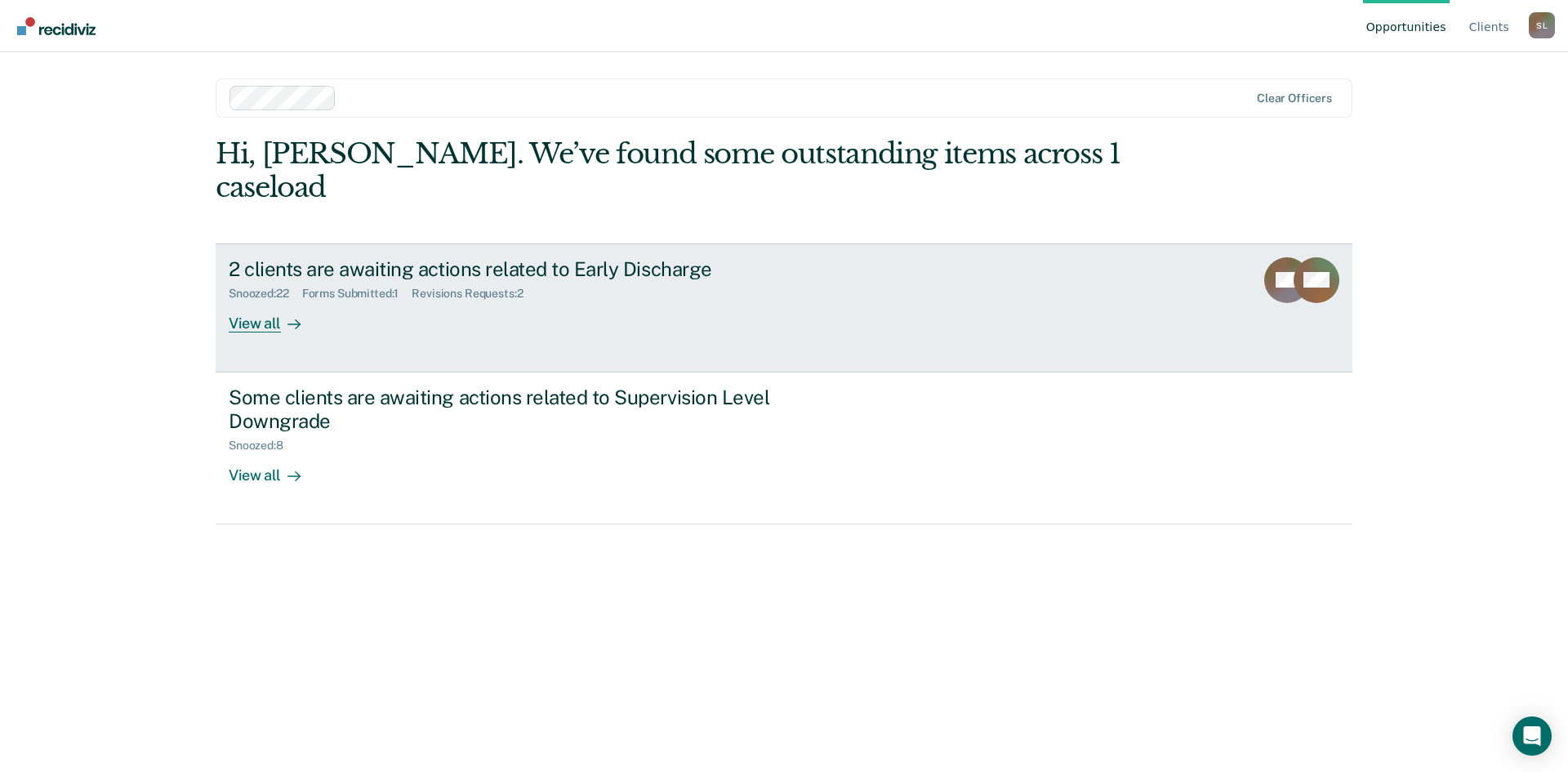
click at [401, 258] on div "2 clients are awaiting actions related to Early Discharge" at bounding box center [515, 269] width 573 height 24
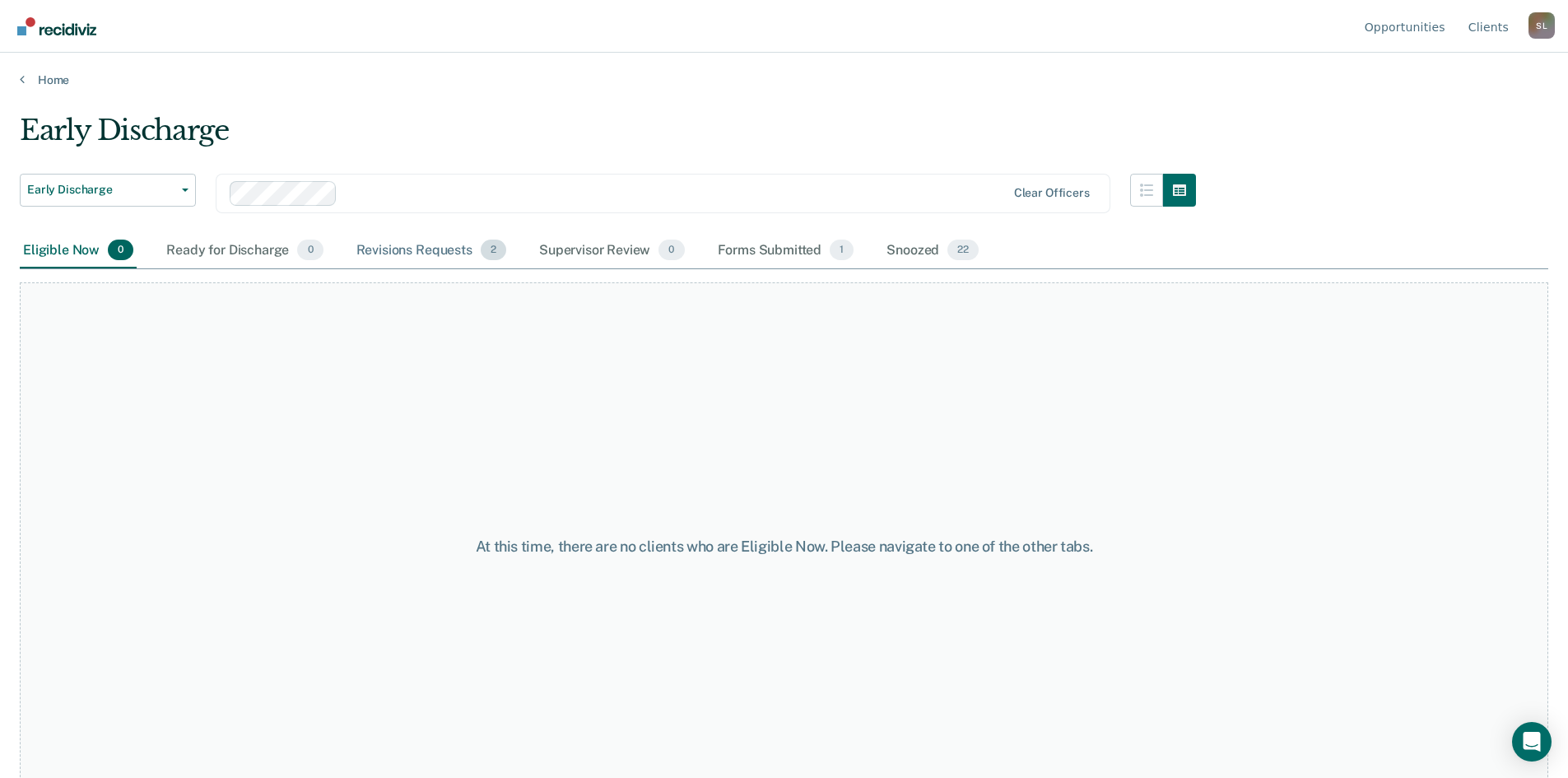
click at [415, 250] on div "Revisions Requests 2" at bounding box center [431, 251] width 156 height 36
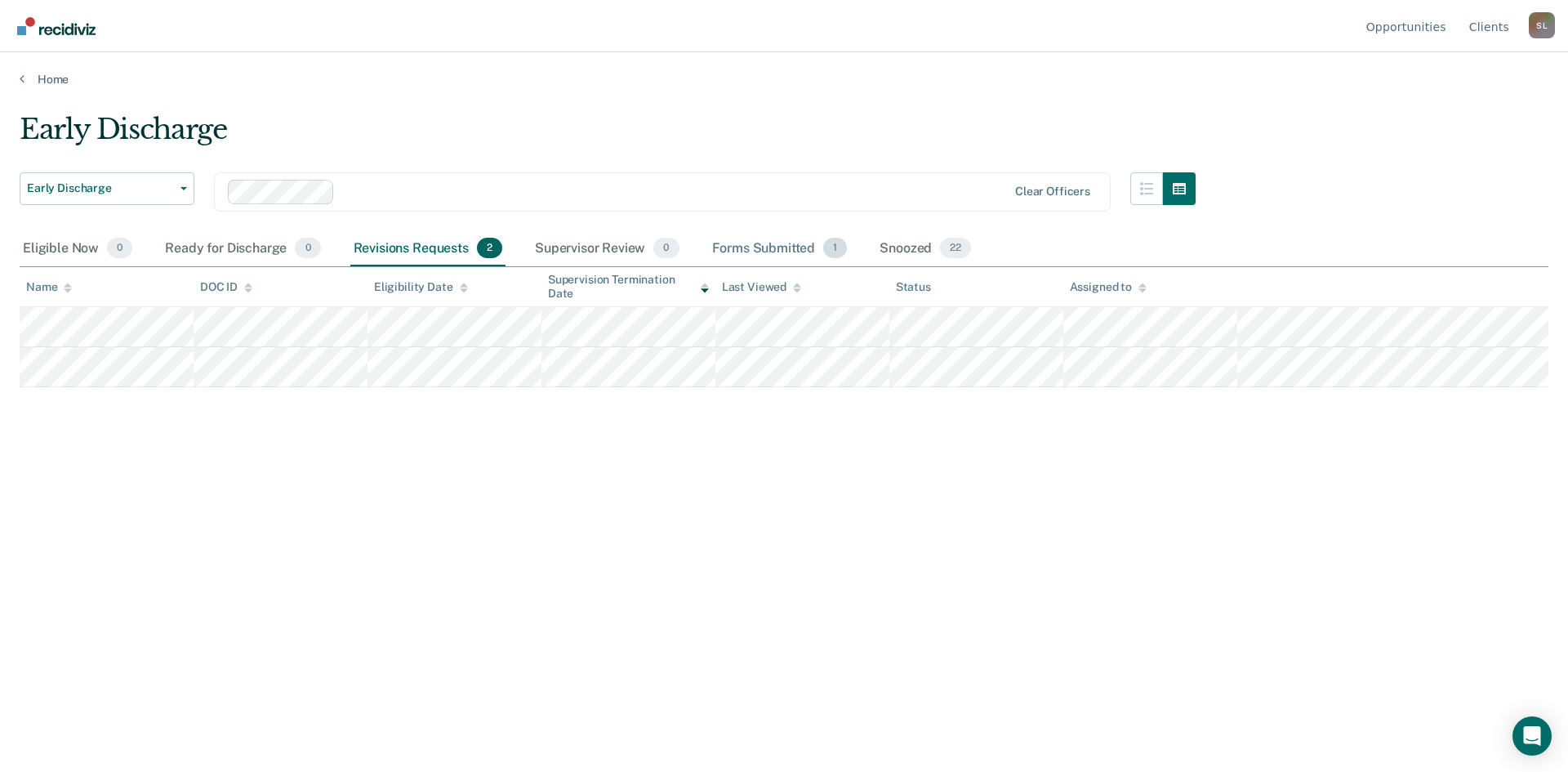
click at [783, 248] on div "Forms Submitted 1" at bounding box center [780, 249] width 142 height 36
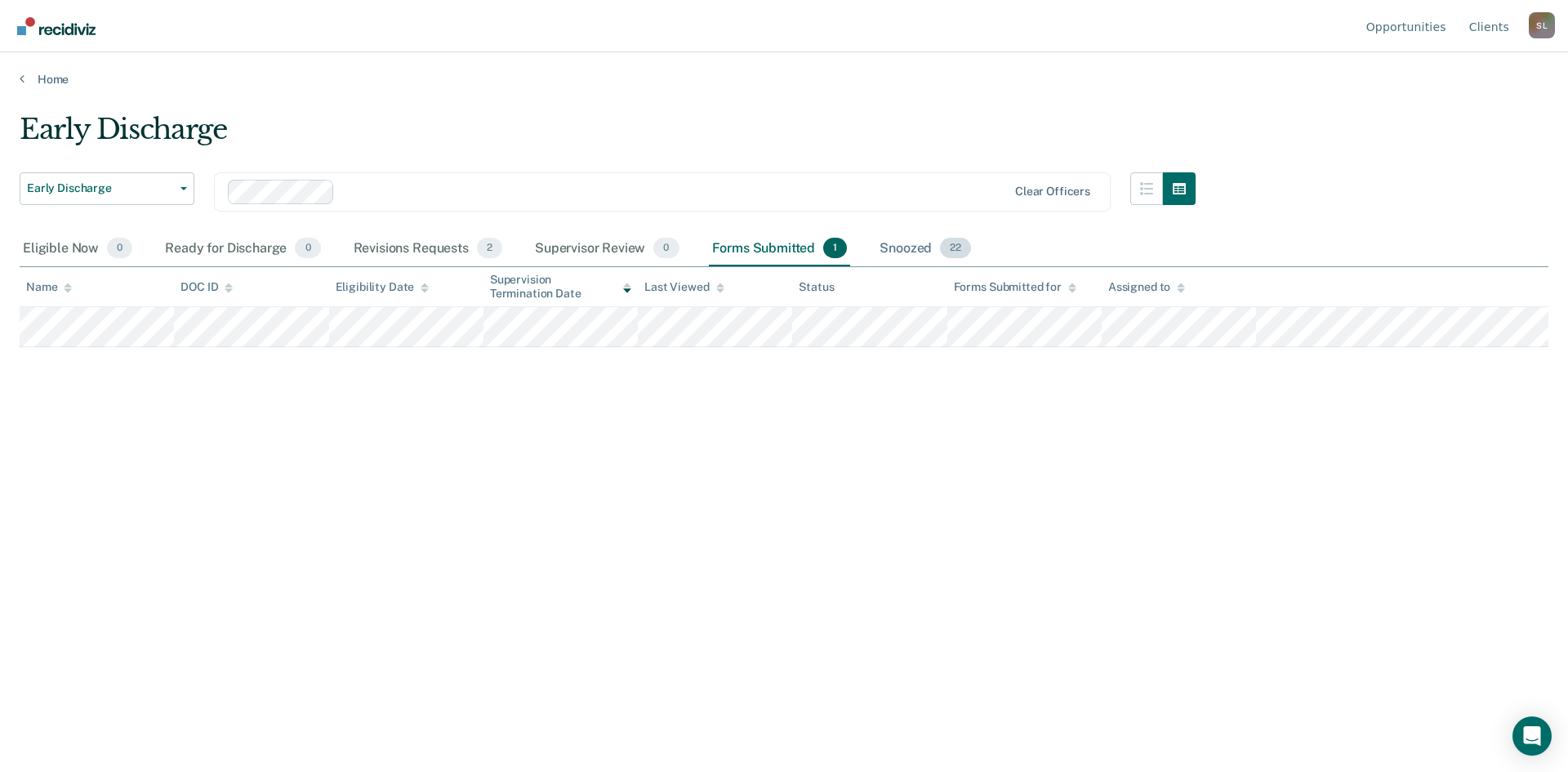
click at [906, 245] on div "Snoozed 22" at bounding box center [925, 249] width 98 height 36
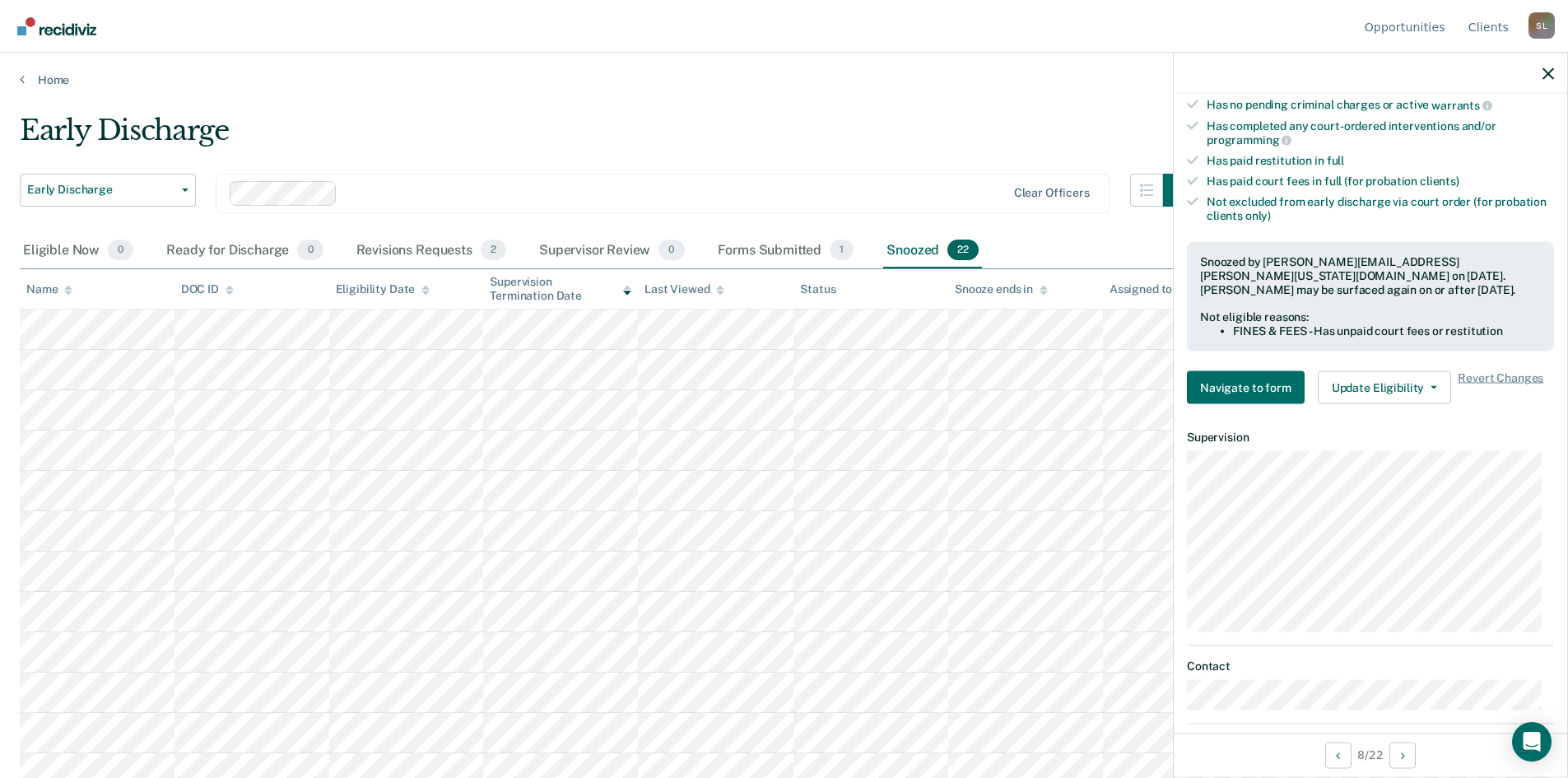
scroll to position [485, 0]
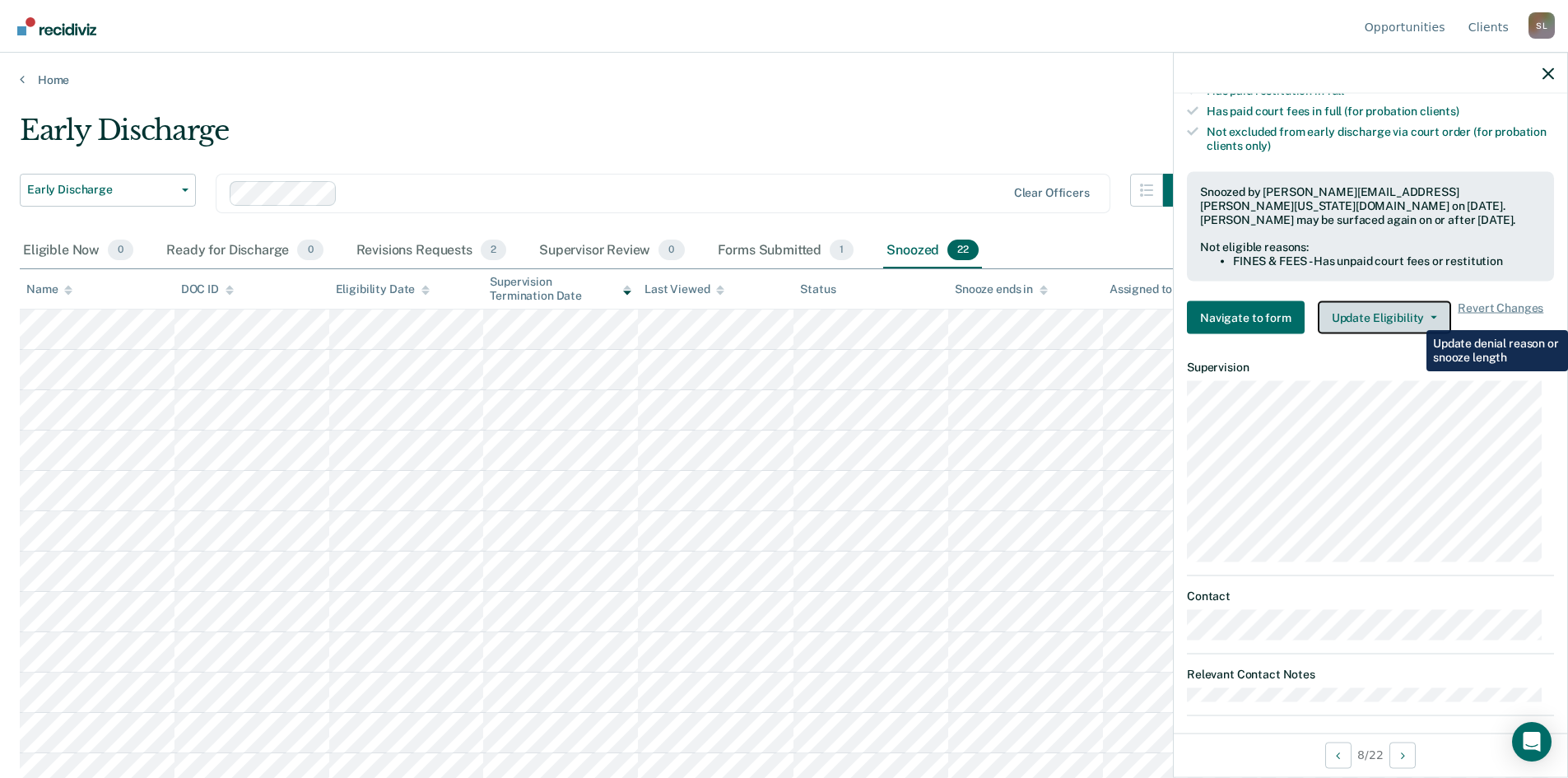
click at [1413, 305] on button "Update Eligibility" at bounding box center [1385, 317] width 133 height 33
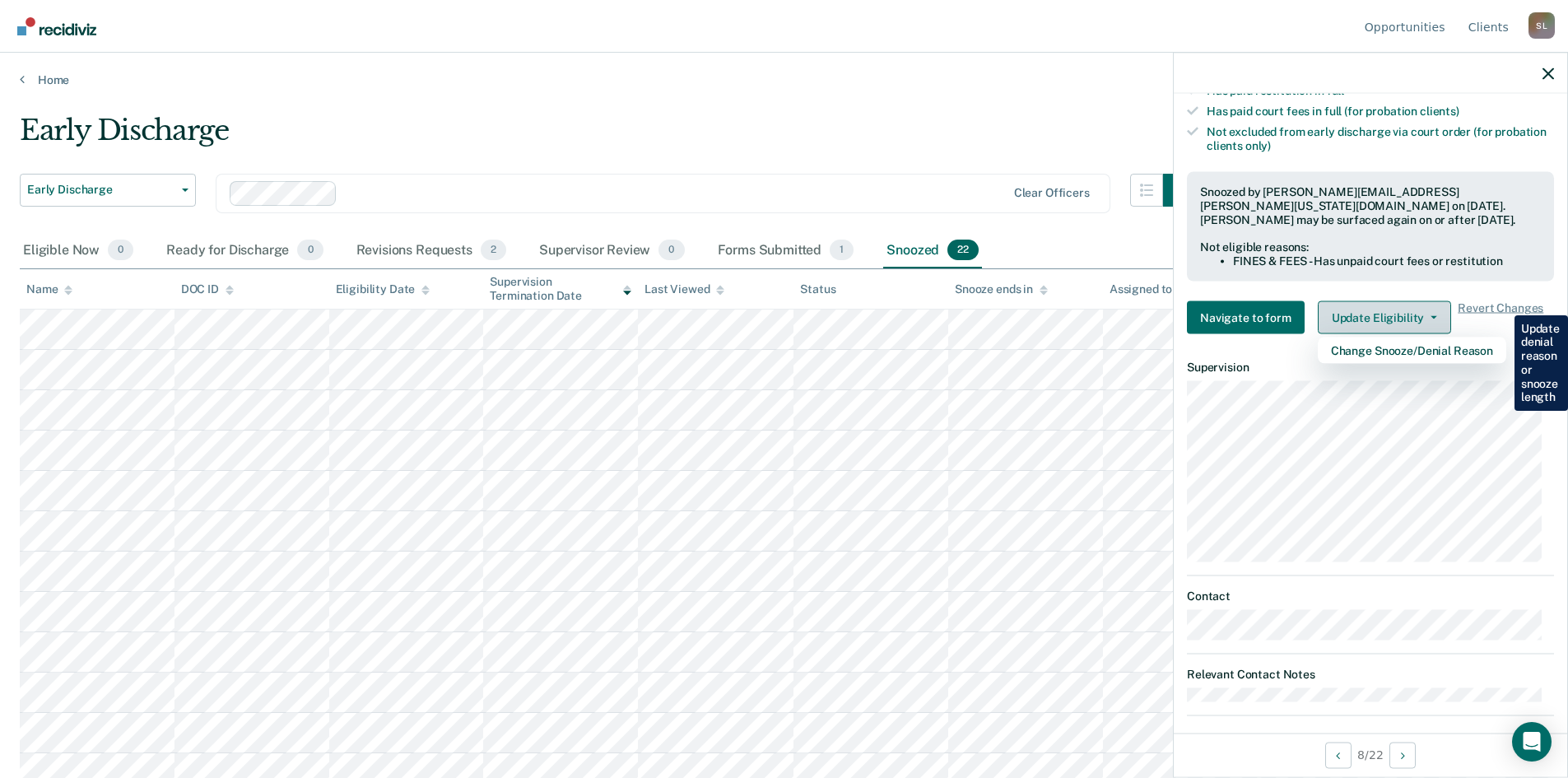
click at [1412, 306] on button "Update Eligibility" at bounding box center [1385, 317] width 133 height 33
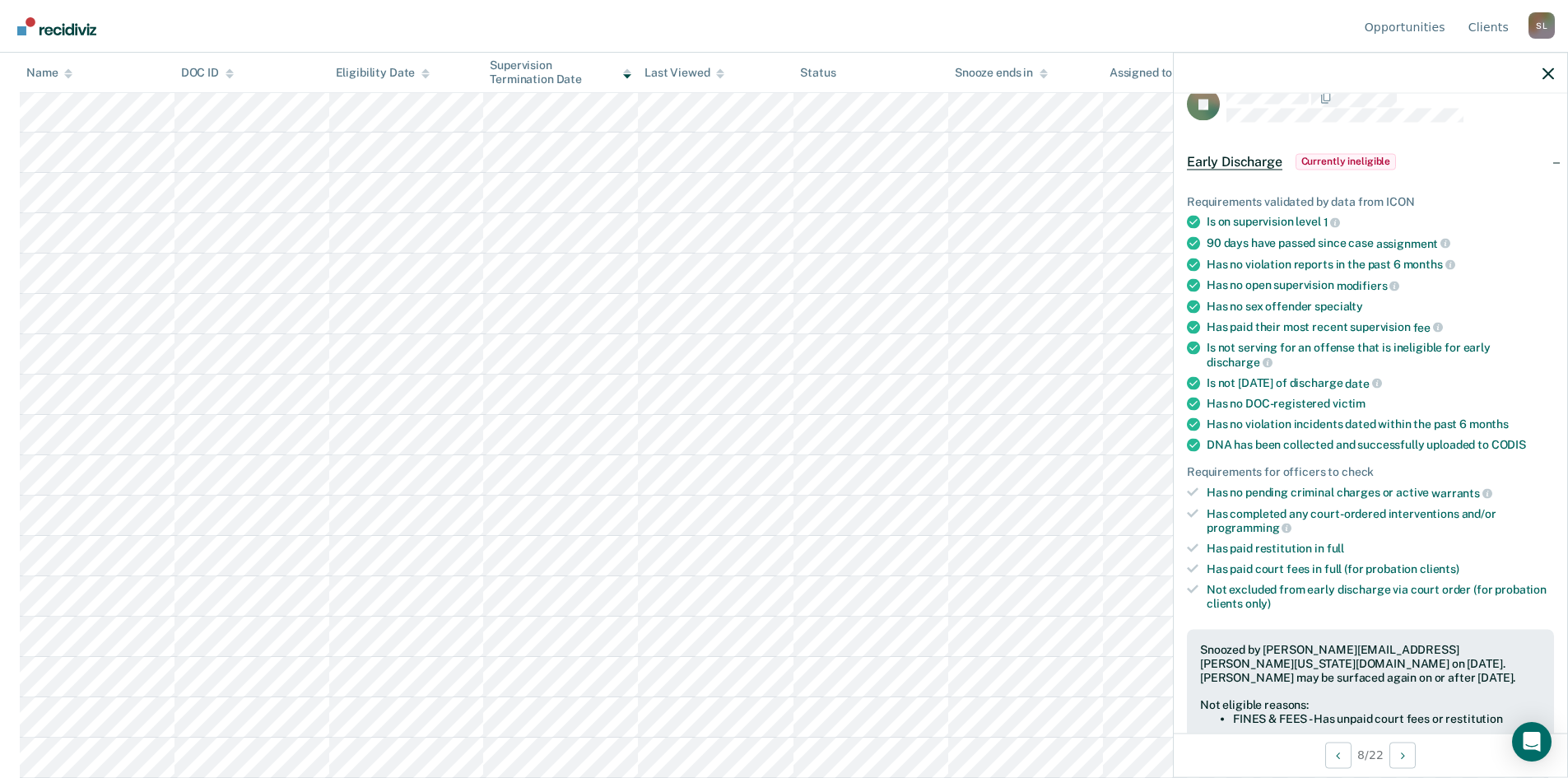
scroll to position [0, 0]
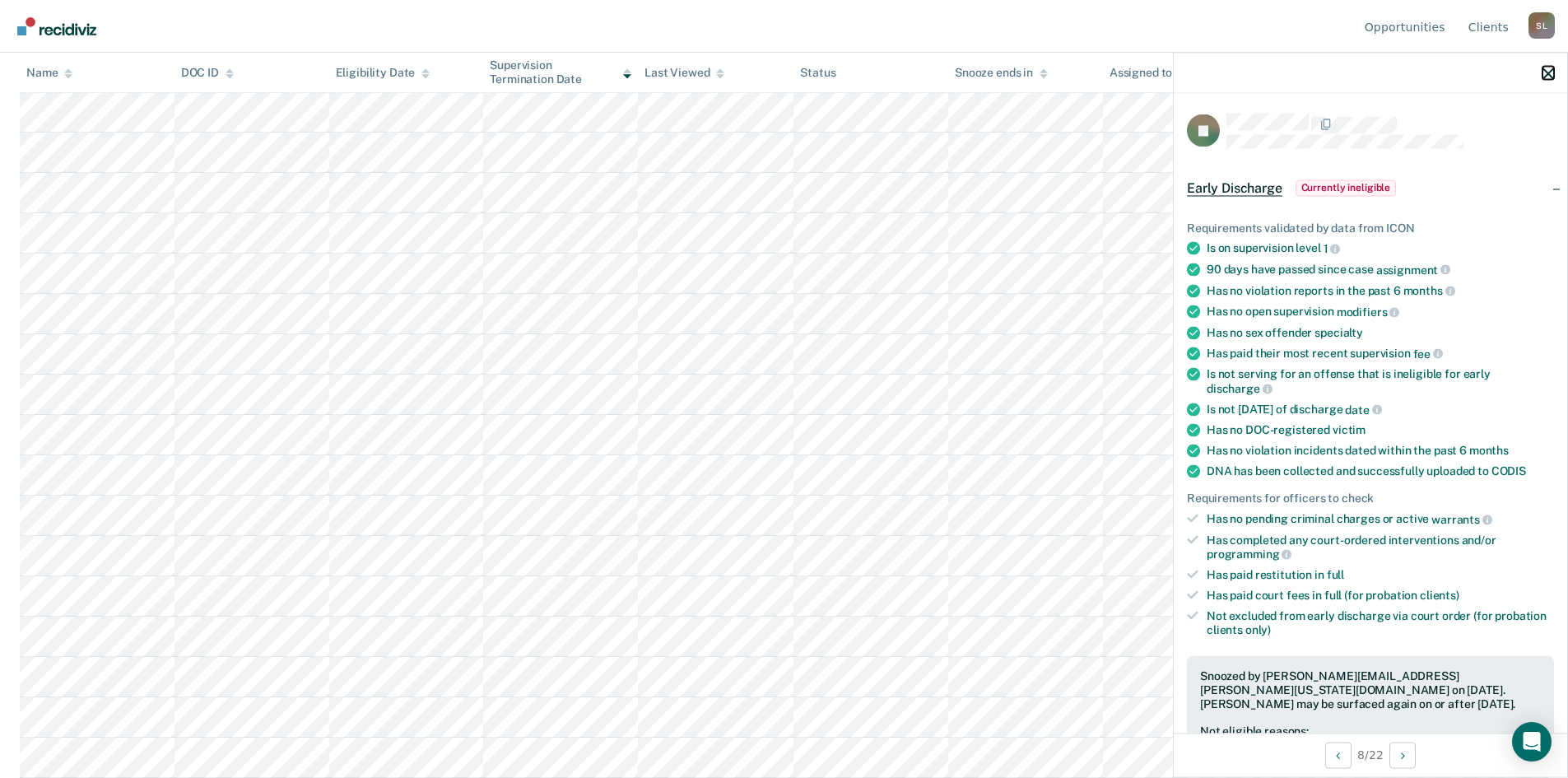
click at [1549, 71] on icon "button" at bounding box center [1548, 73] width 12 height 12
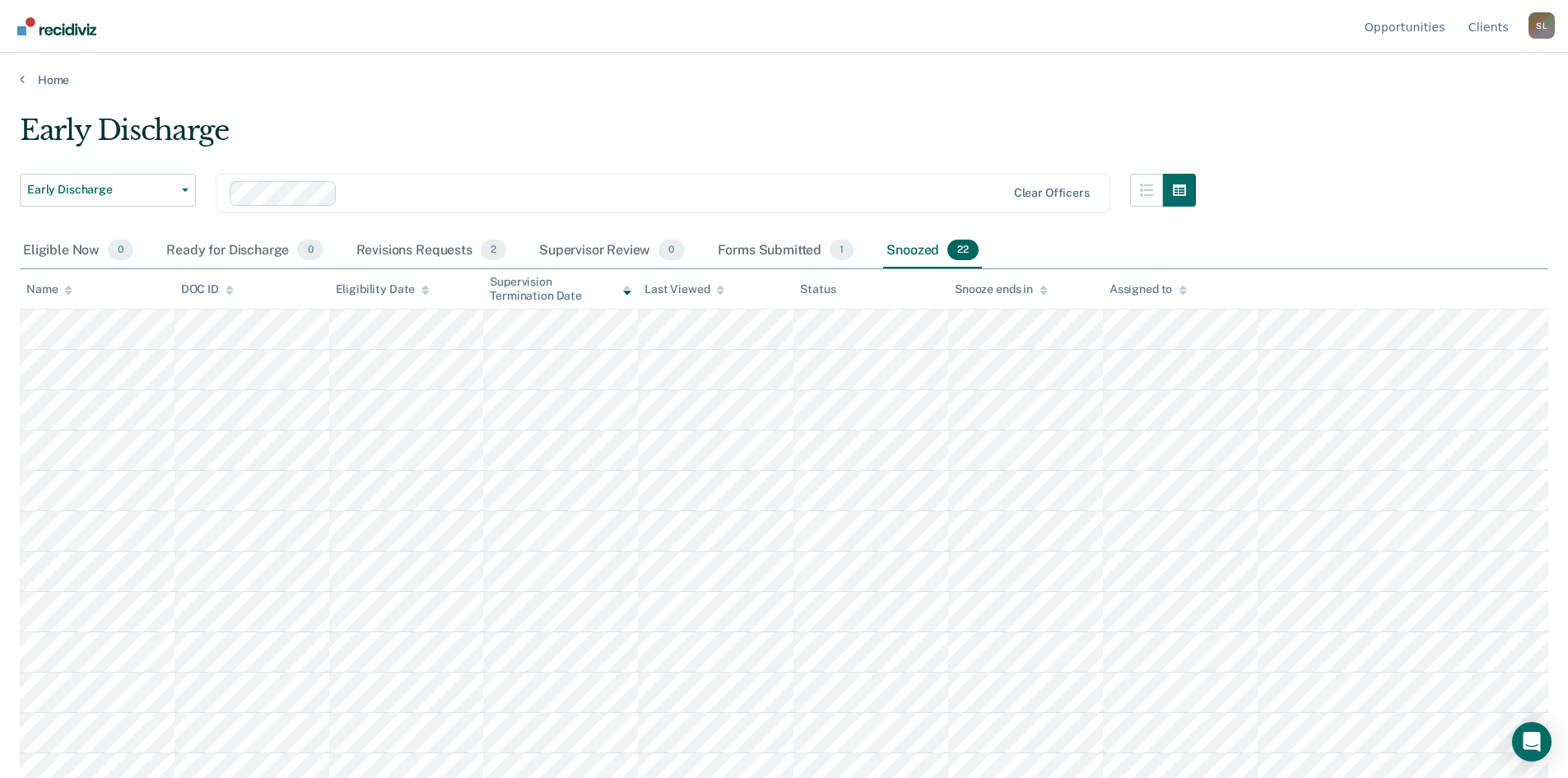
click at [1545, 25] on div "S L" at bounding box center [1542, 26] width 27 height 27
click at [1462, 125] on link "Log Out" at bounding box center [1475, 130] width 106 height 14
